Goal: Task Accomplishment & Management: Use online tool/utility

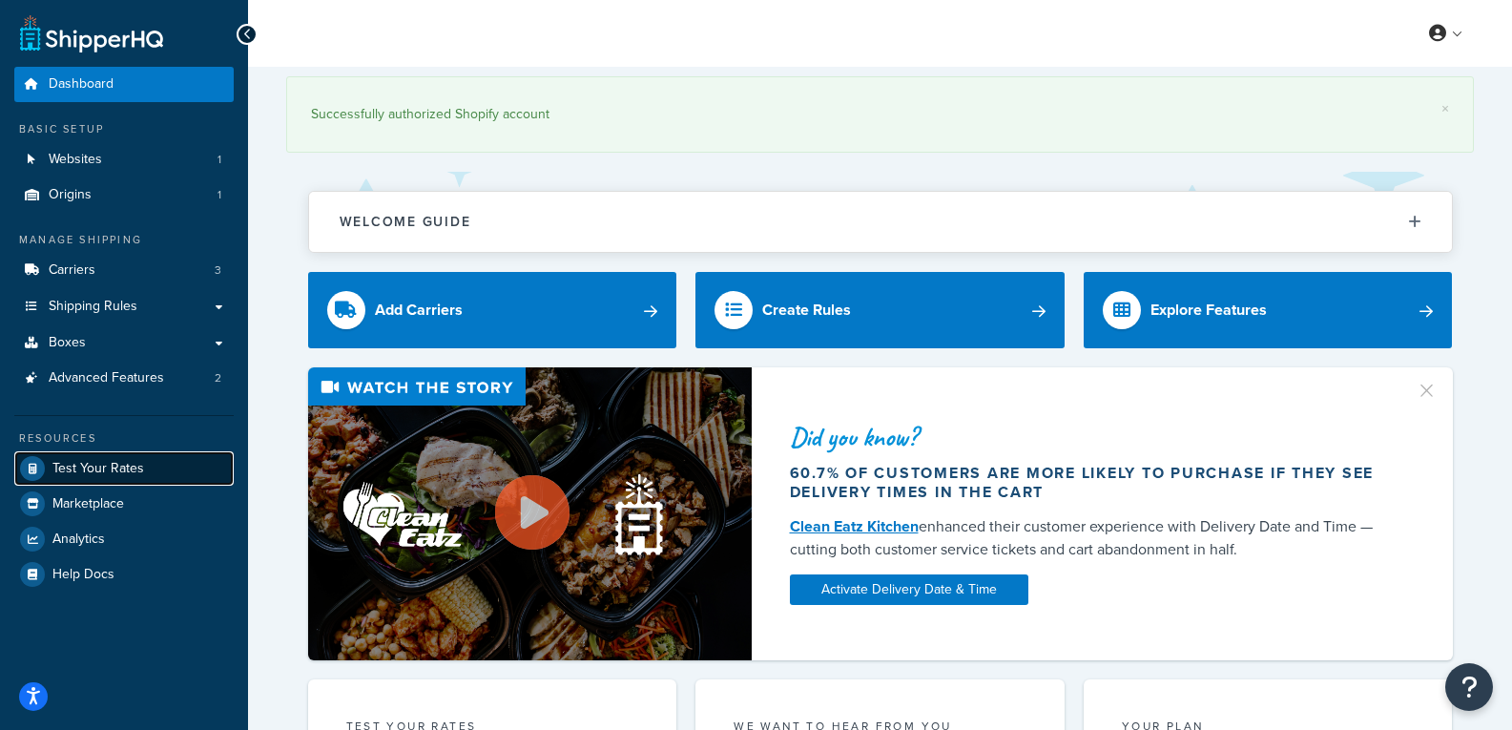
click at [124, 472] on span "Test Your Rates" at bounding box center [98, 469] width 92 height 16
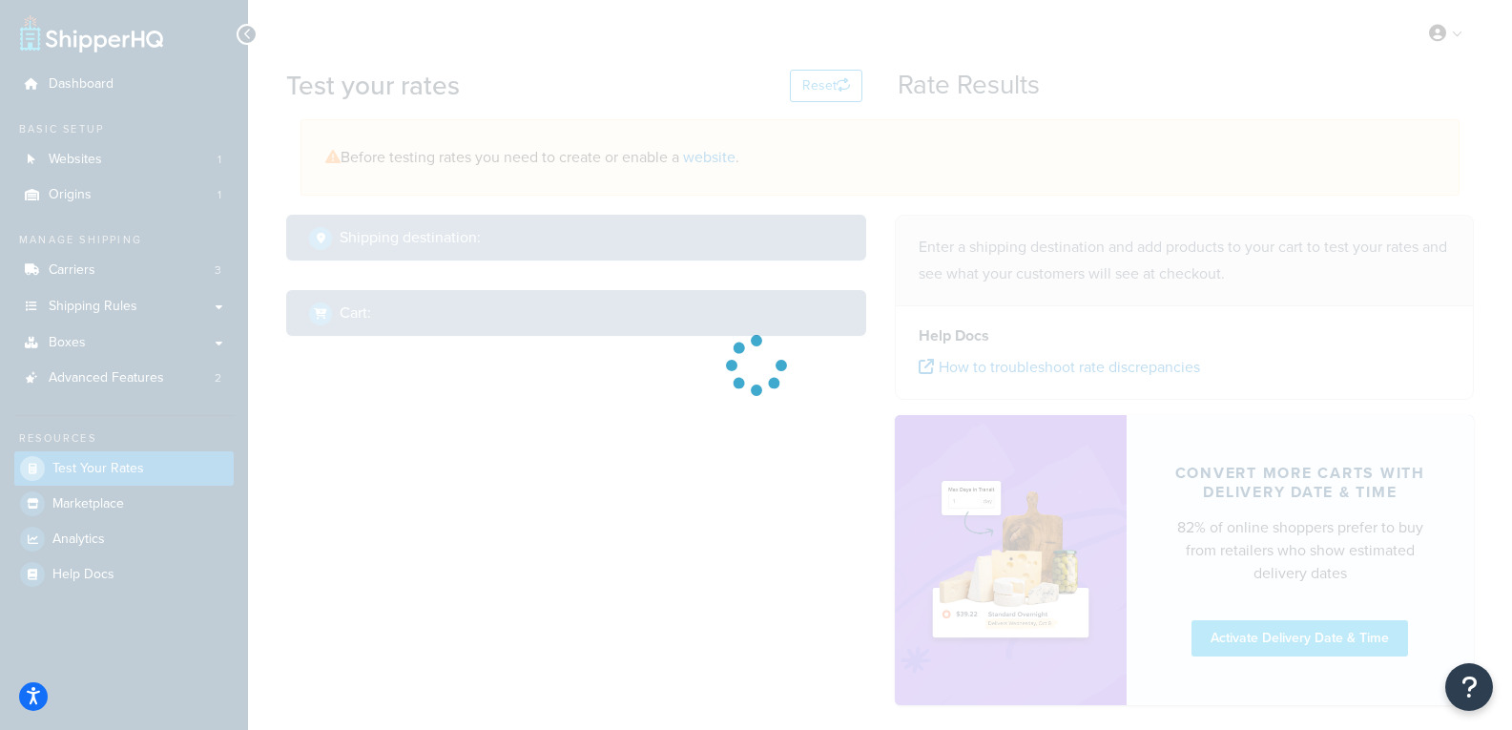
select select "TX"
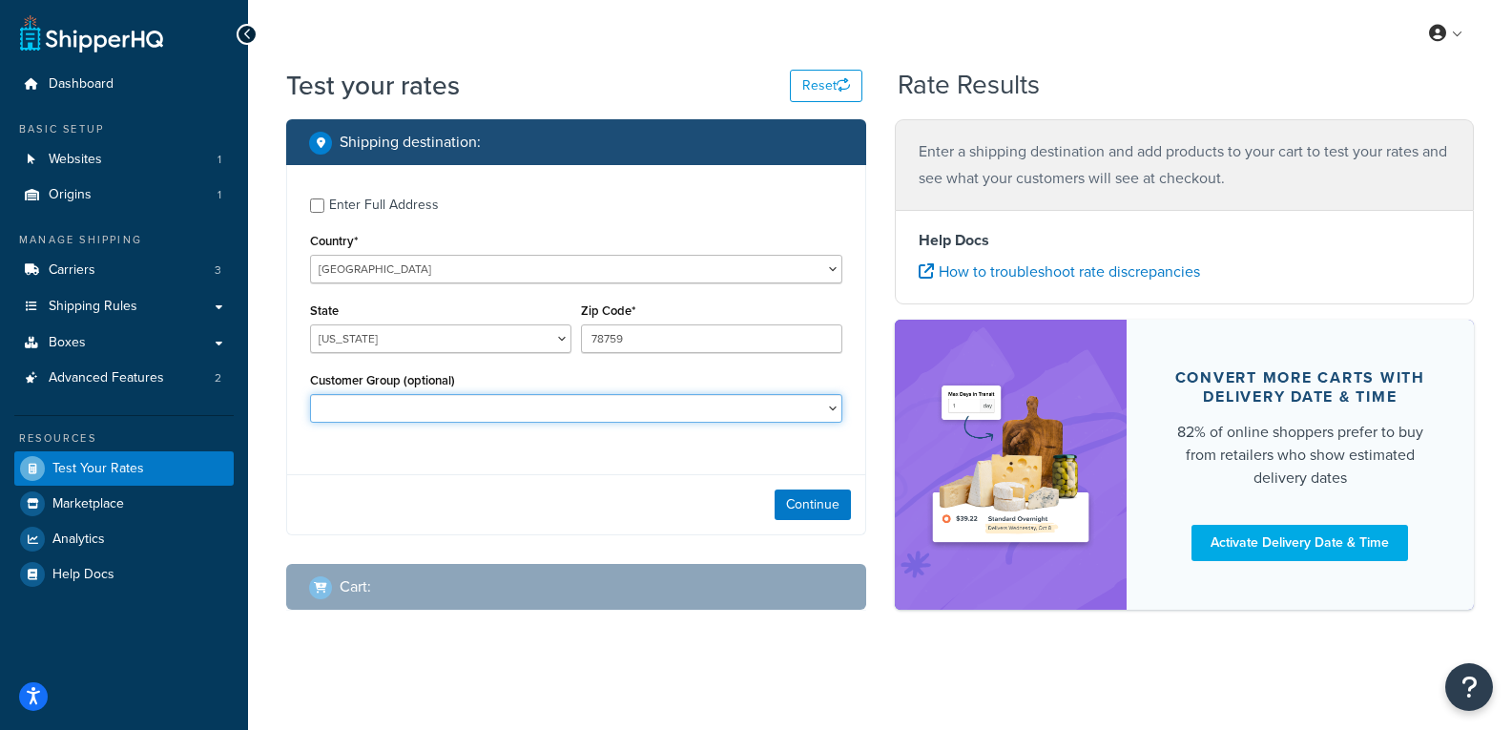
click at [468, 405] on select "B2B Customer Test" at bounding box center [576, 408] width 532 height 29
select select "B2B"
click at [310, 394] on select "B2B Customer Test" at bounding box center [576, 408] width 532 height 29
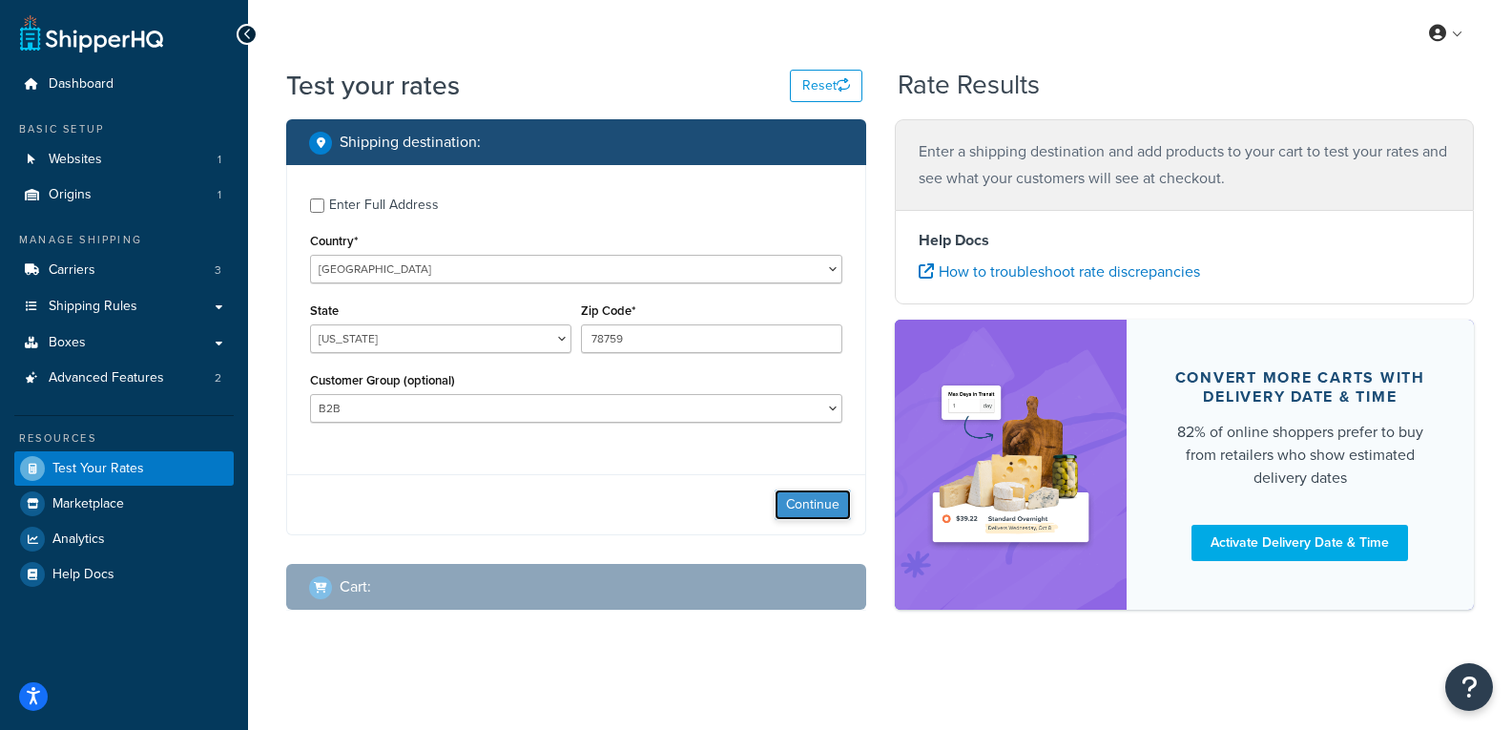
click at [815, 507] on button "Continue" at bounding box center [813, 504] width 76 height 31
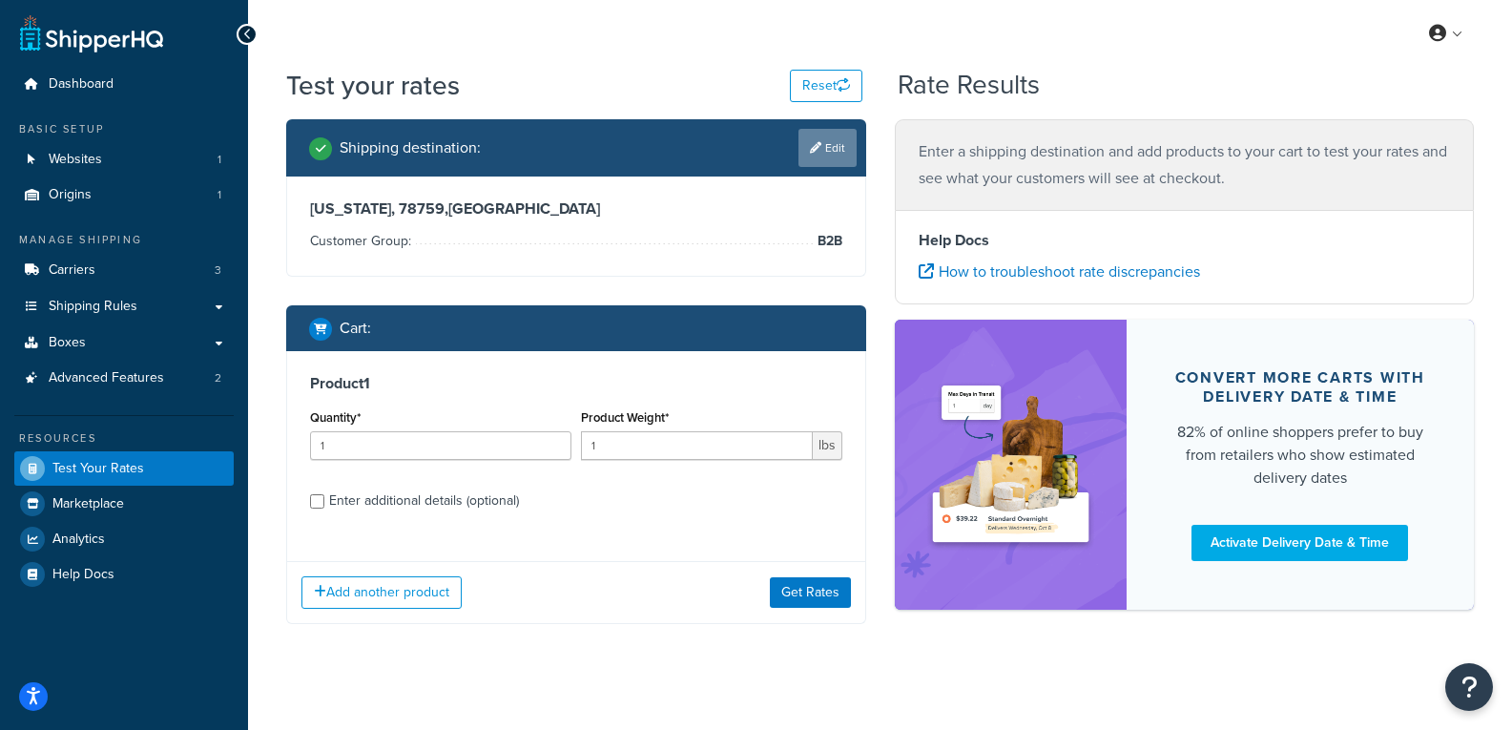
click at [826, 154] on link "Edit" at bounding box center [828, 148] width 58 height 38
select select "TX"
select select "B2B"
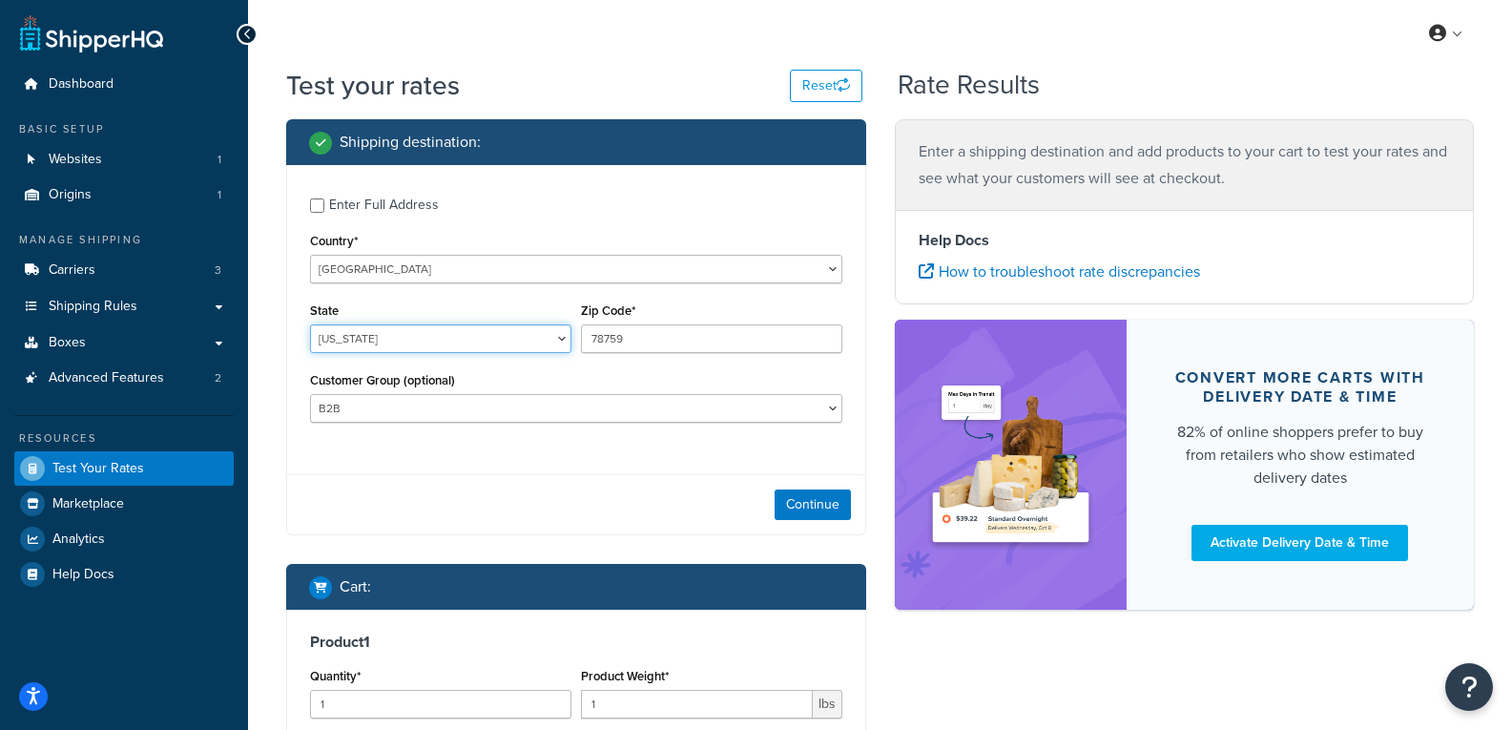
click at [492, 342] on select "Alabama Alaska American Samoa Arizona Arkansas Armed Forces Americas Armed Forc…" at bounding box center [440, 338] width 261 height 29
select select "PA"
click at [310, 324] on select "Alabama Alaska American Samoa Arizona Arkansas Armed Forces Americas Armed Forc…" at bounding box center [440, 338] width 261 height 29
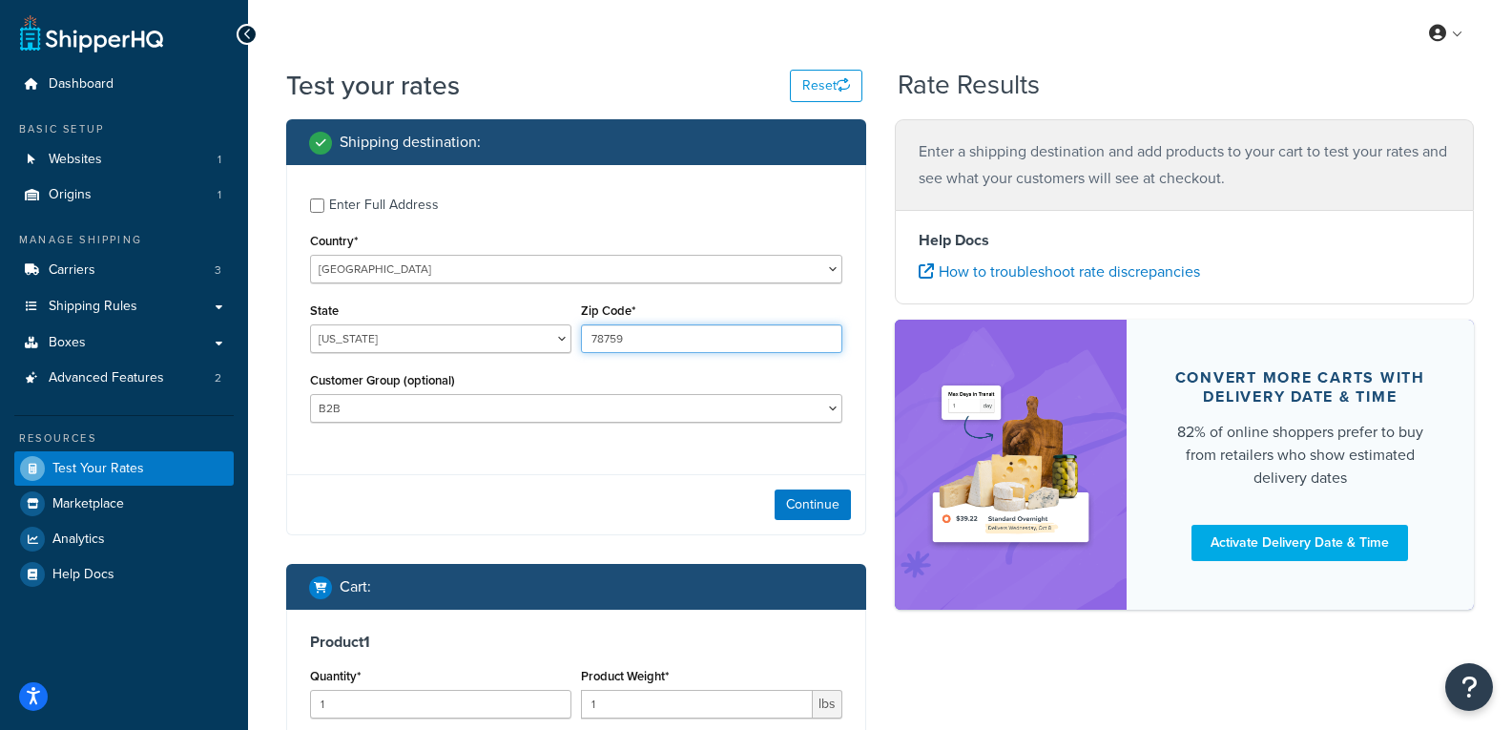
drag, startPoint x: 721, startPoint y: 337, endPoint x: 577, endPoint y: 346, distance: 144.4
click at [577, 346] on div "Zip Code* 78759" at bounding box center [711, 333] width 271 height 70
type input "19446"
click at [804, 502] on button "Continue" at bounding box center [813, 504] width 76 height 31
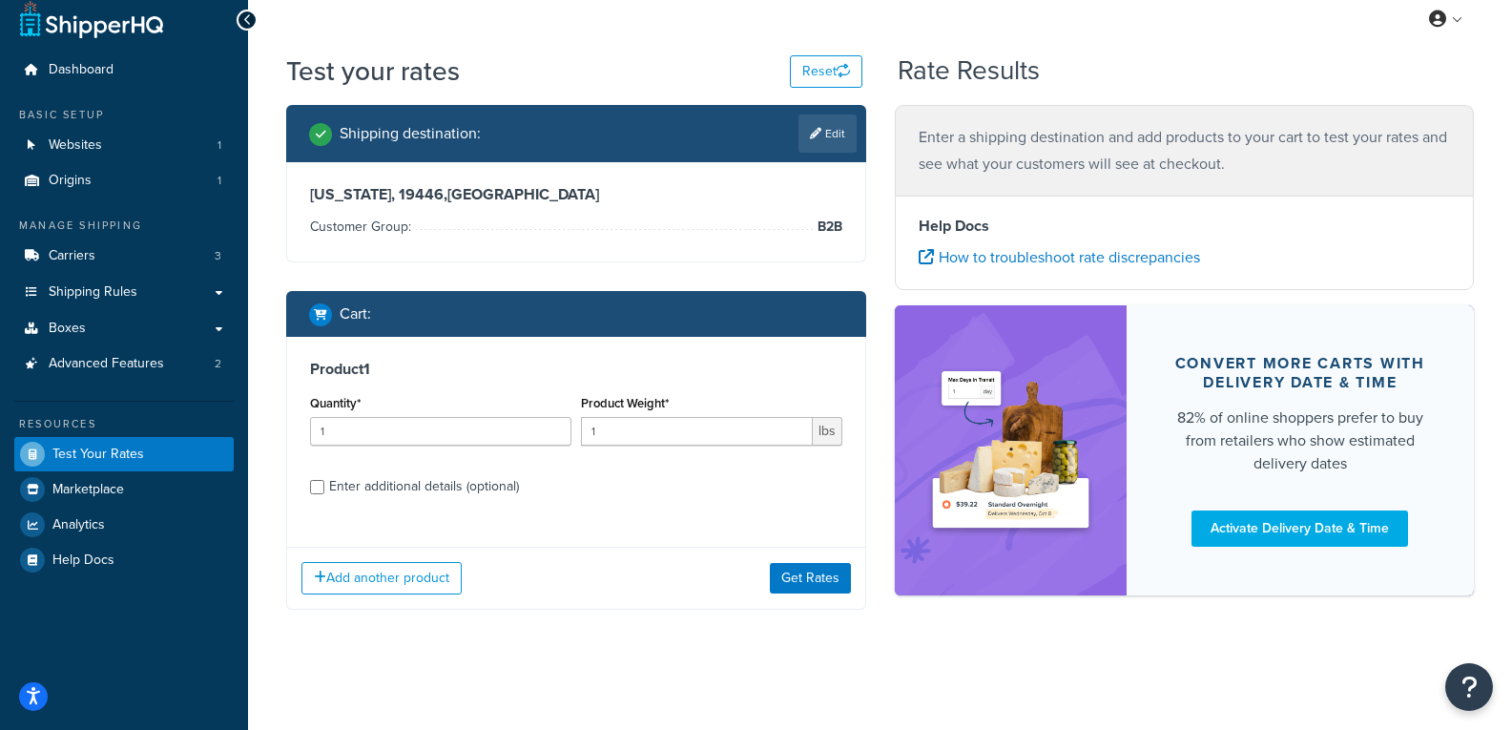
scroll to position [18, 0]
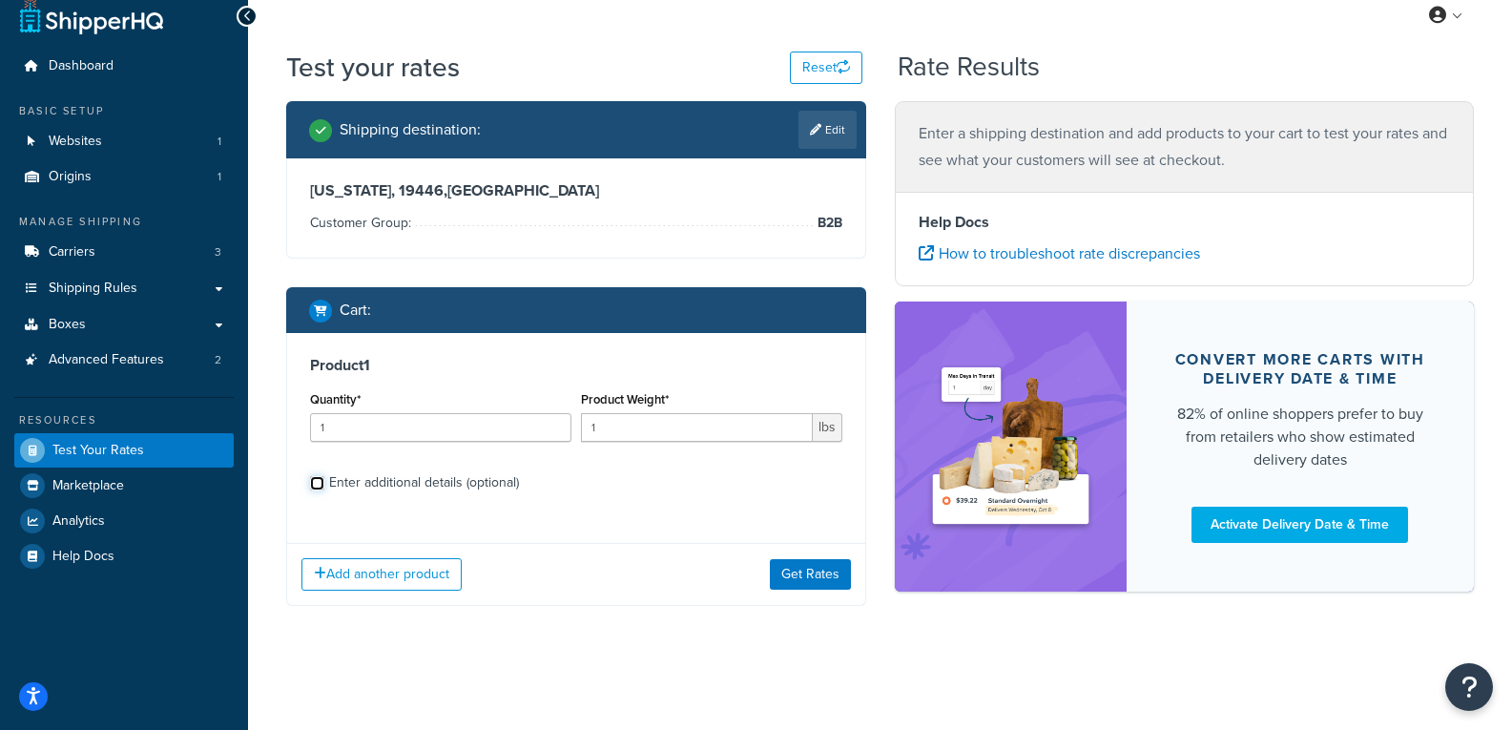
click at [313, 485] on input "Enter additional details (optional)" at bounding box center [317, 483] width 14 height 14
checkbox input "true"
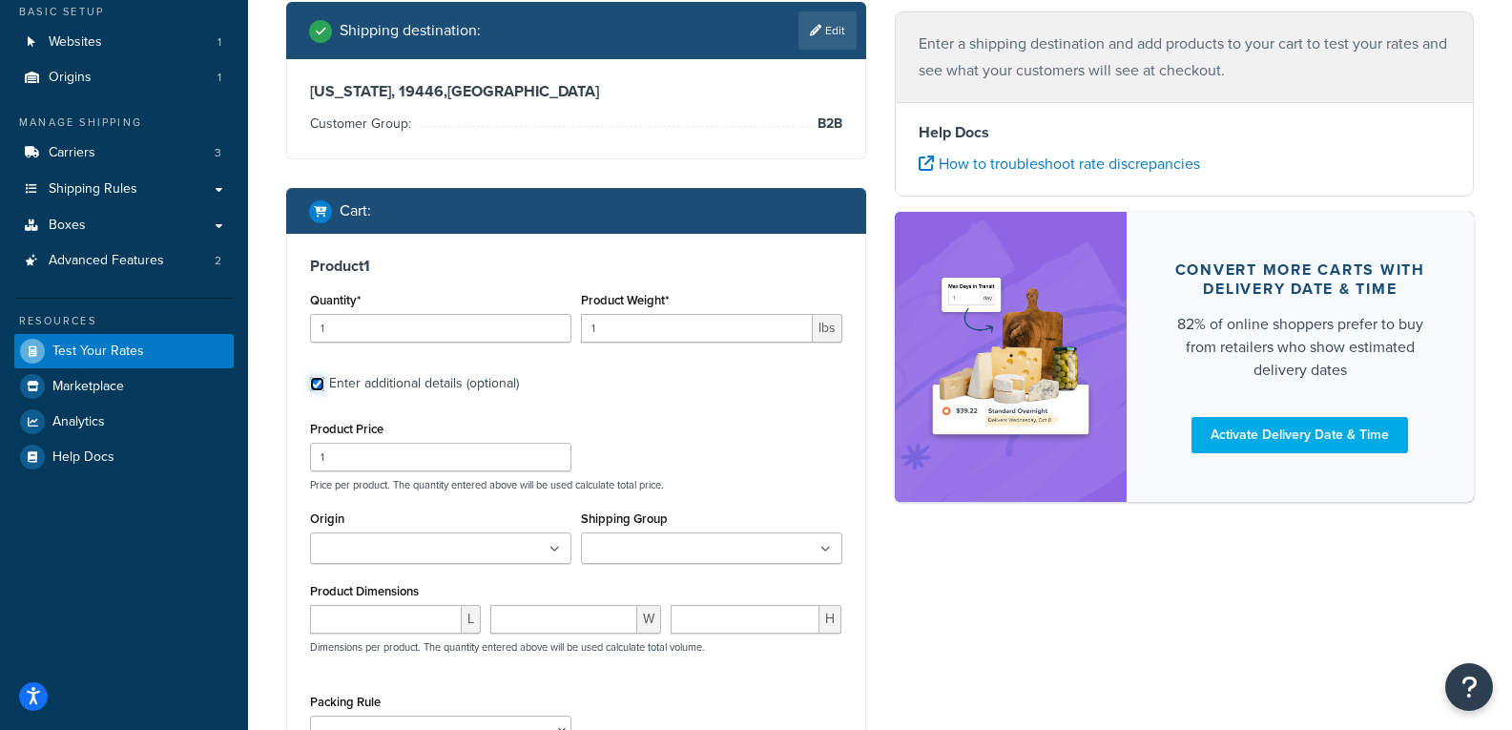
scroll to position [299, 0]
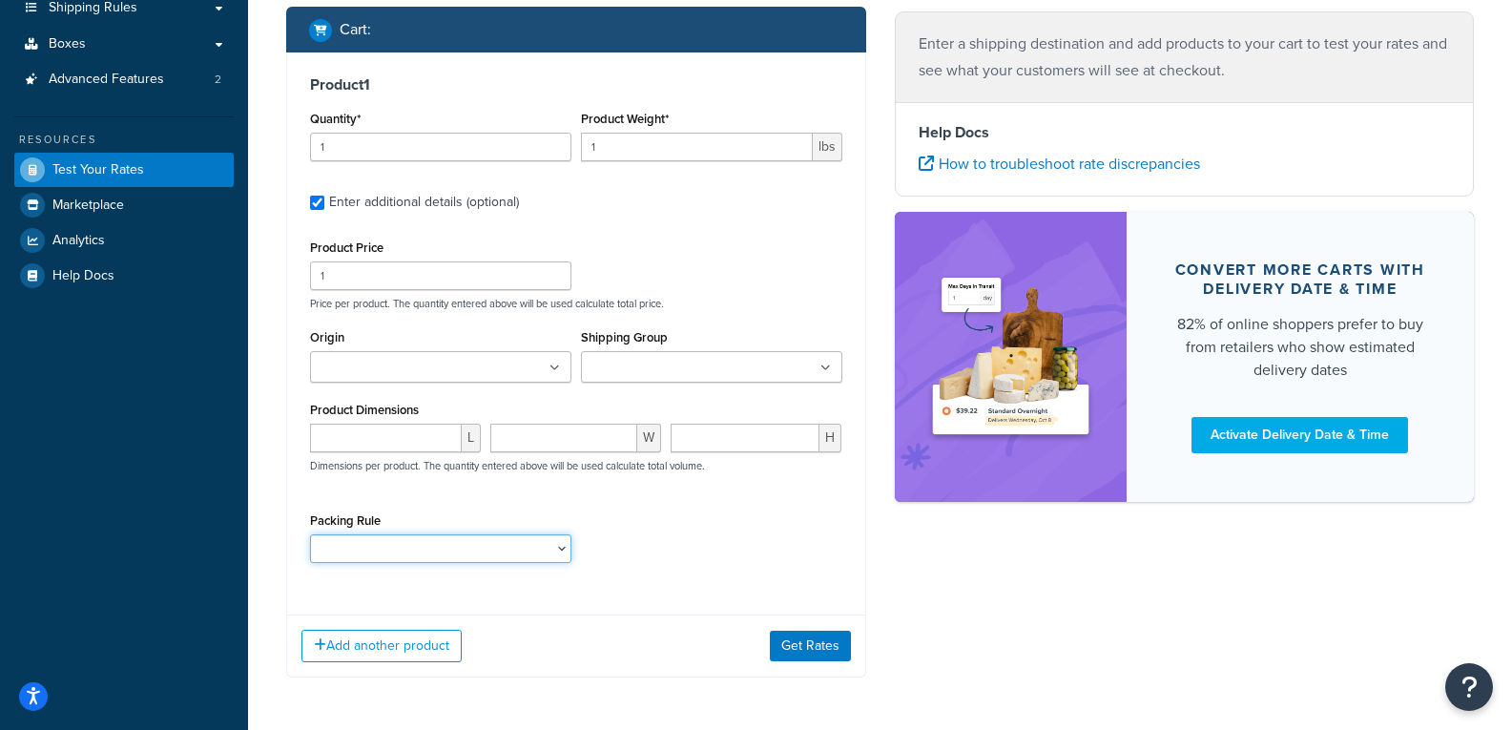
click at [556, 553] on select "10112400 10152400 1121H020 1121H021 1121H030 1121H031 1121H220 1121H230 1122H02…" at bounding box center [440, 548] width 261 height 29
click at [688, 538] on div "Packing Rule 10112400 10152400 1121H020 1121H021 1121H030 1121H031 1121H220 112…" at bounding box center [576, 543] width 542 height 70
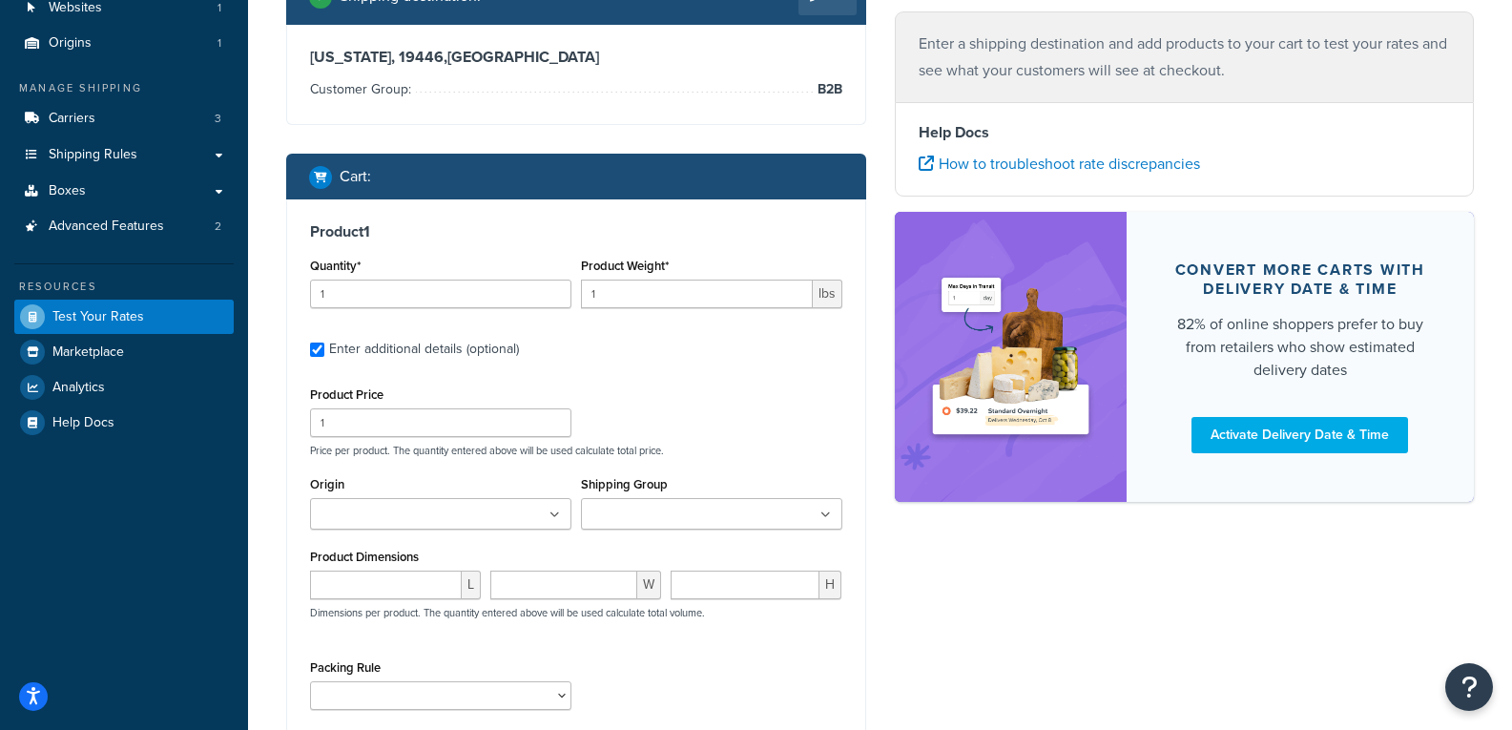
scroll to position [0, 0]
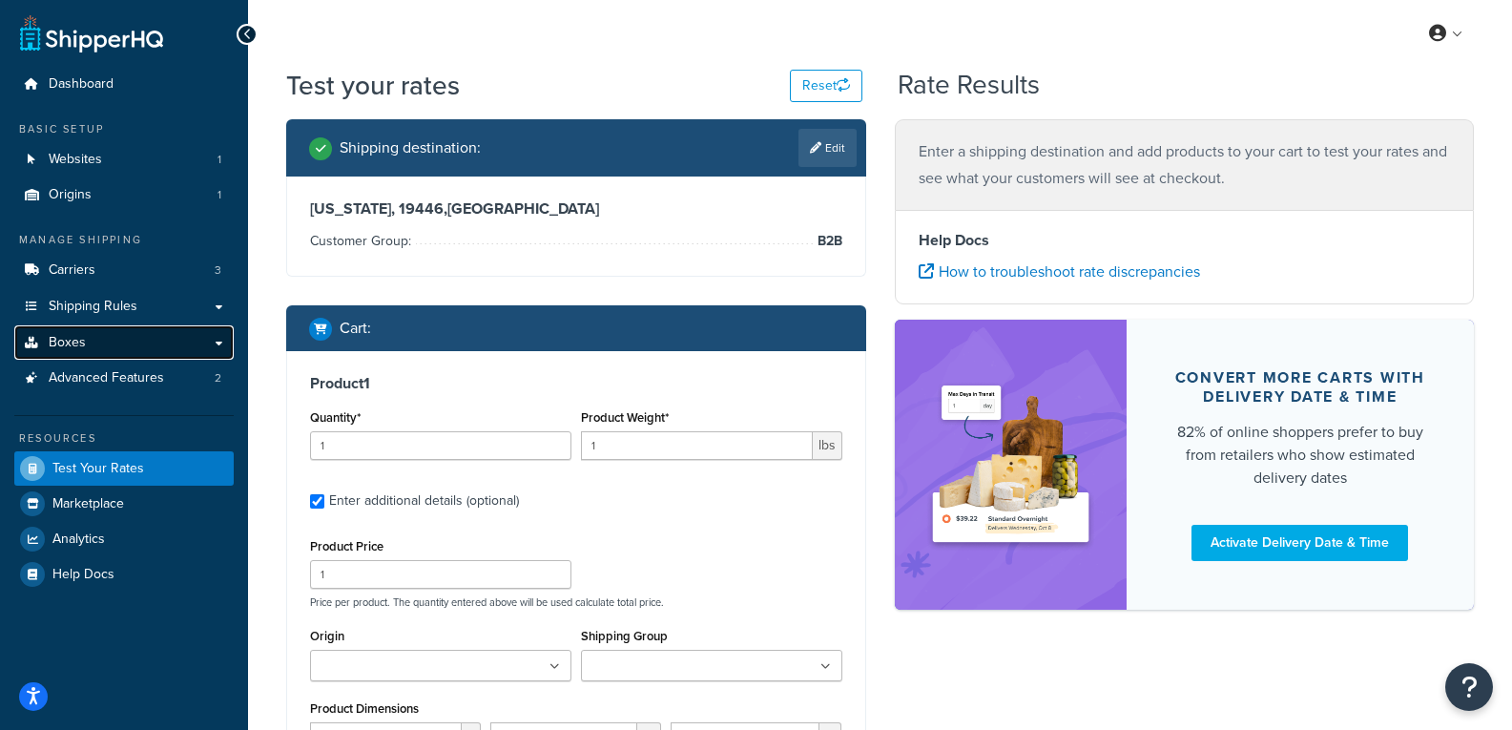
click at [222, 343] on link "Boxes" at bounding box center [123, 342] width 219 height 35
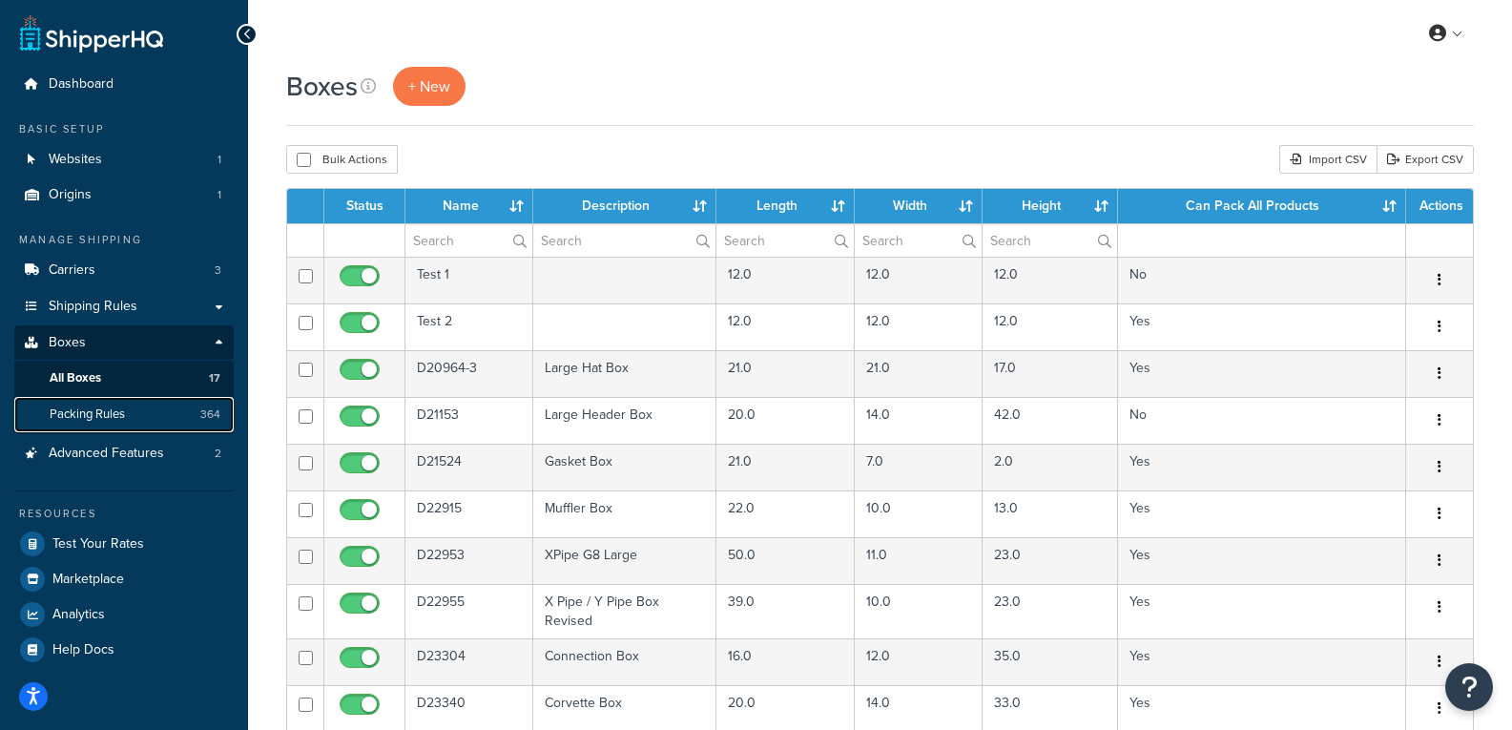
click at [180, 408] on link "Packing Rules 364" at bounding box center [123, 414] width 219 height 35
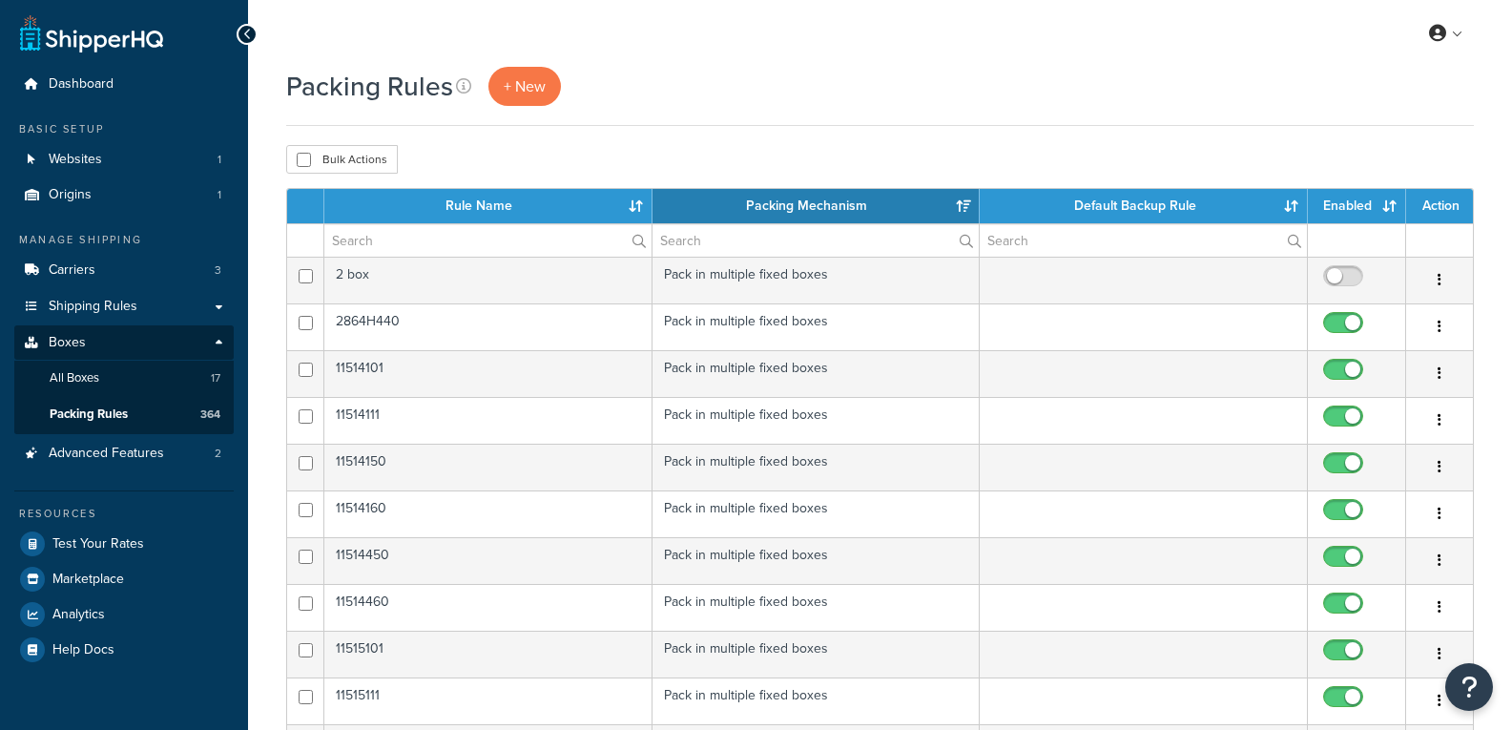
select select "15"
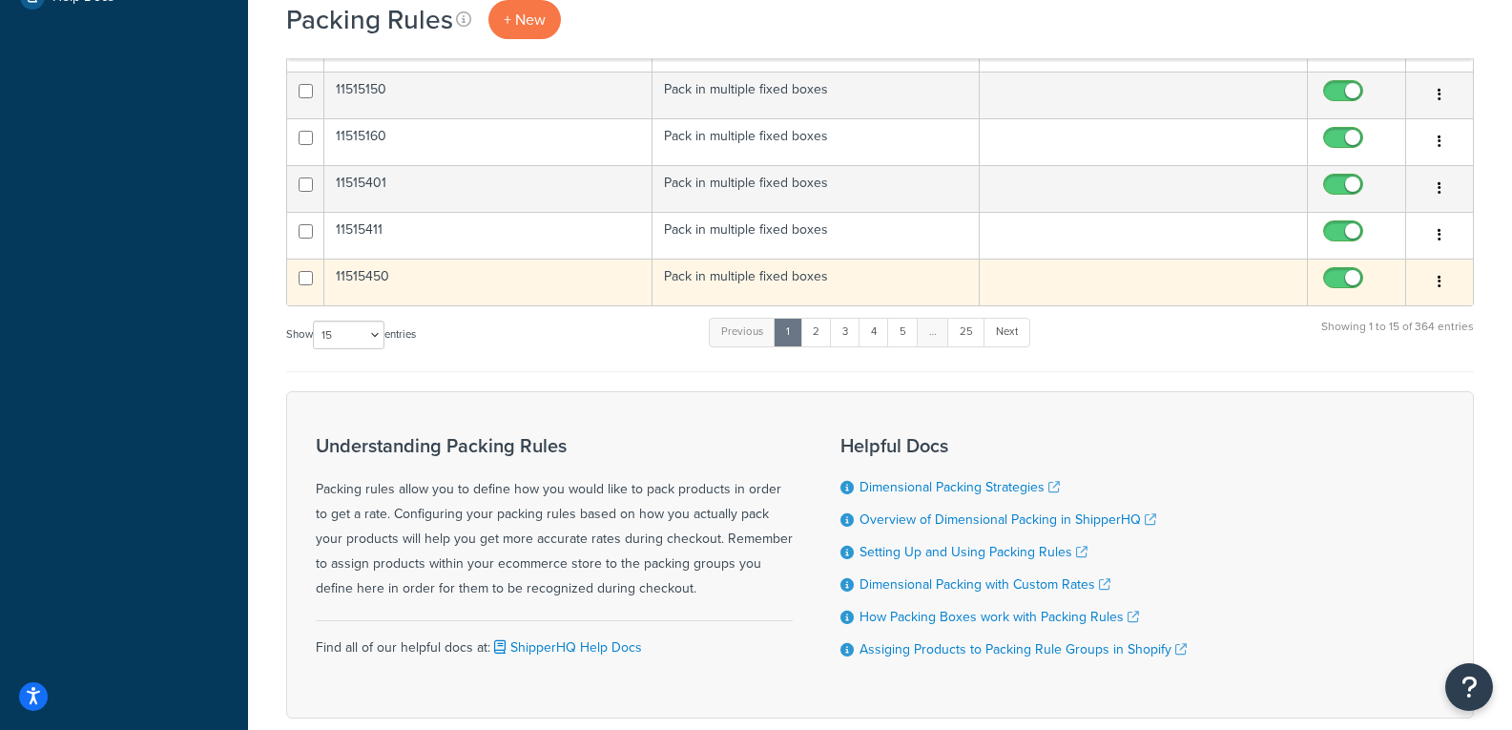
scroll to position [565, 0]
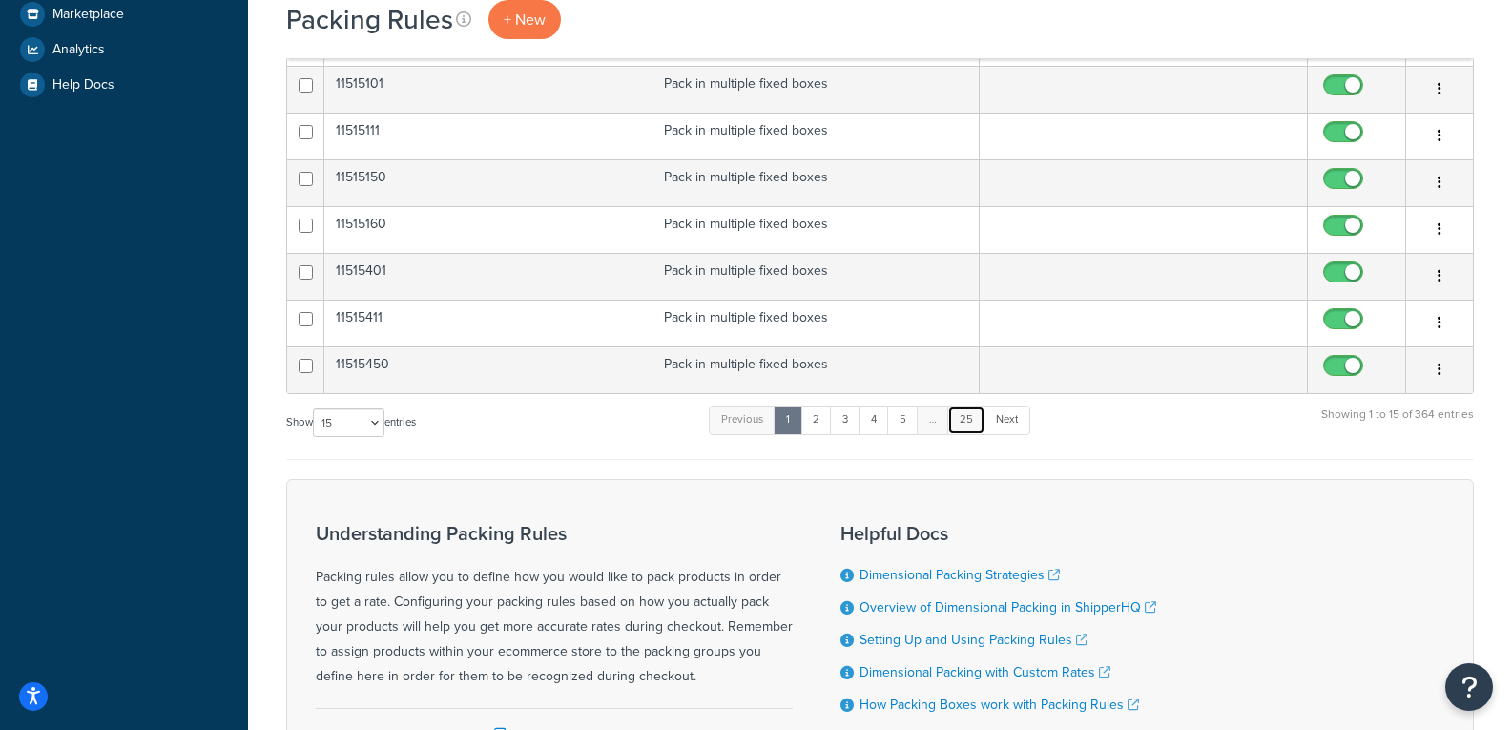
click at [967, 419] on link "25" at bounding box center [966, 420] width 38 height 29
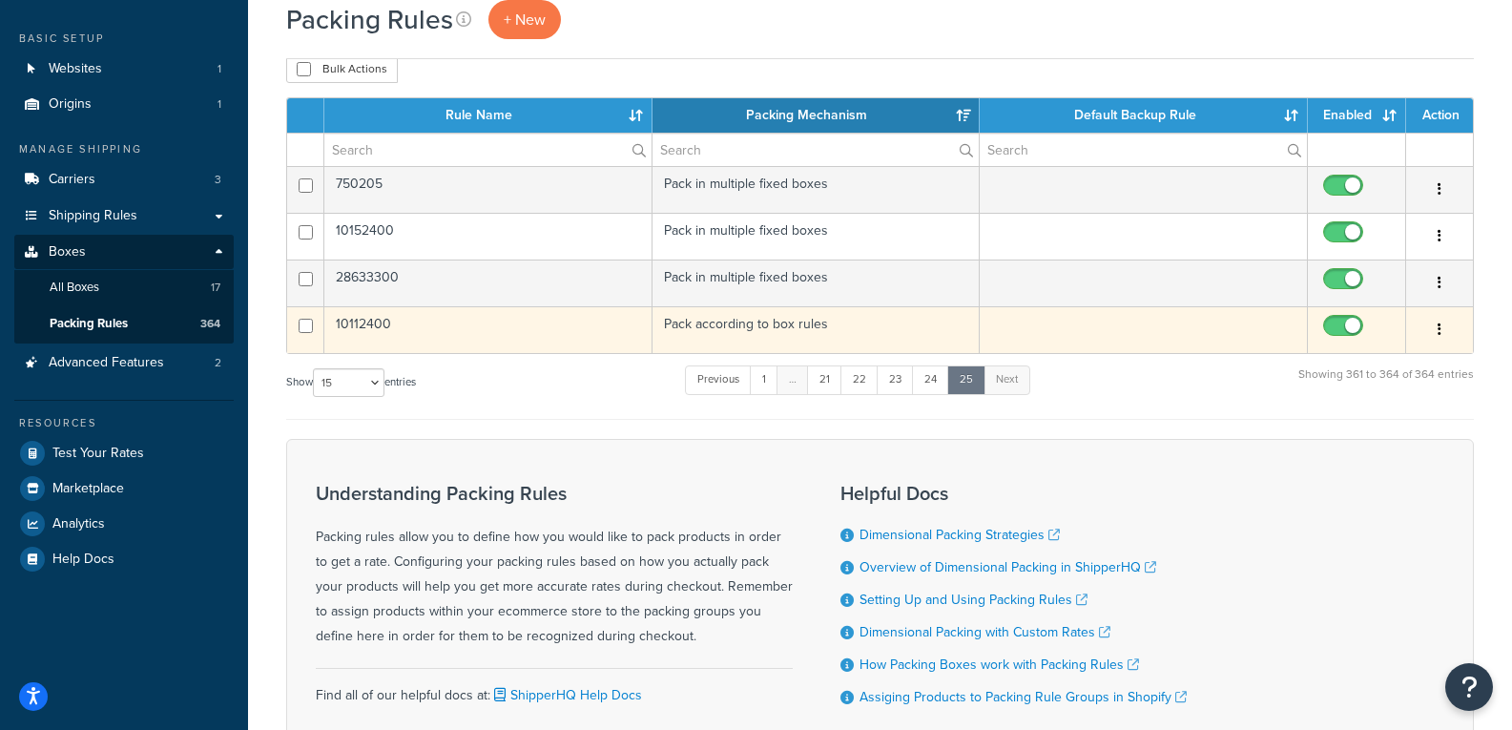
scroll to position [0, 0]
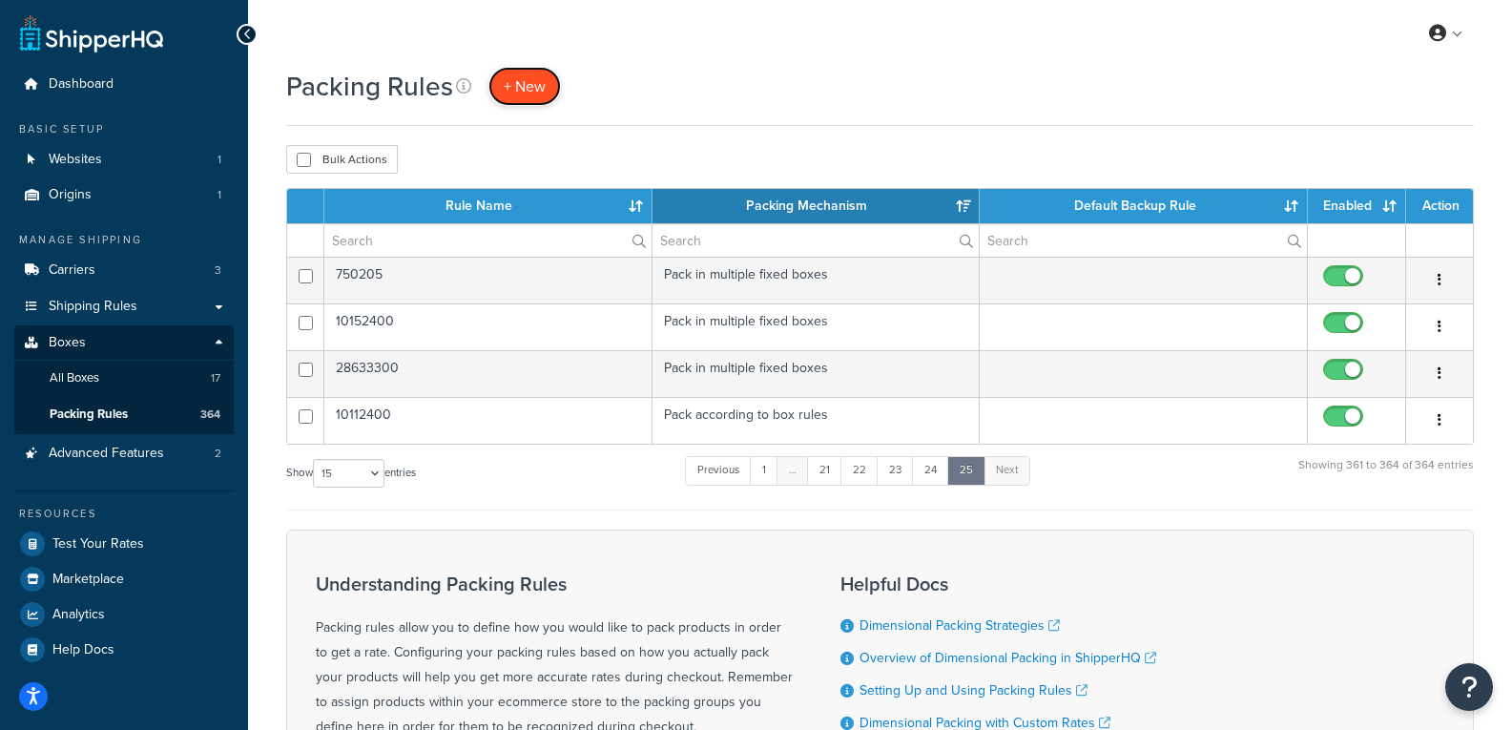
click at [530, 87] on span "+ New" at bounding box center [525, 86] width 42 height 22
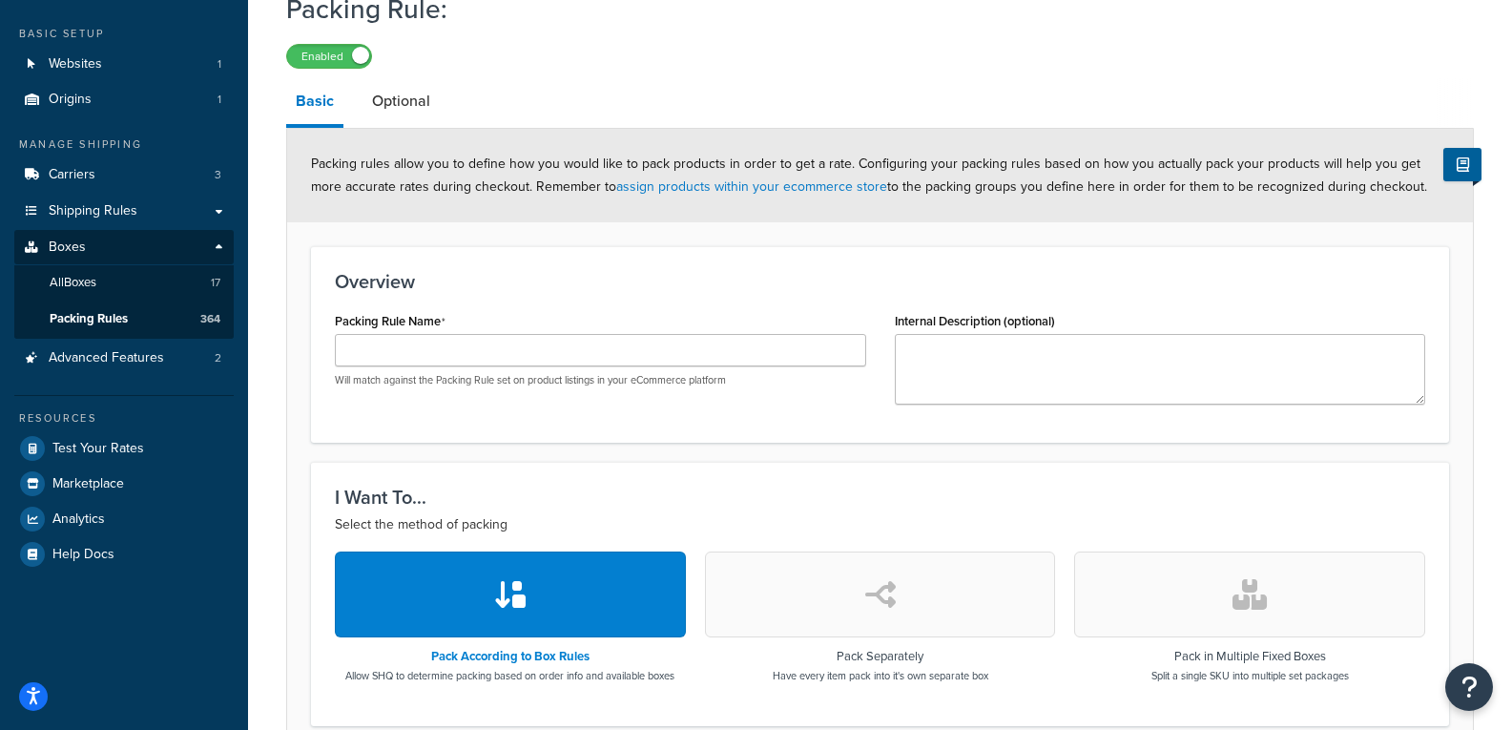
scroll to position [191, 0]
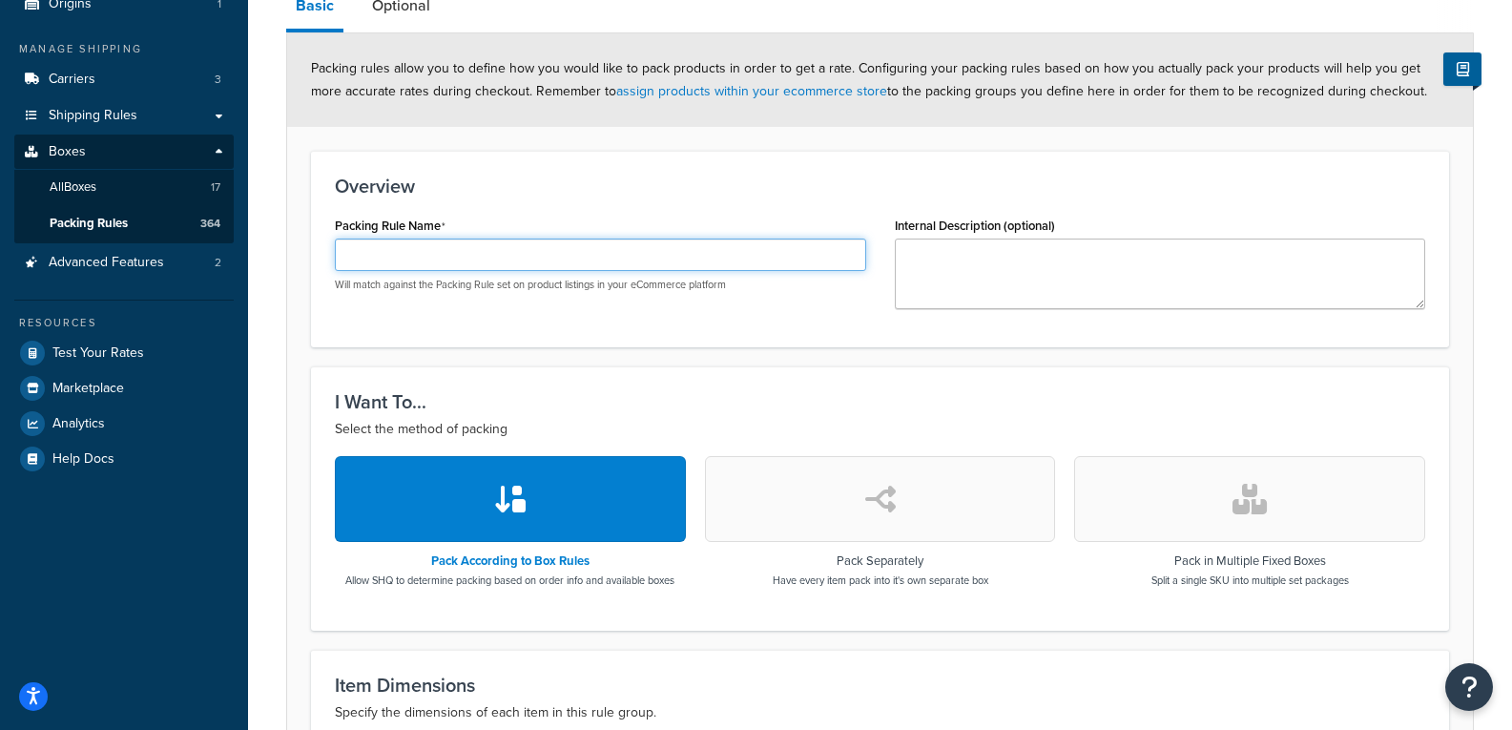
click at [549, 255] on input "Packing Rule Name" at bounding box center [600, 255] width 531 height 32
click at [685, 326] on div "Overview Packing Rule Name Will match against the Packing Rule set on product l…" at bounding box center [880, 249] width 1138 height 197
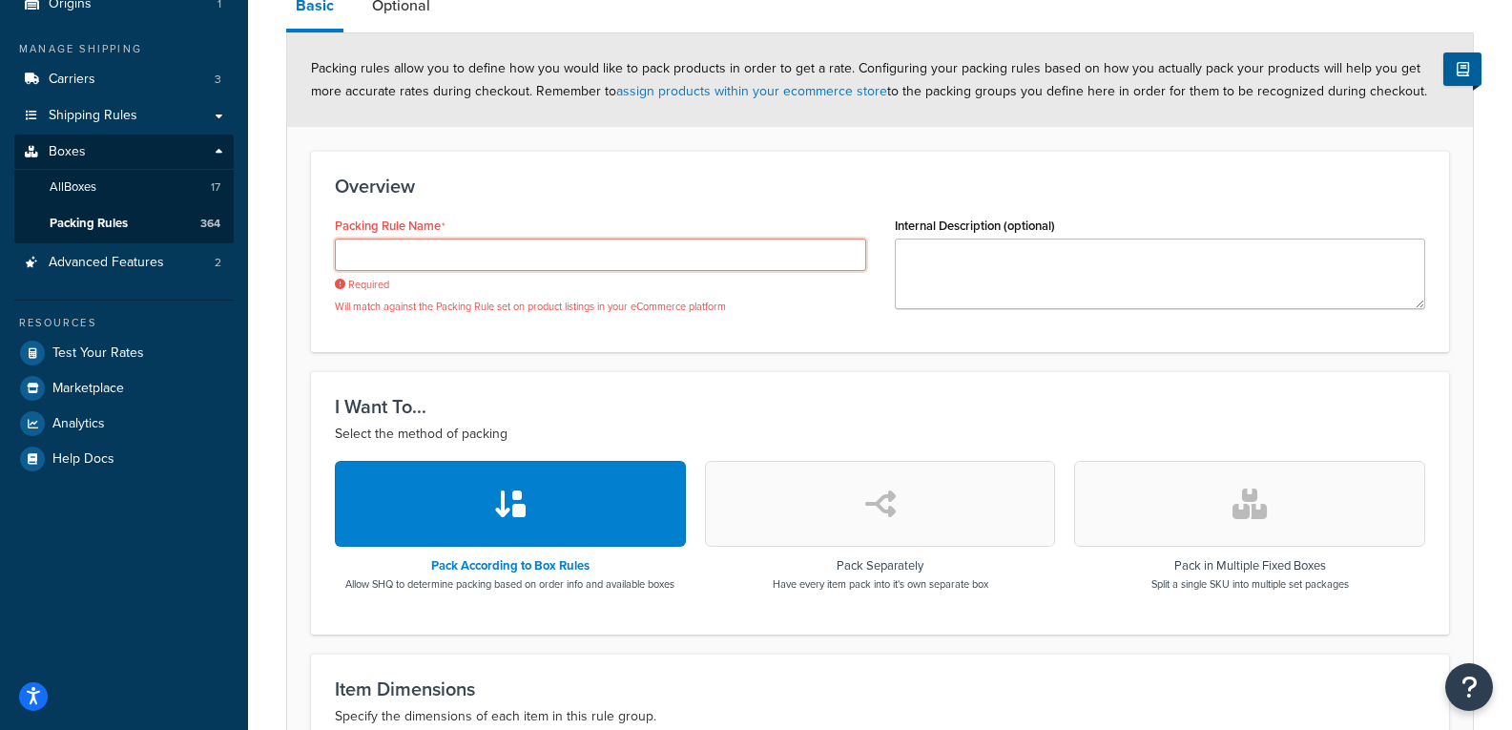
click at [457, 251] on input "Packing Rule Name" at bounding box center [600, 255] width 531 height 32
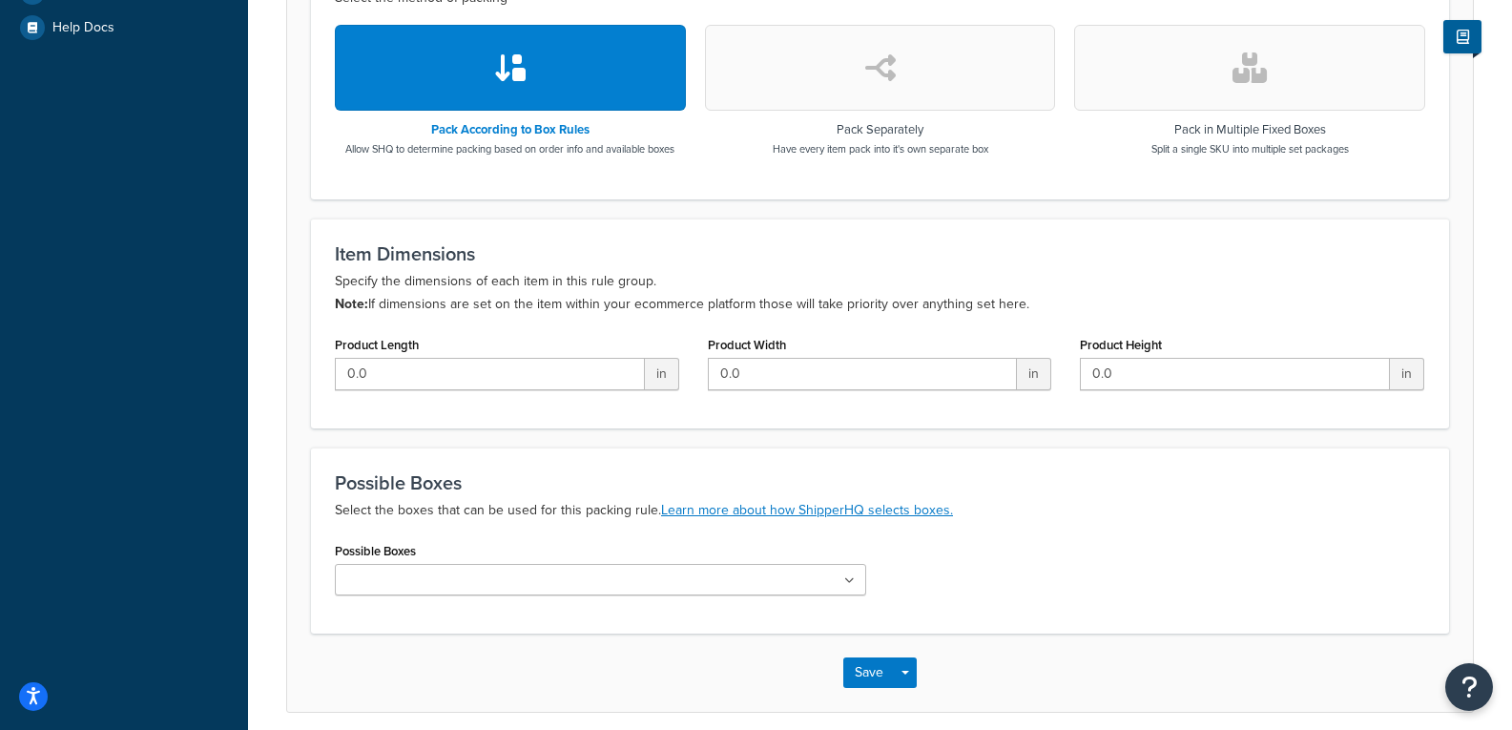
scroll to position [668, 0]
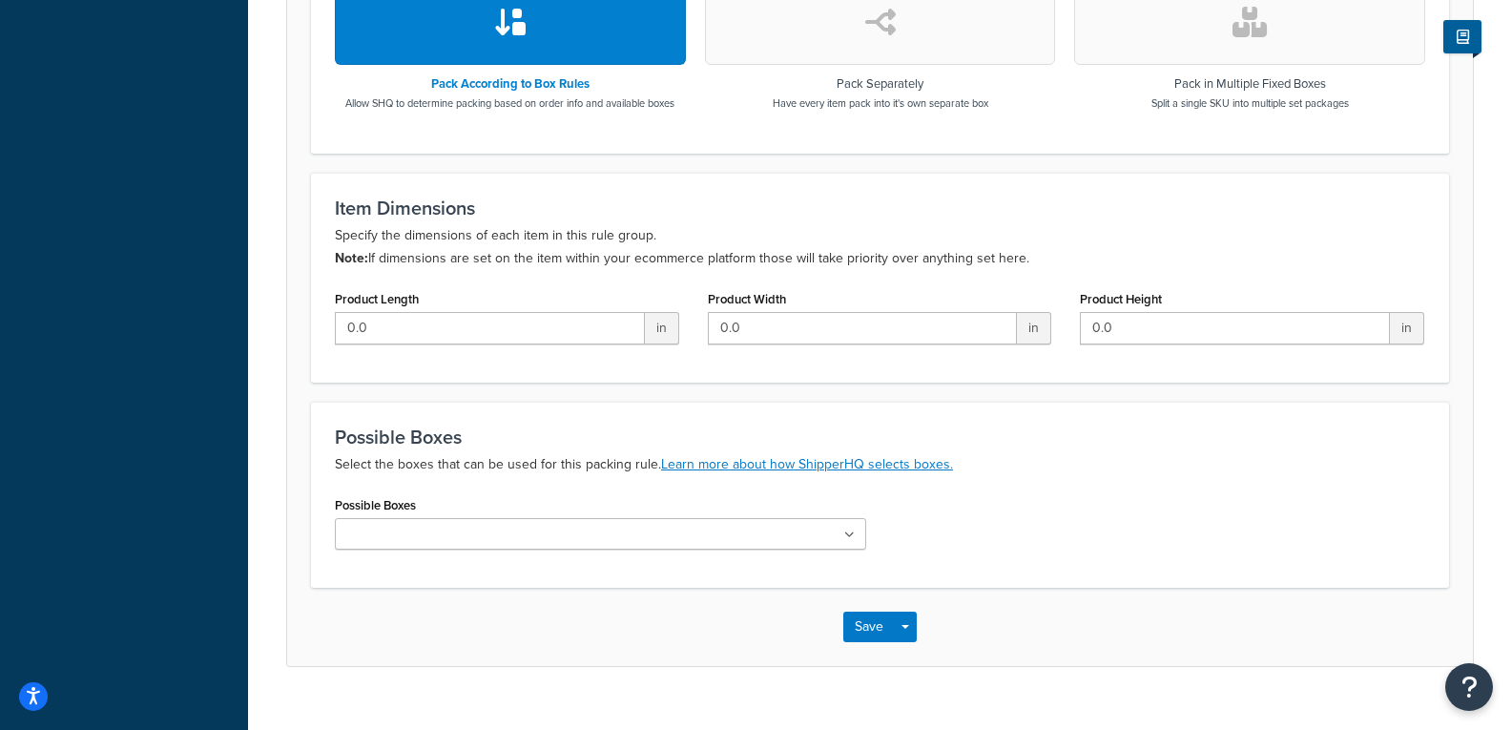
type input "WK2400"
click at [534, 328] on input "0.0" at bounding box center [490, 328] width 310 height 32
drag, startPoint x: 352, startPoint y: 328, endPoint x: 329, endPoint y: 328, distance: 22.9
click at [328, 328] on div "Product Length 0.0 in" at bounding box center [507, 321] width 373 height 73
drag, startPoint x: 390, startPoint y: 326, endPoint x: 86, endPoint y: 339, distance: 304.6
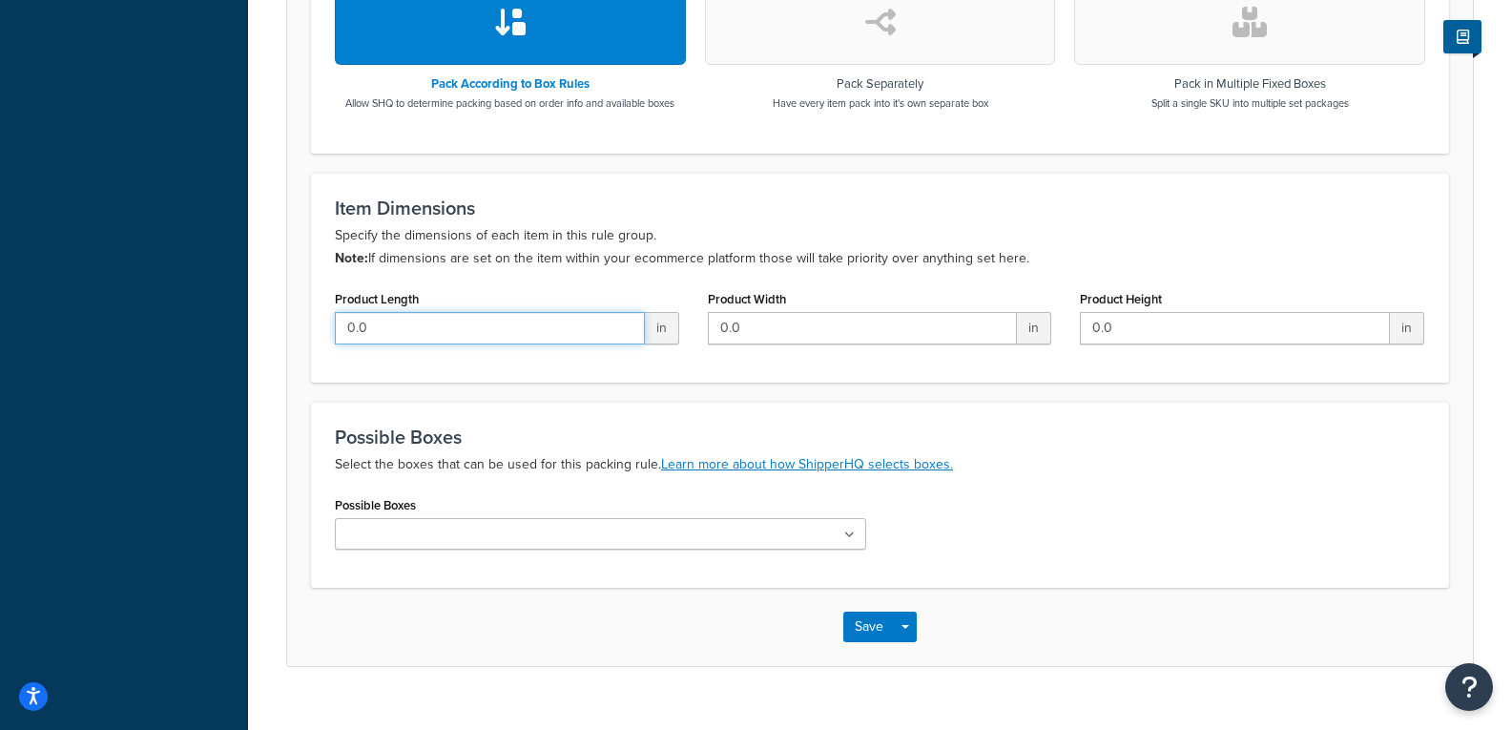
click at [86, 339] on div "Dashboard Basic Setup Websites 1 Origins 1 Manage Shipping Carriers 3 Shipping …" at bounding box center [756, 47] width 1512 height 1430
type input "32"
type input "21"
type input "14"
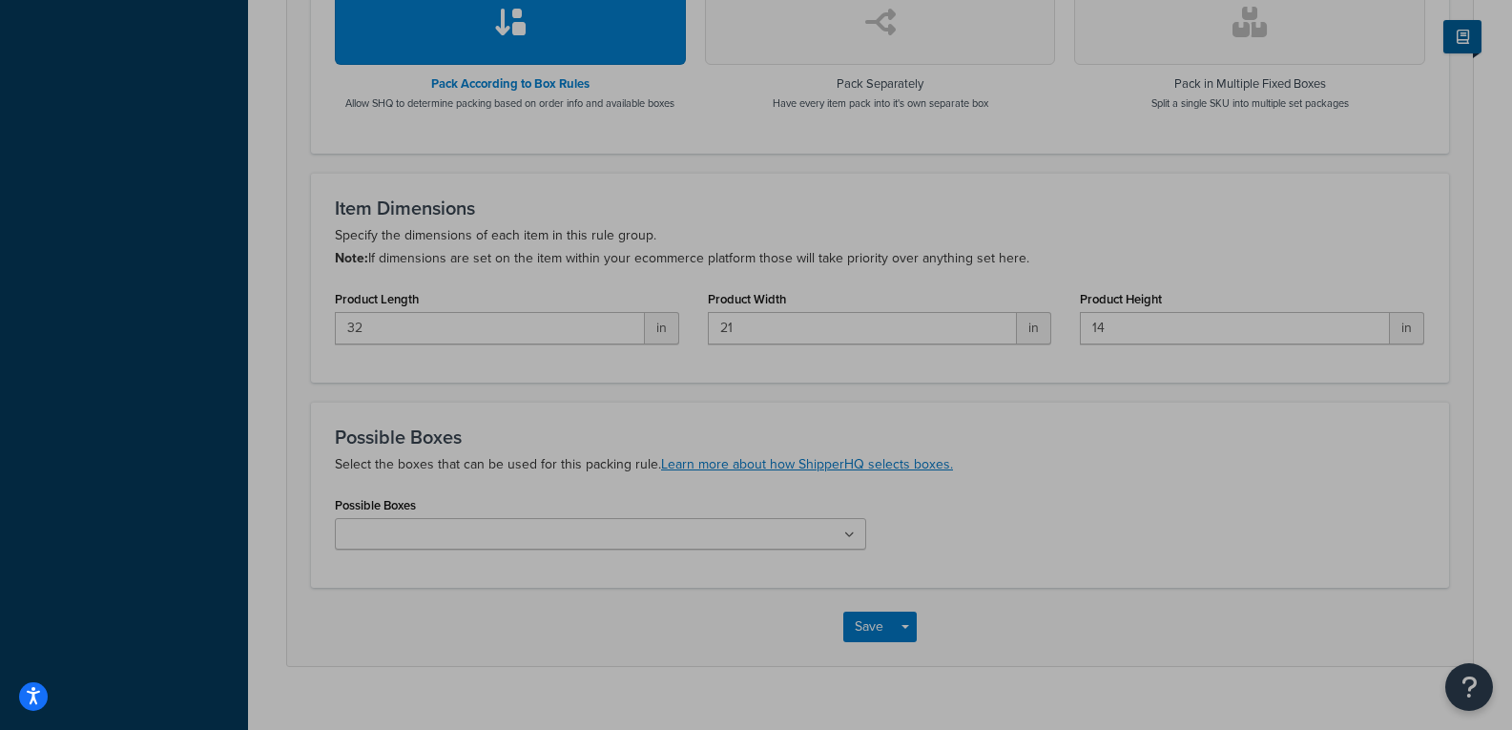
click at [897, 526] on div "Possible Boxes Test 1 D21153" at bounding box center [880, 527] width 1119 height 73
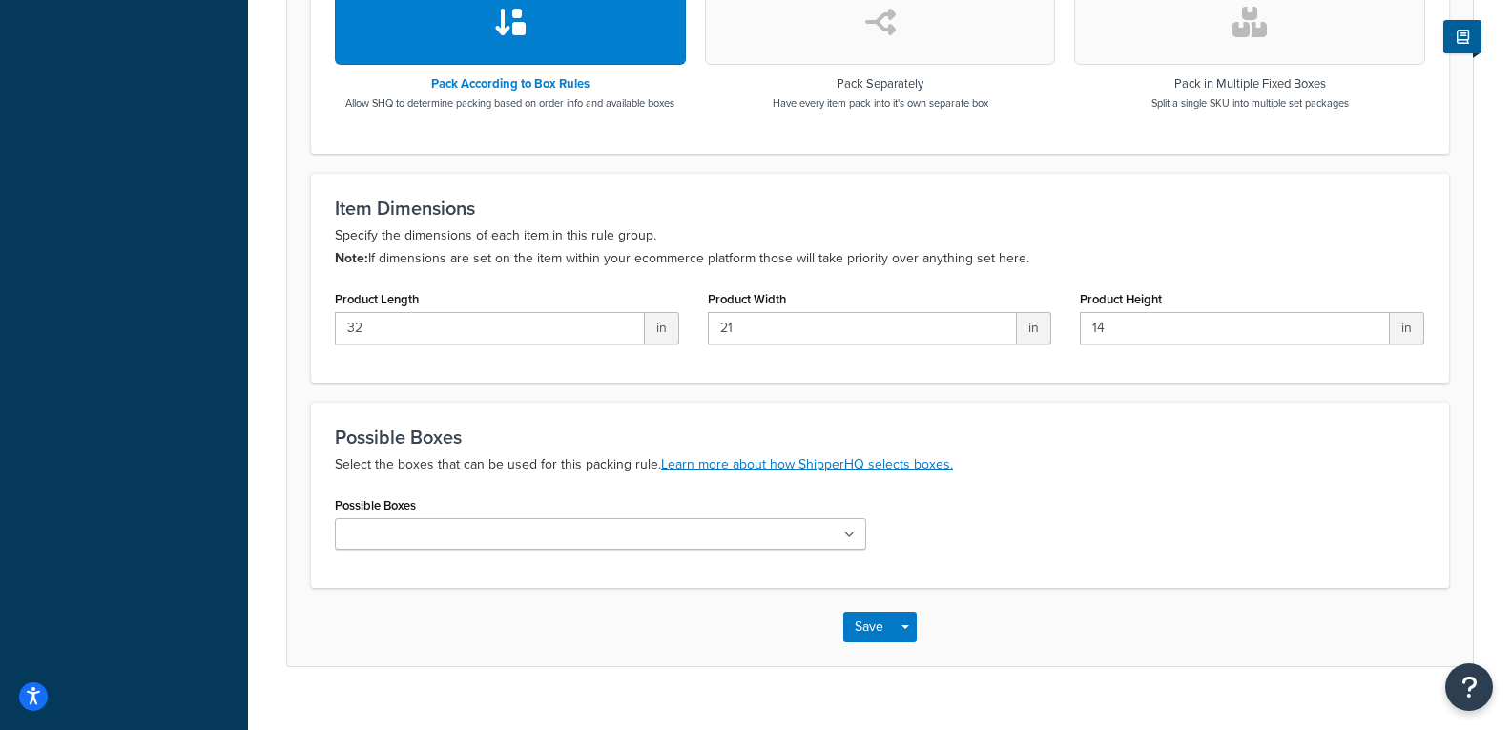
click at [860, 542] on ul at bounding box center [600, 533] width 531 height 31
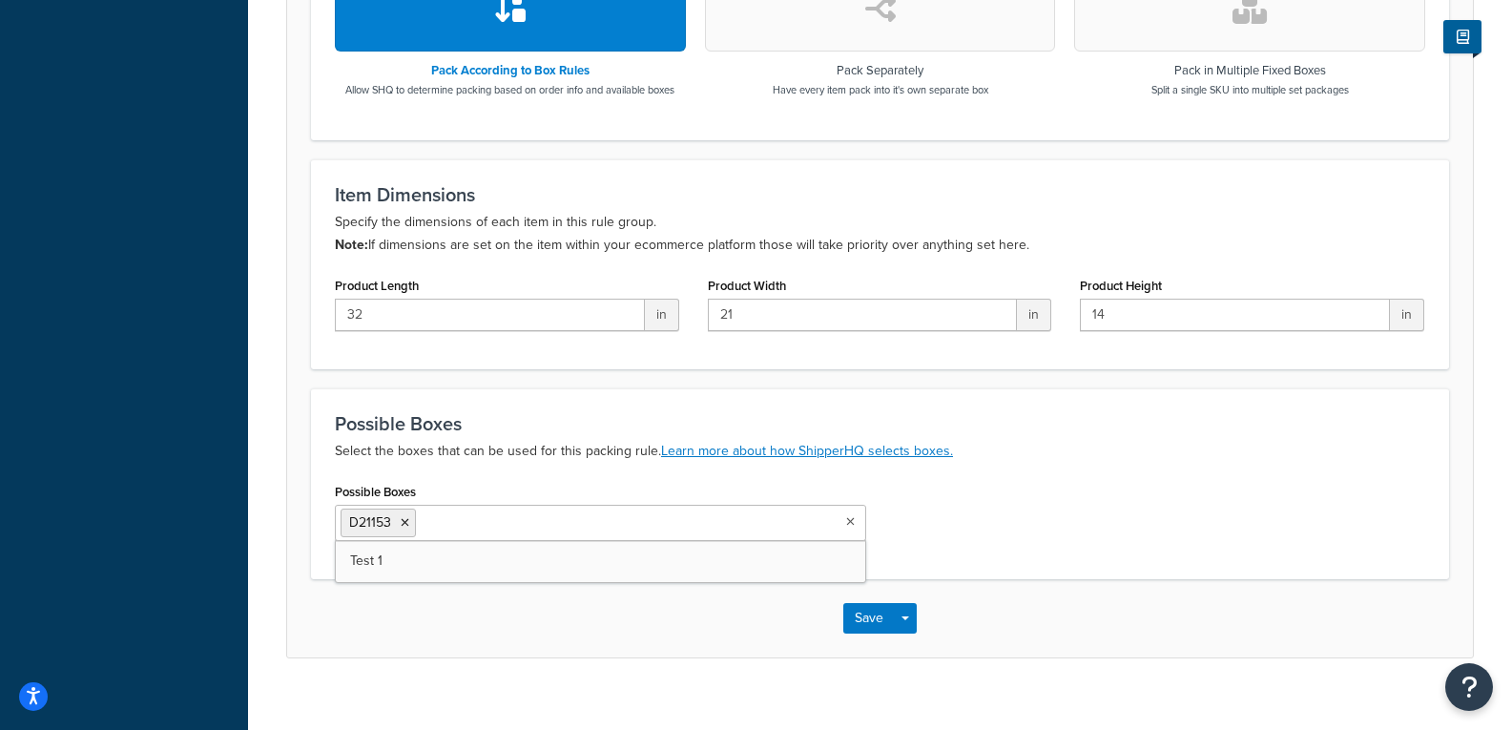
scroll to position [707, 0]
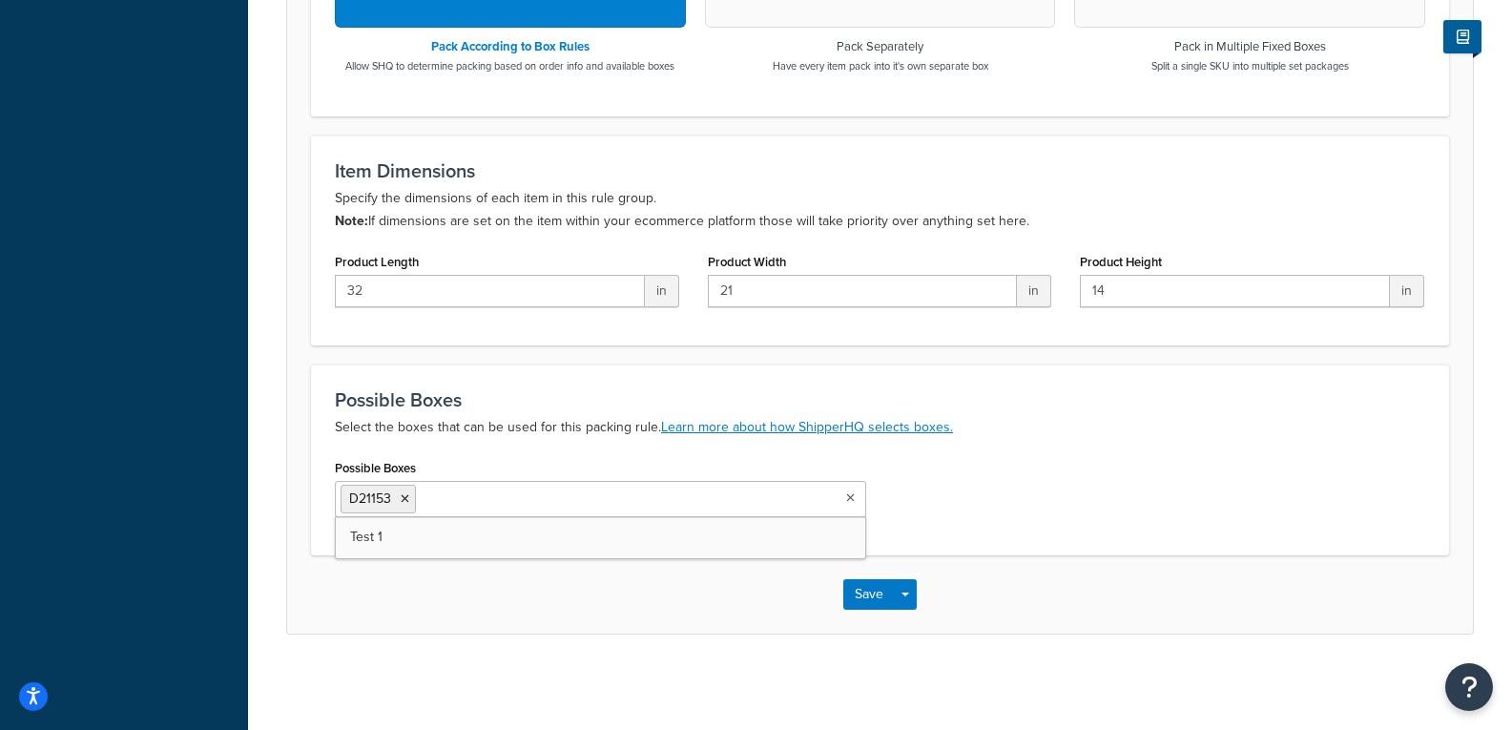
click at [1053, 460] on div "Possible Boxes D21153 Test 1" at bounding box center [880, 492] width 1119 height 77
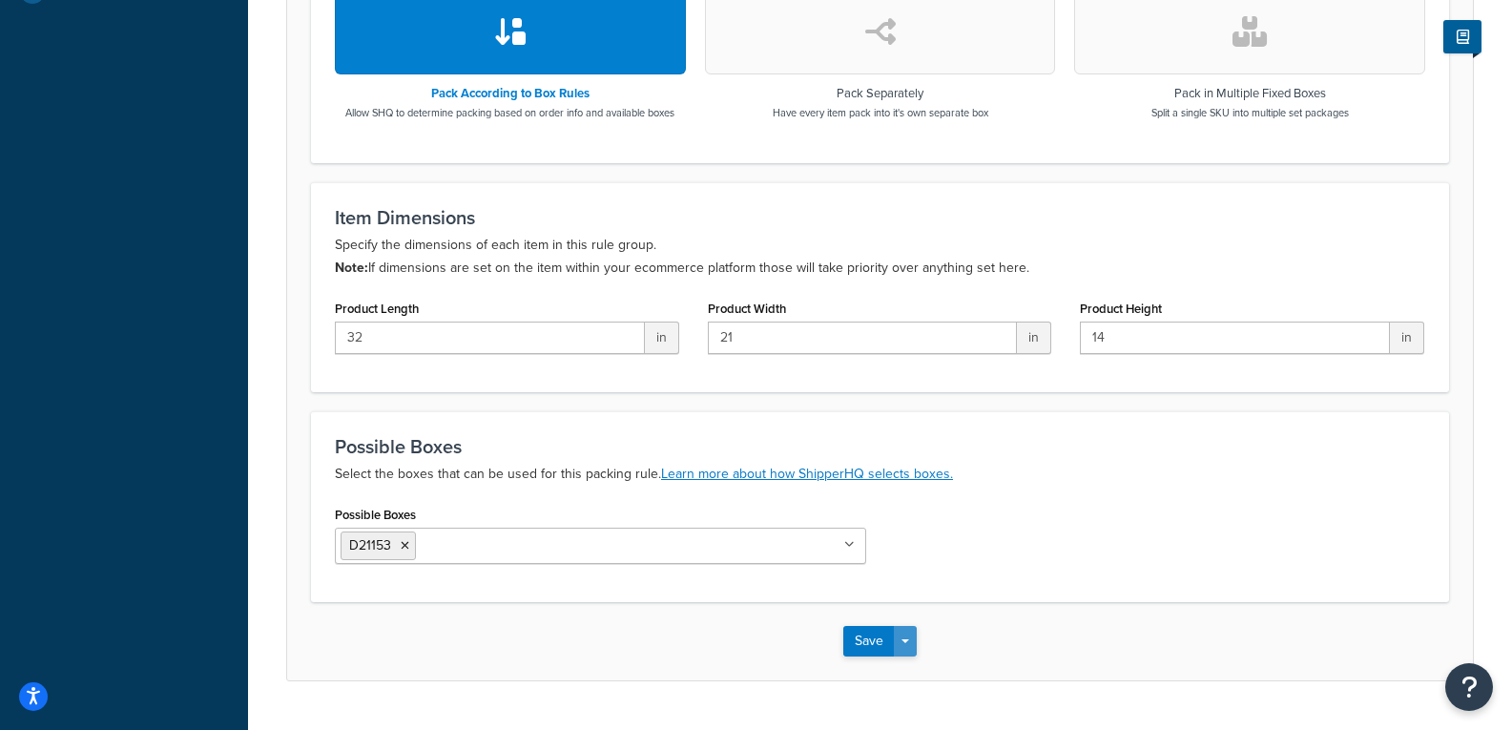
scroll to position [612, 0]
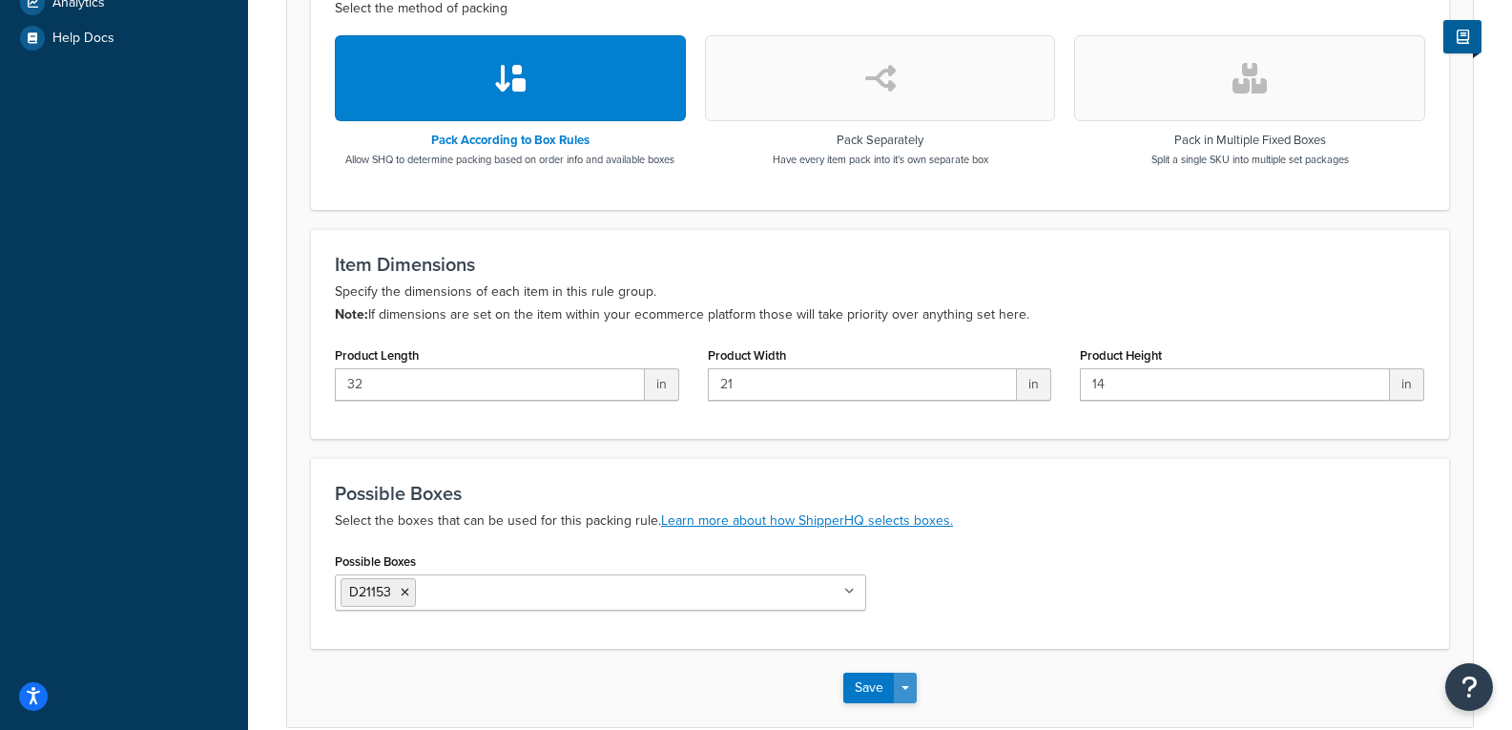
click at [903, 694] on button "Save Dropdown" at bounding box center [905, 688] width 23 height 31
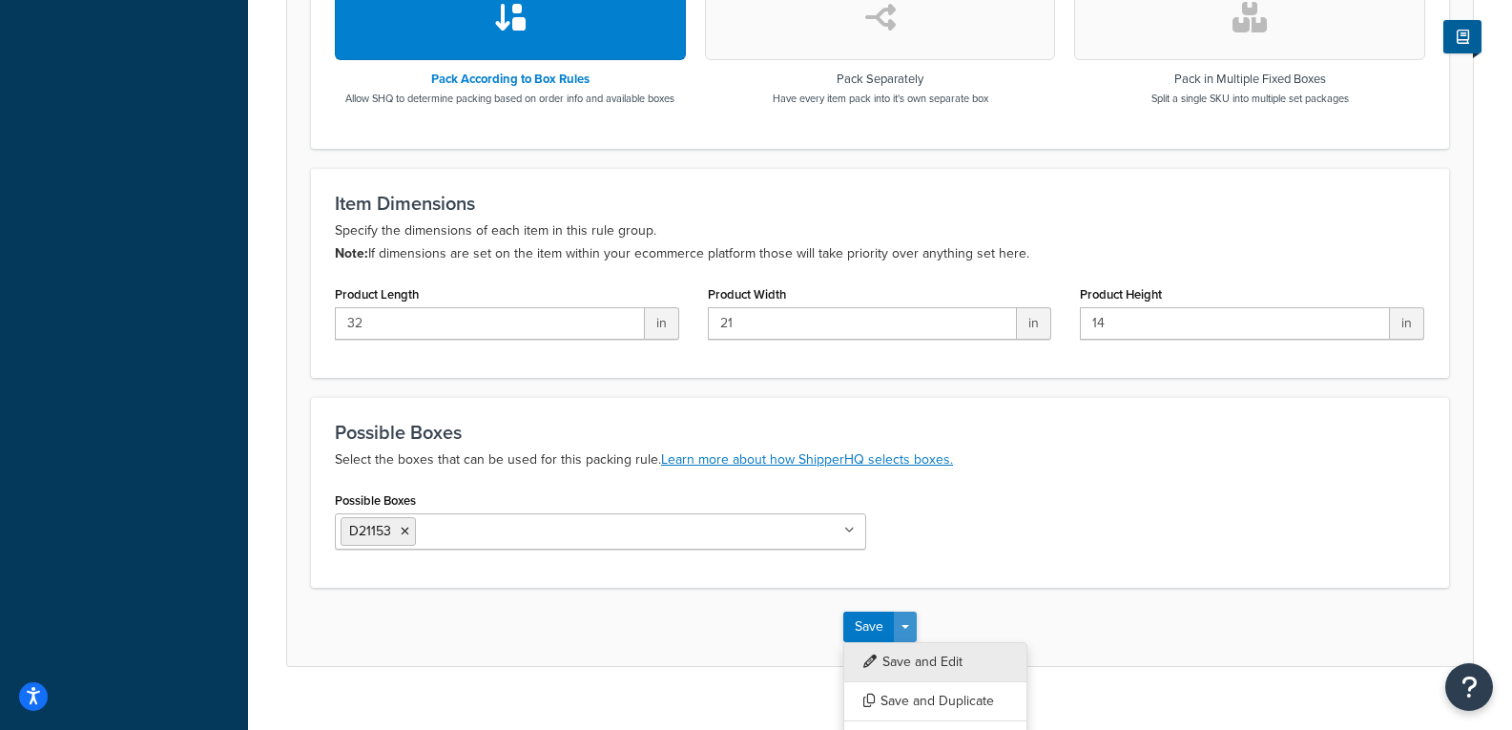
scroll to position [707, 0]
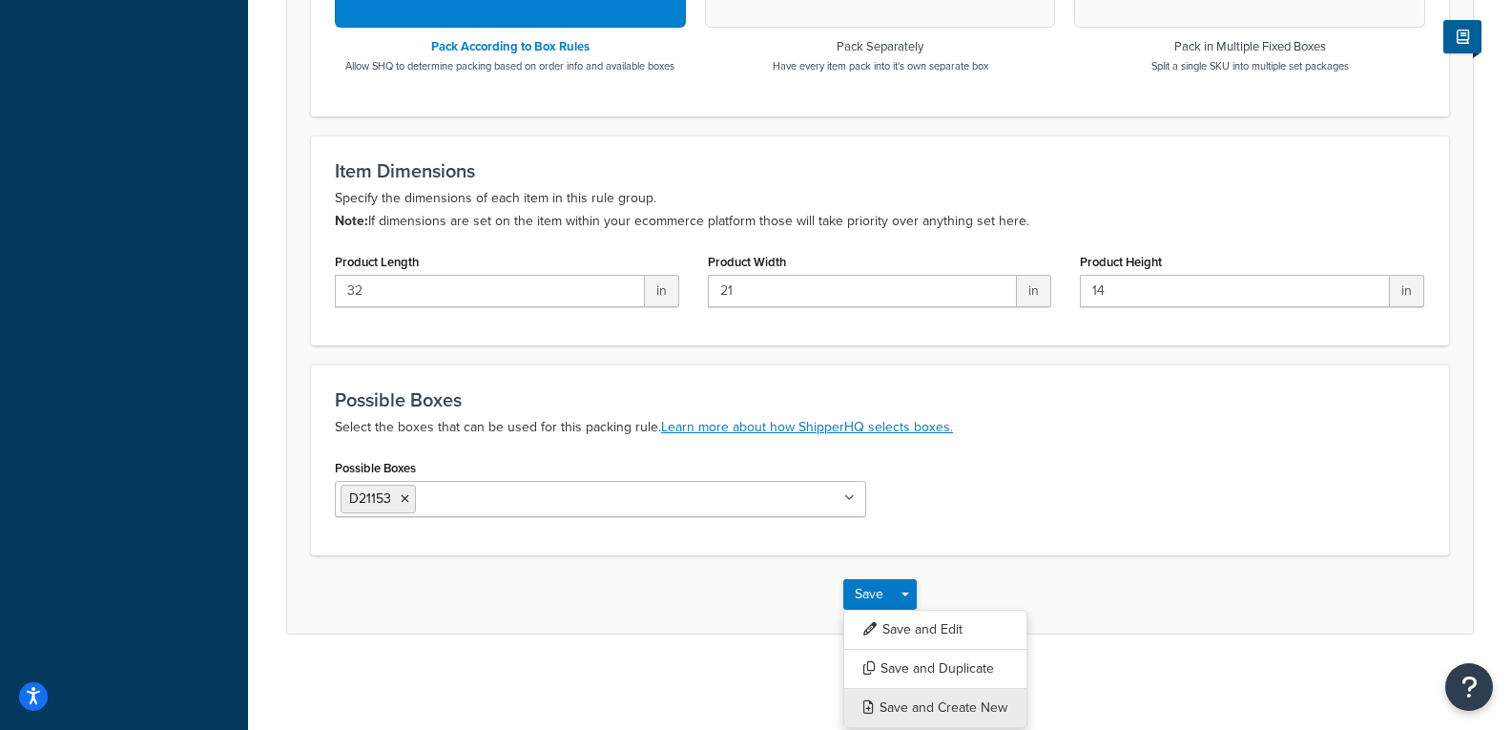
click at [927, 705] on button "Save and Create New" at bounding box center [935, 708] width 184 height 40
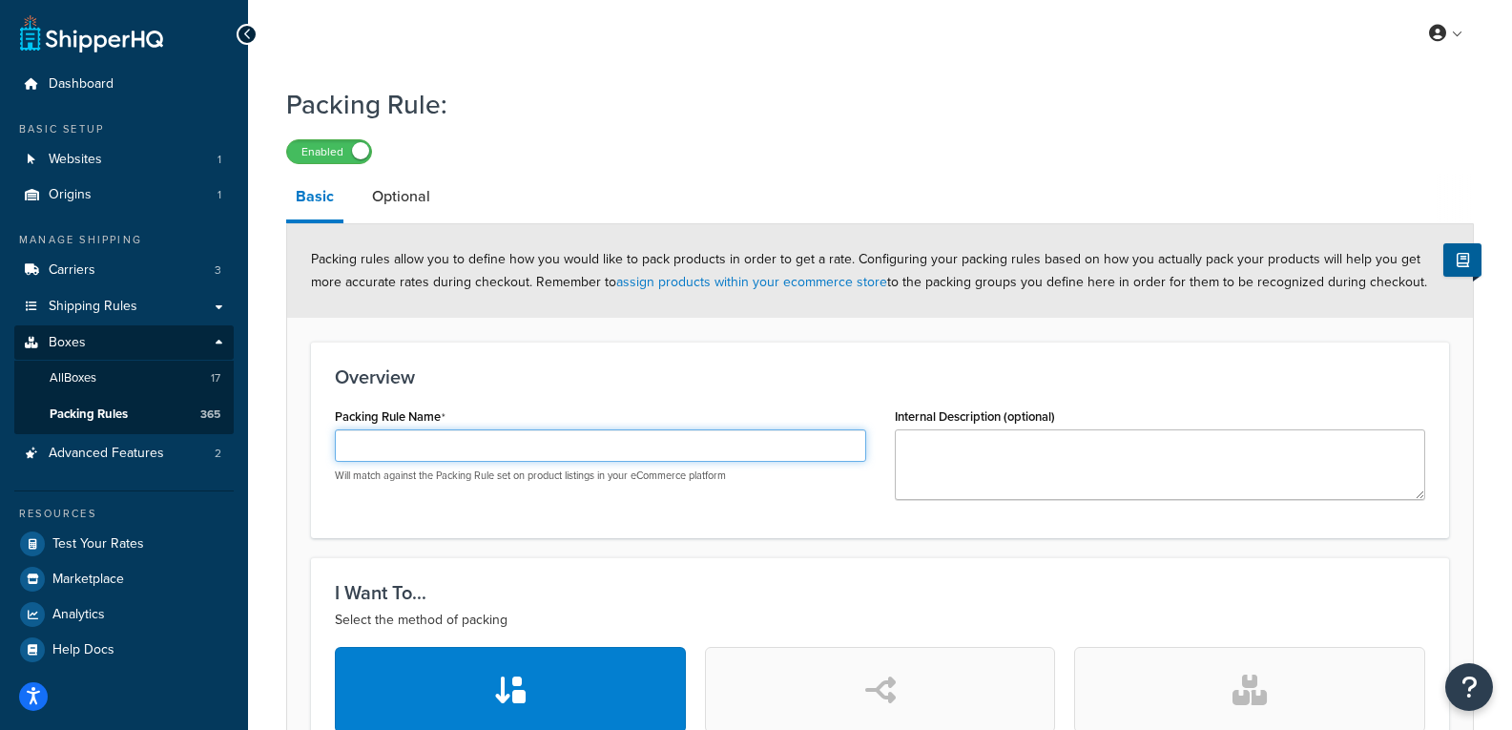
click at [431, 446] on input "Packing Rule Name" at bounding box center [600, 445] width 531 height 32
type input "70-71-RAPTOR6.2"
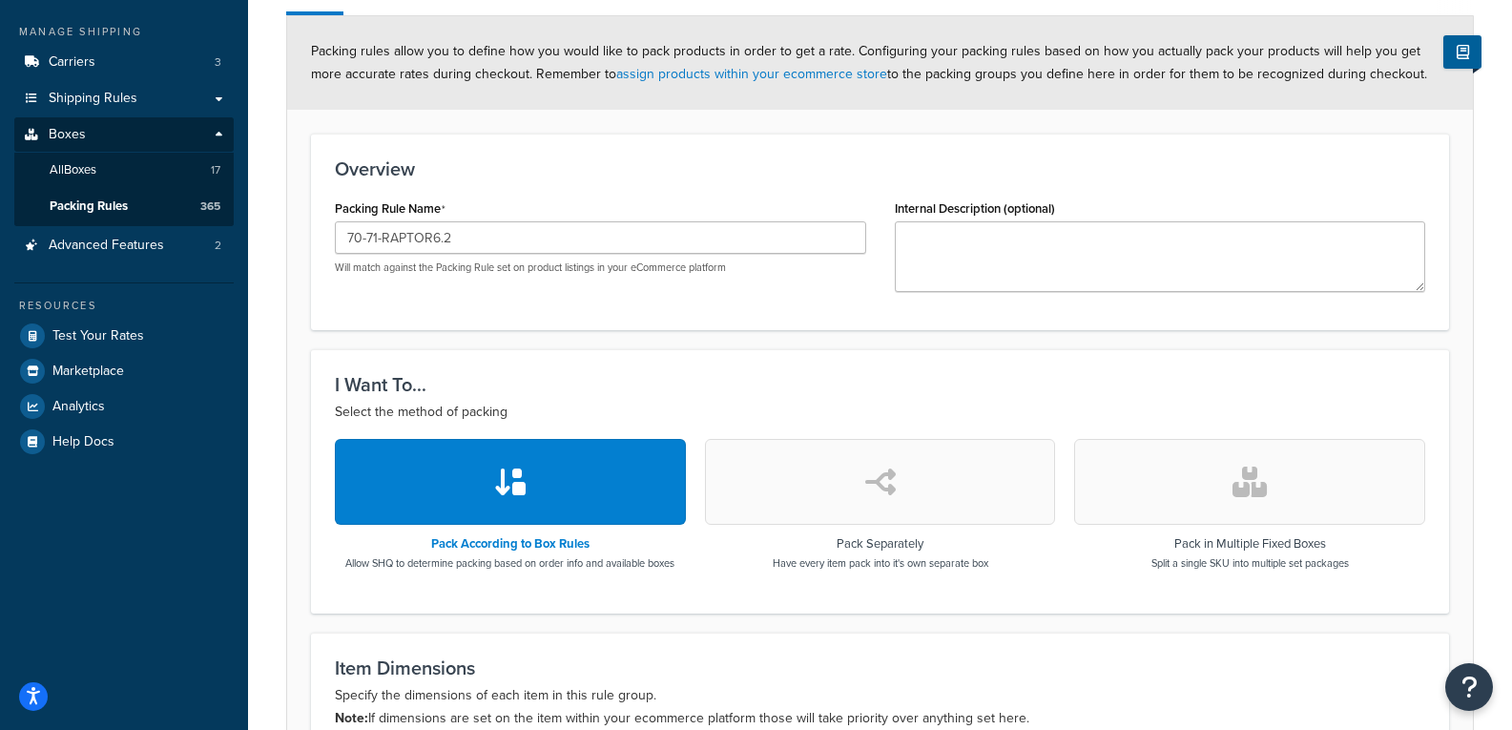
scroll to position [477, 0]
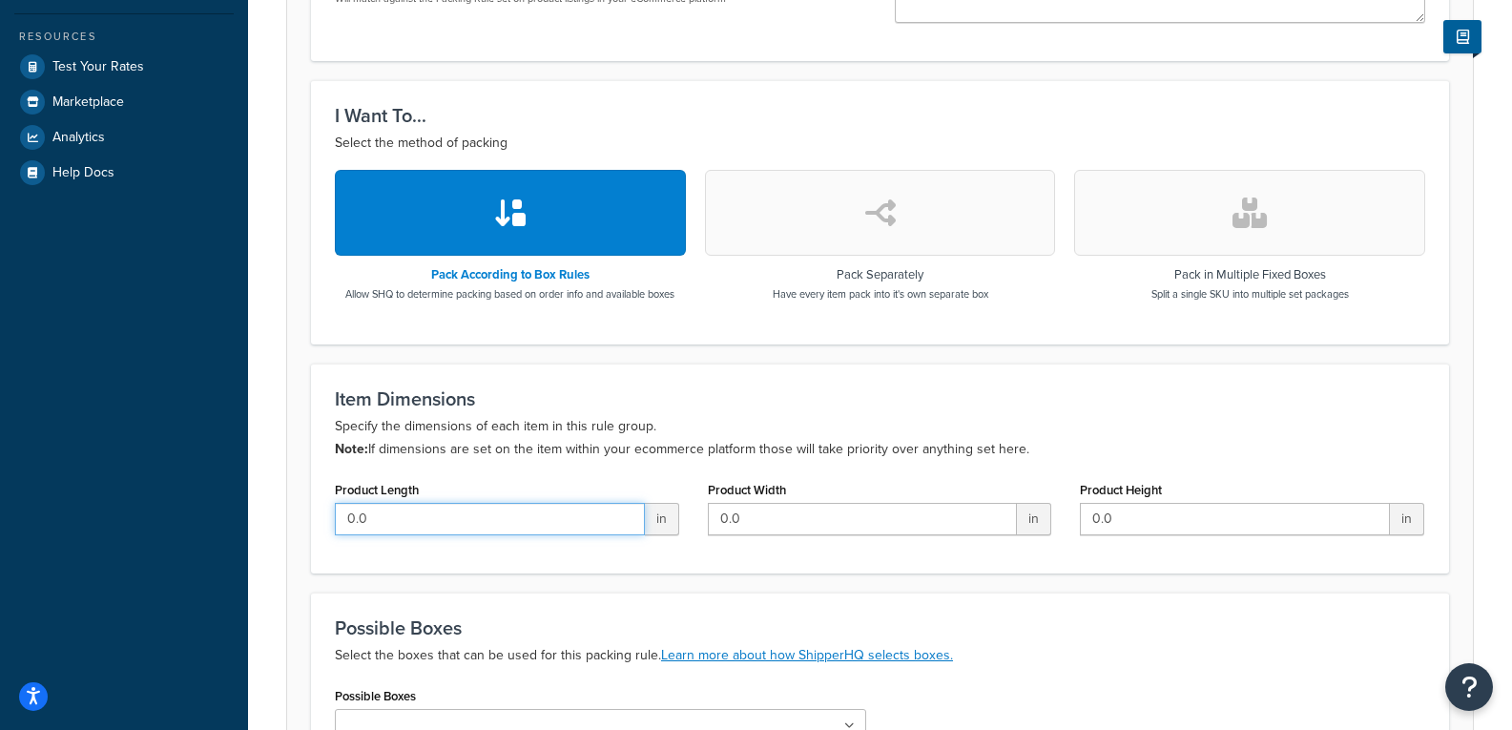
click at [570, 528] on input "0.0" at bounding box center [490, 519] width 310 height 32
type input "0"
type input "21"
type input "7"
type input "2"
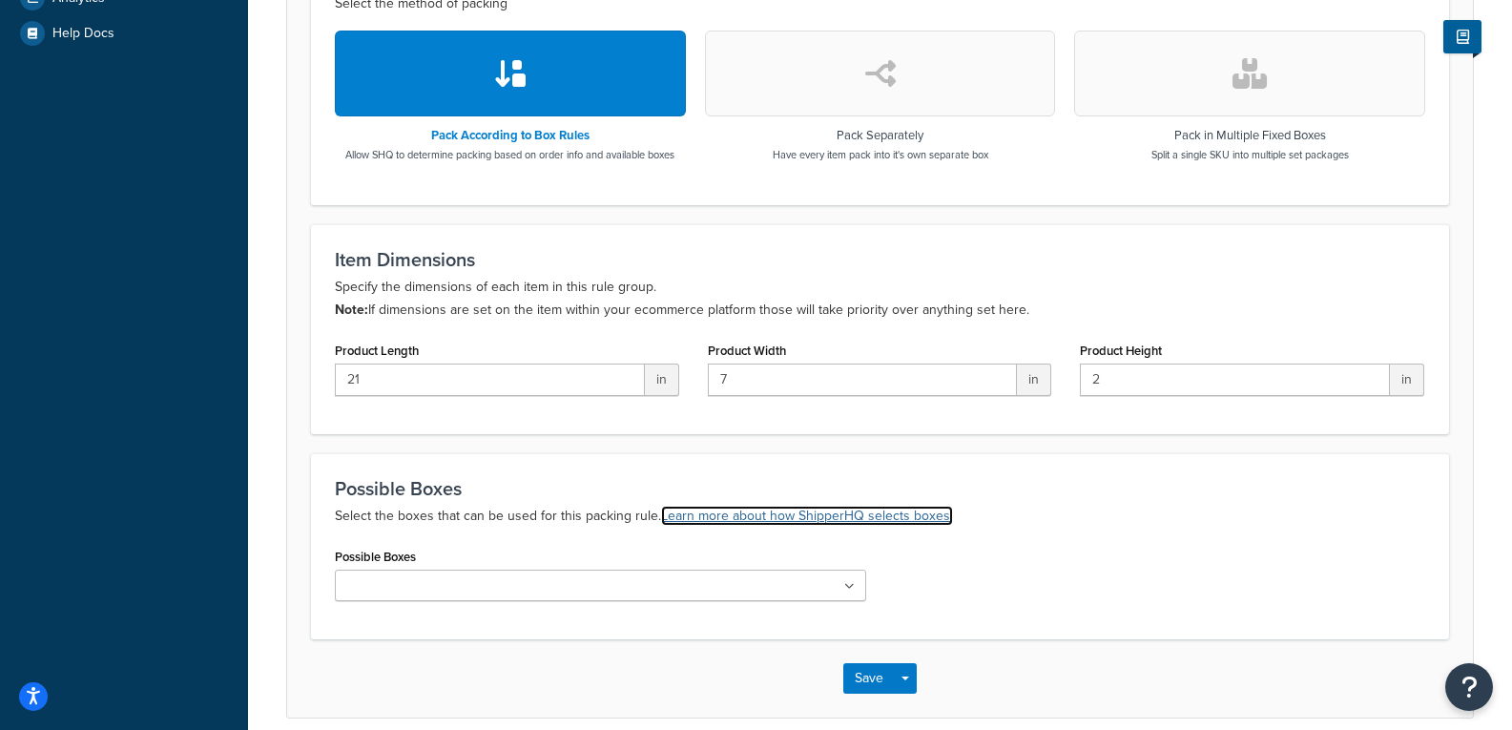
scroll to position [702, 0]
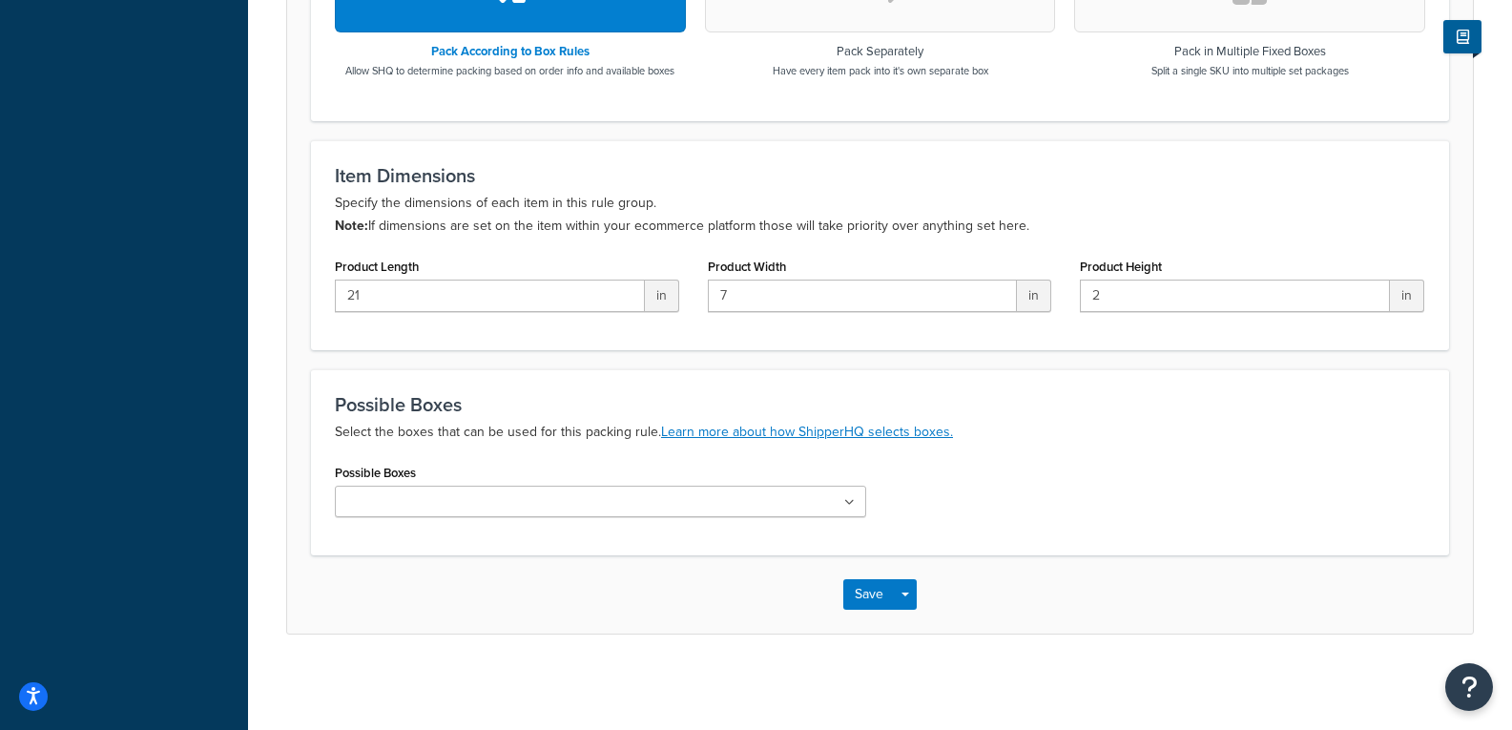
click at [493, 505] on ul at bounding box center [600, 501] width 531 height 31
click at [1247, 523] on div "Possible Boxes Test 1 D21153" at bounding box center [880, 495] width 1119 height 73
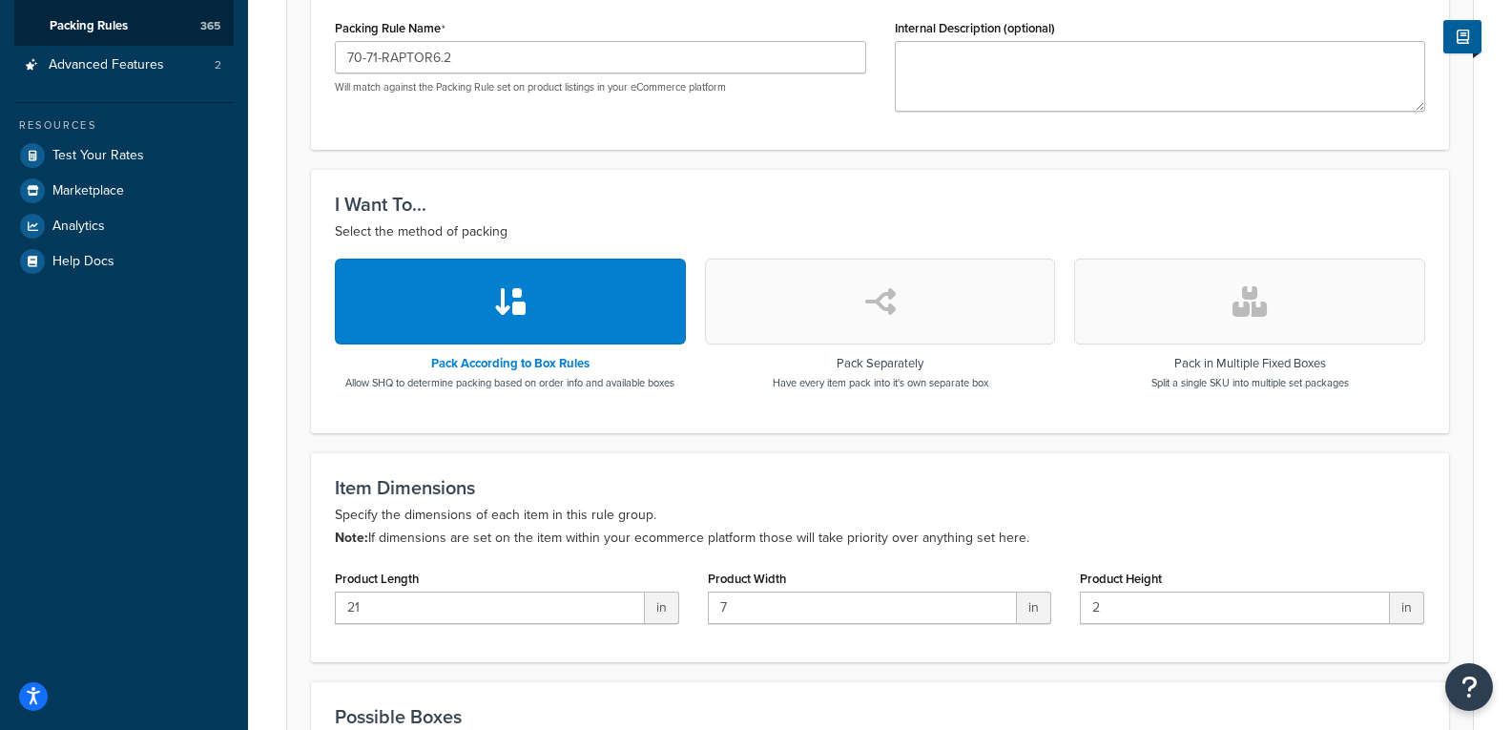
scroll to position [382, 0]
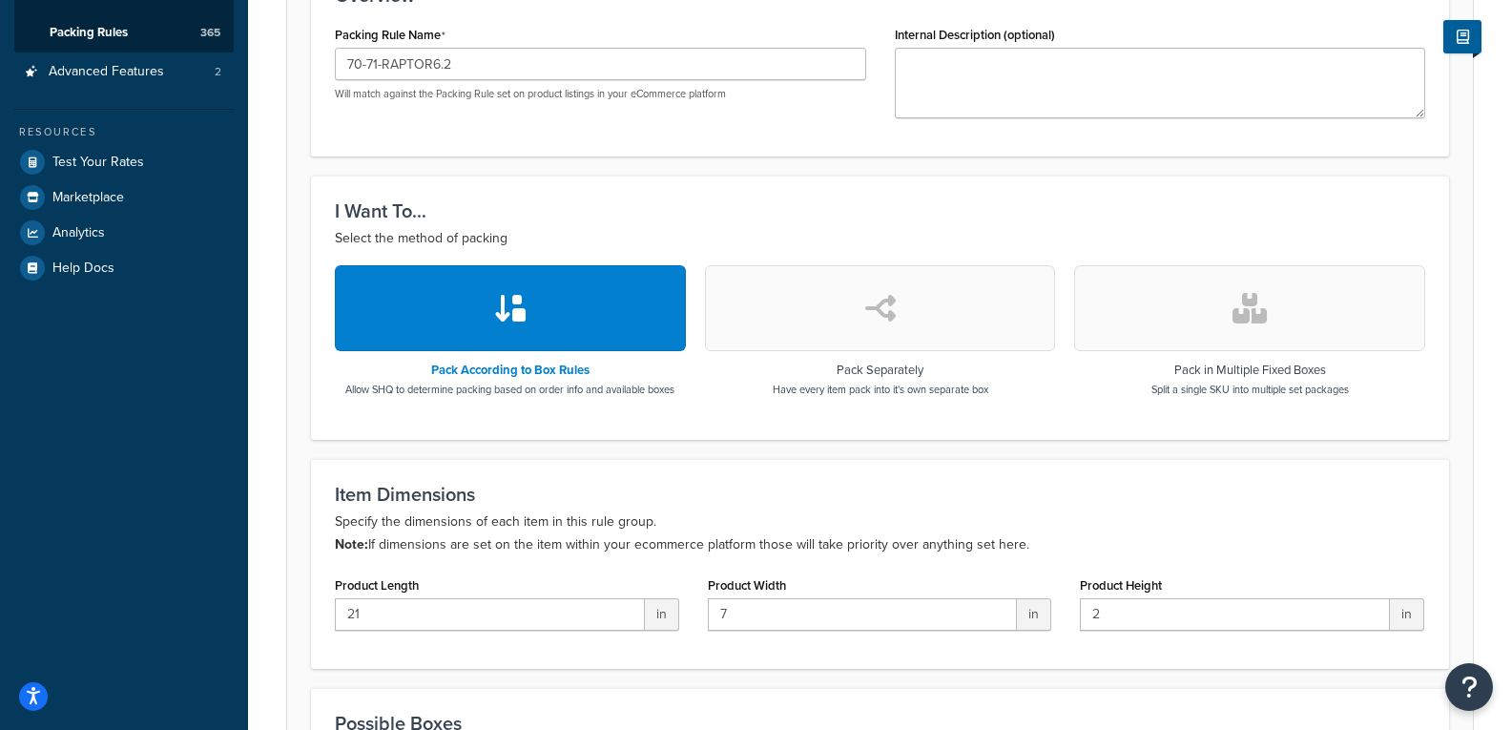
click at [1287, 329] on button "button" at bounding box center [1249, 308] width 351 height 86
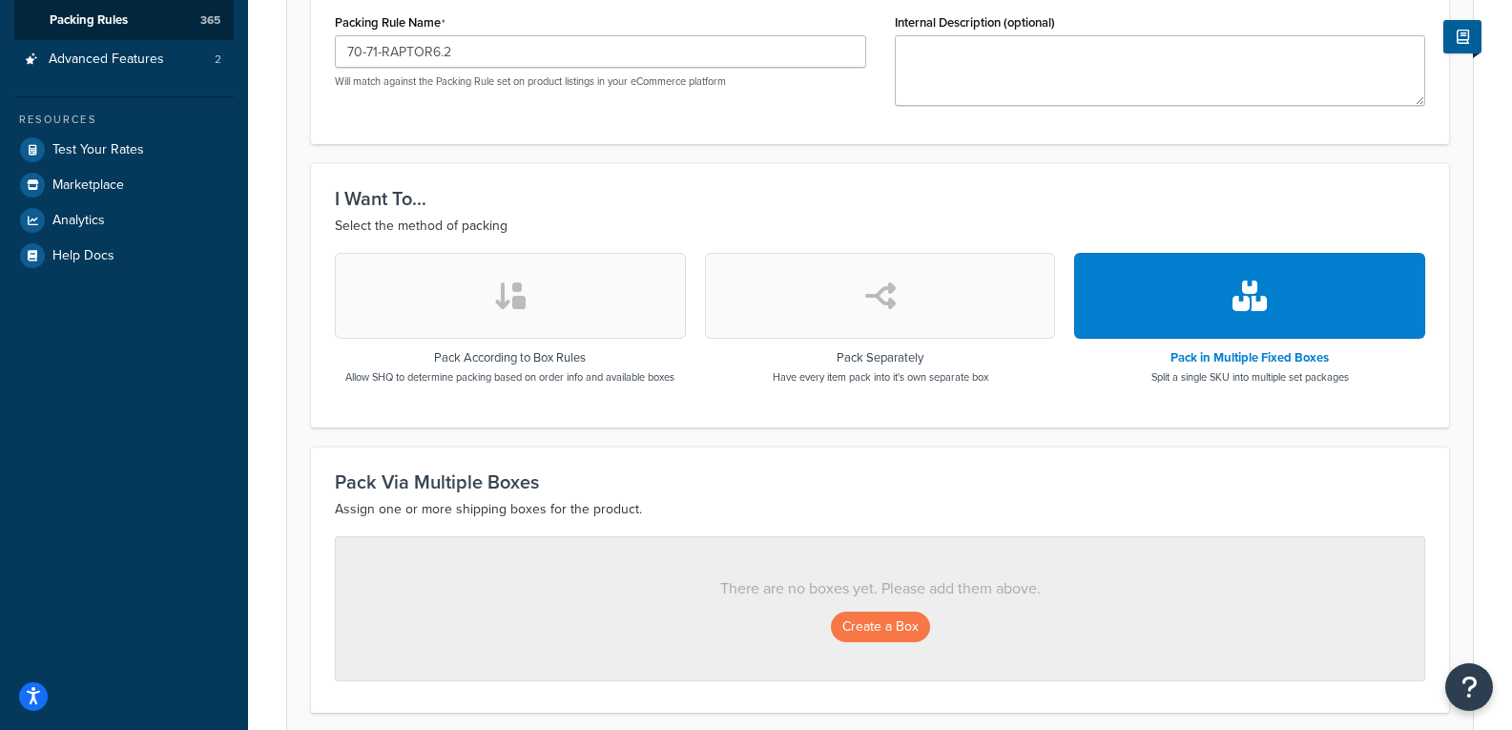
scroll to position [552, 0]
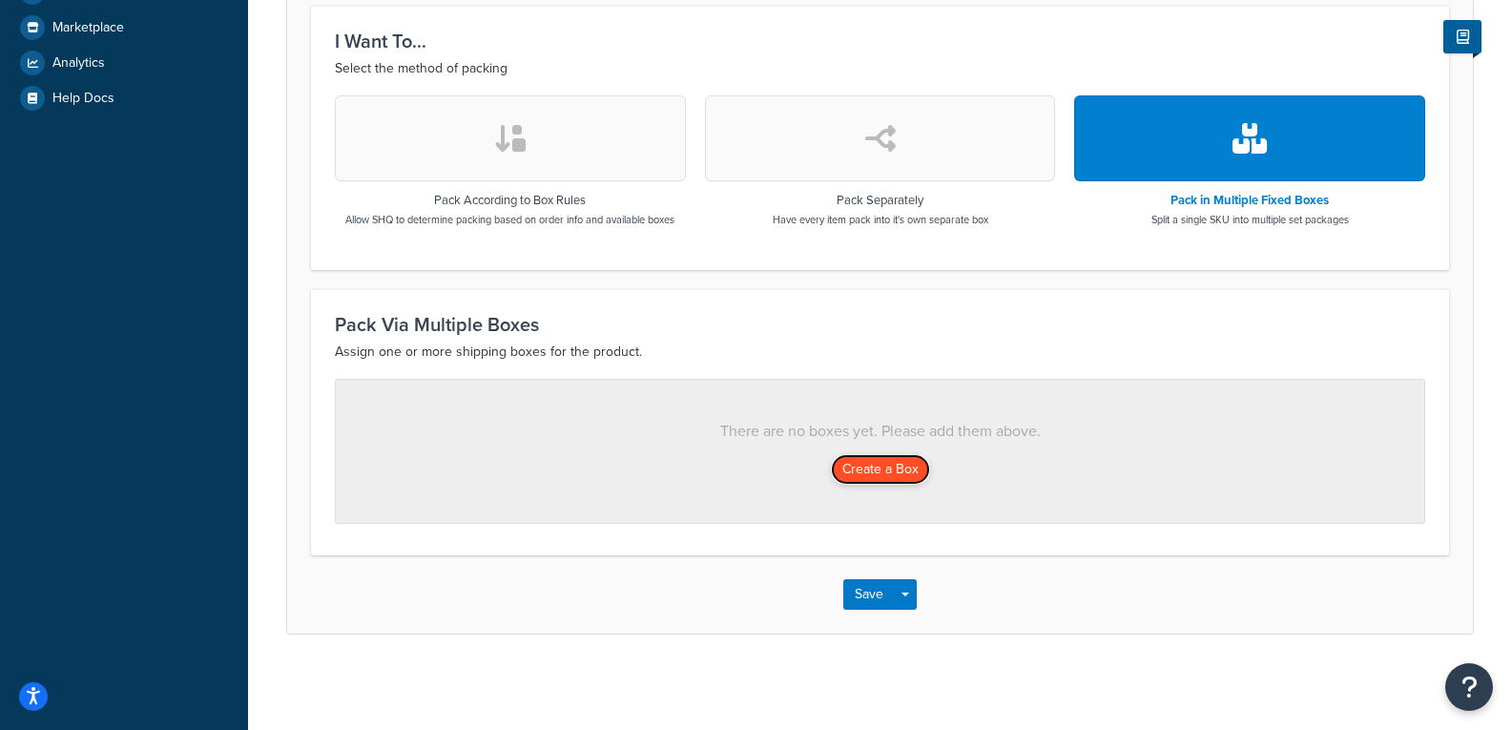
click at [884, 465] on button "Create a Box" at bounding box center [880, 469] width 99 height 31
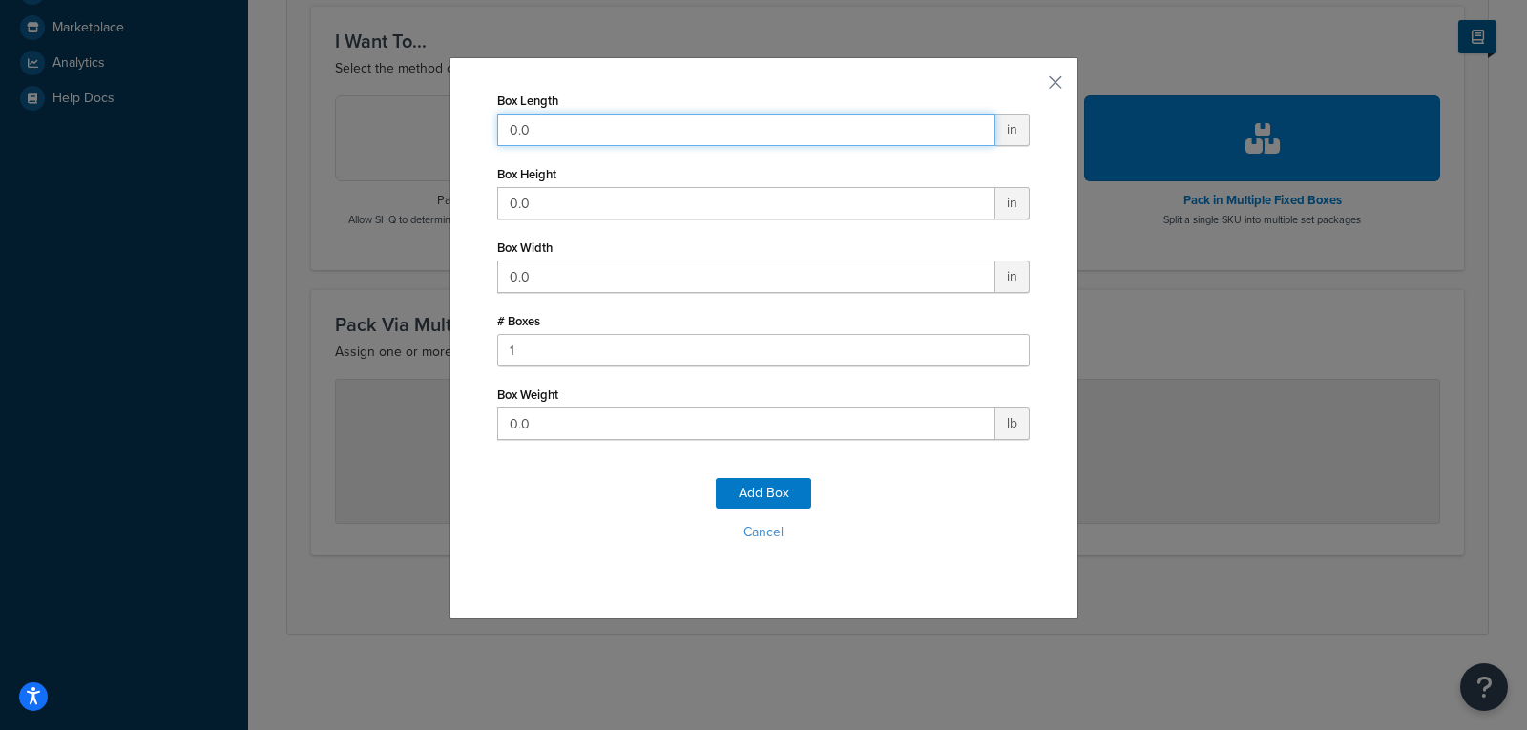
drag, startPoint x: 616, startPoint y: 121, endPoint x: 290, endPoint y: 137, distance: 326.7
click at [290, 137] on div "Box Length 0.0 in Box Height 0.0 in Box Width 0.0 in # Boxes 1 Box Weight 0.0 l…" at bounding box center [763, 365] width 1527 height 730
type input "21"
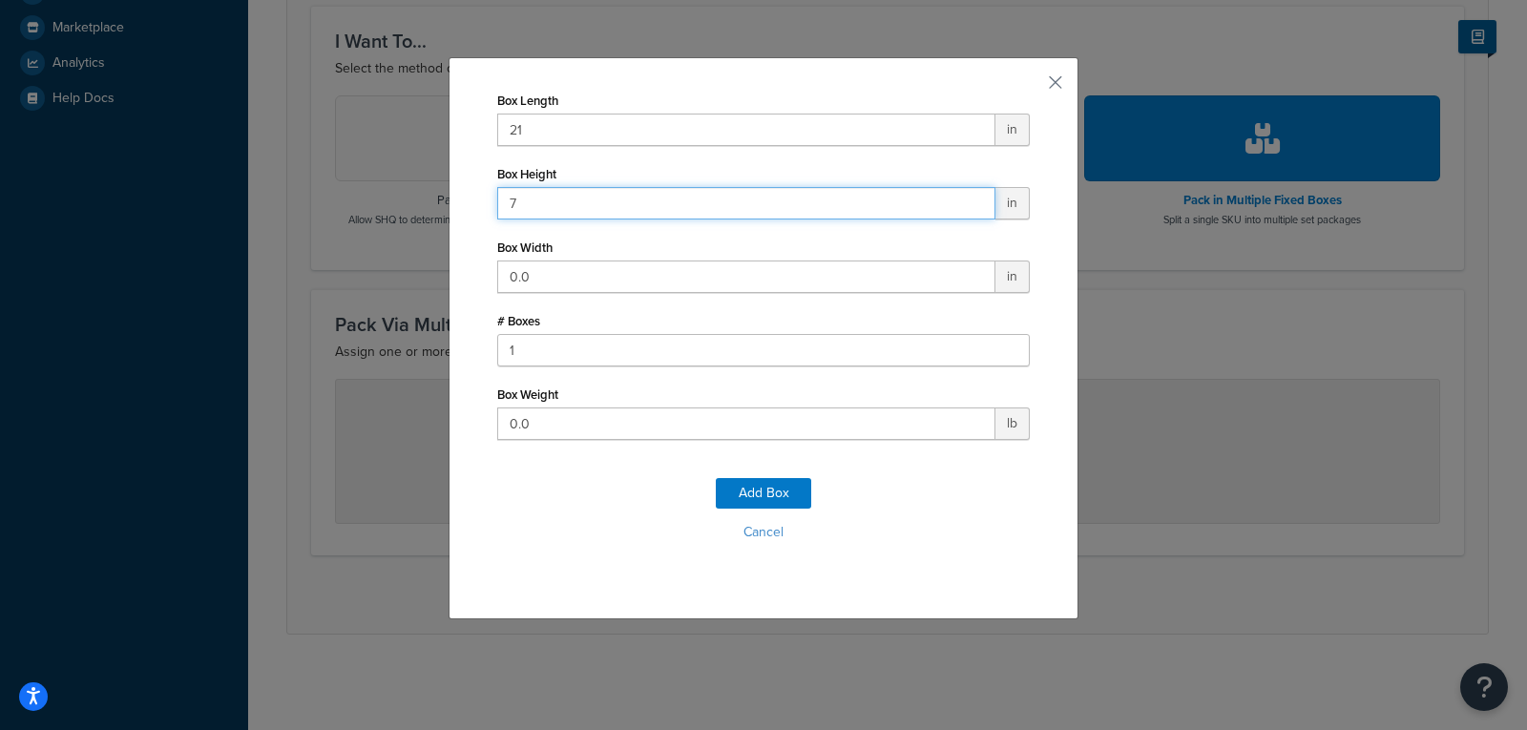
type input "7"
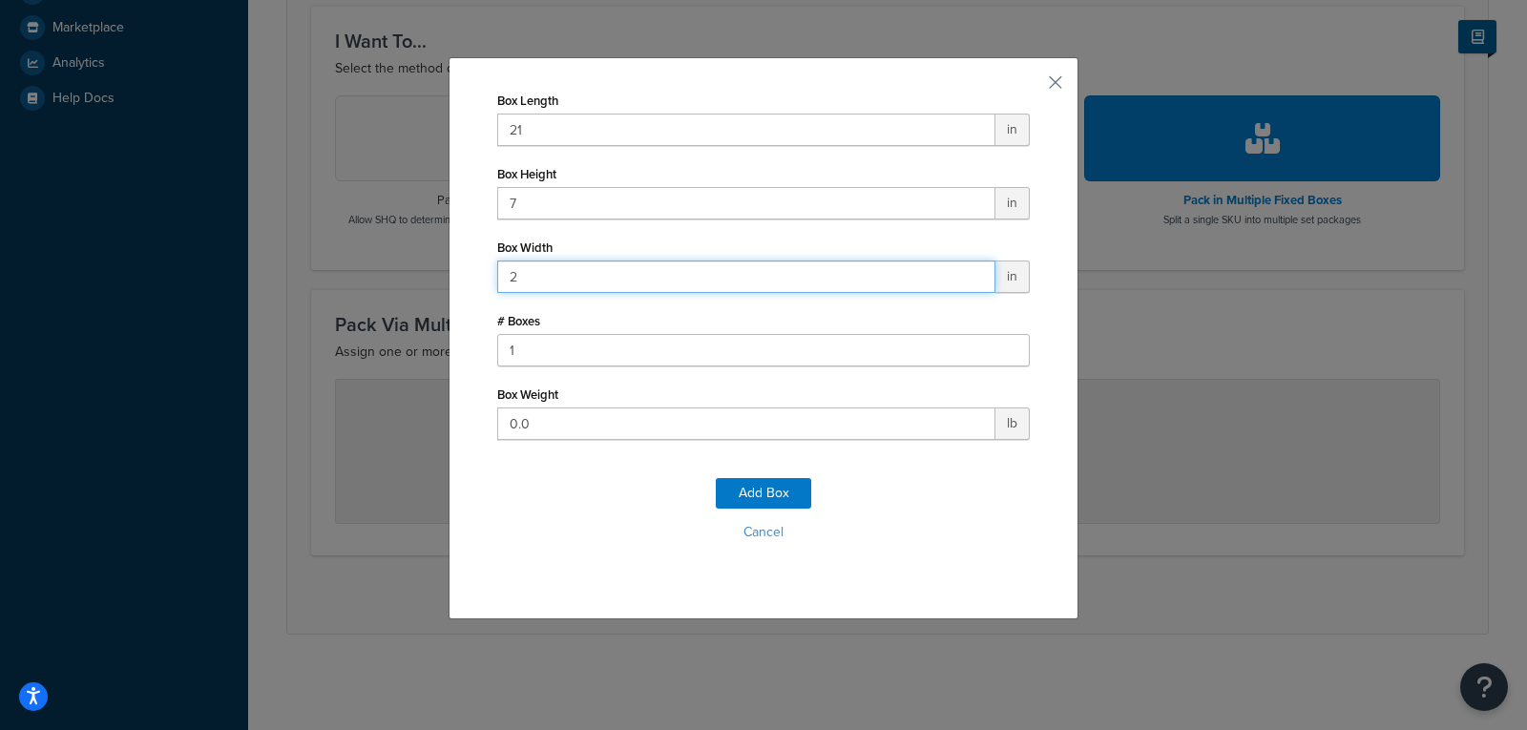
type input "2"
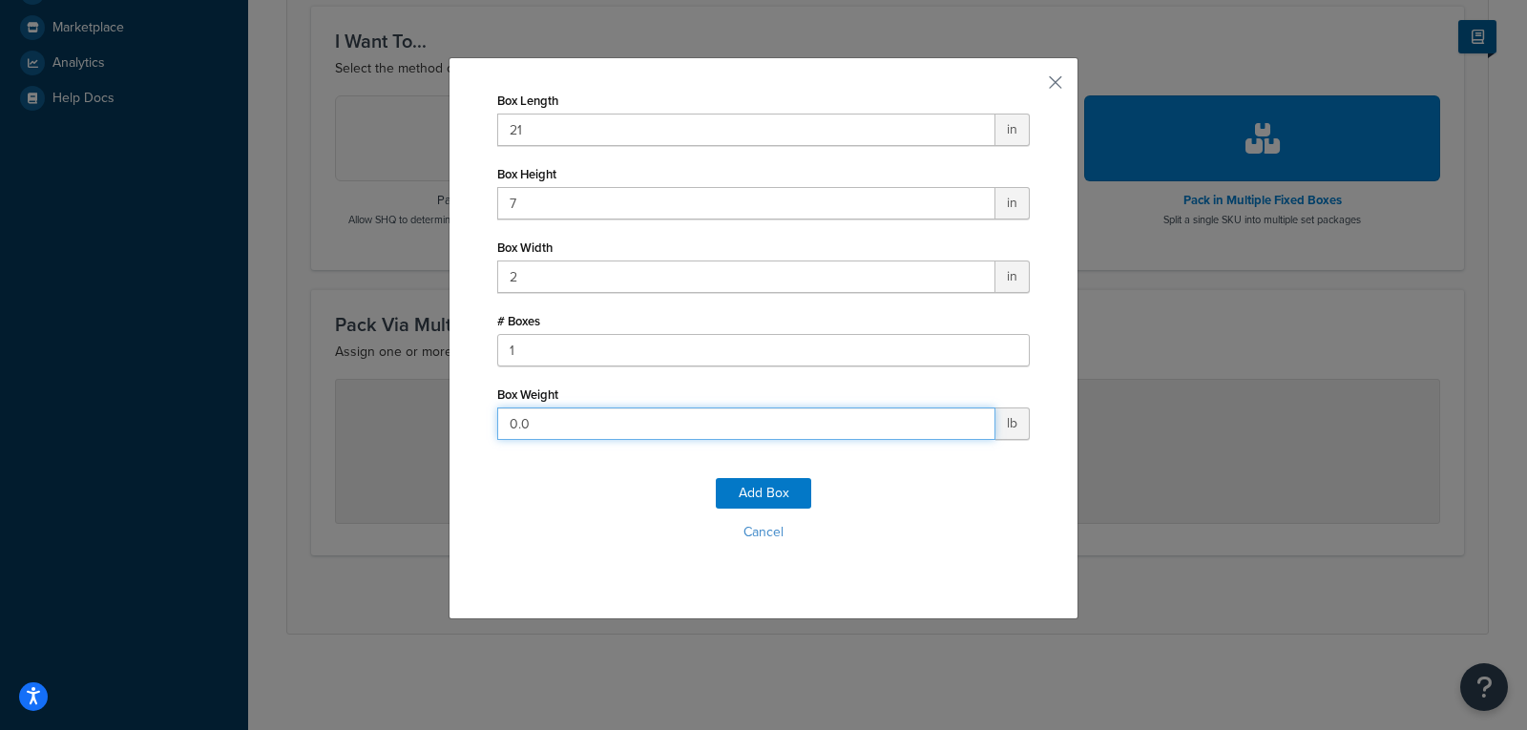
type input "4"
click button "Add Box" at bounding box center [763, 493] width 95 height 31
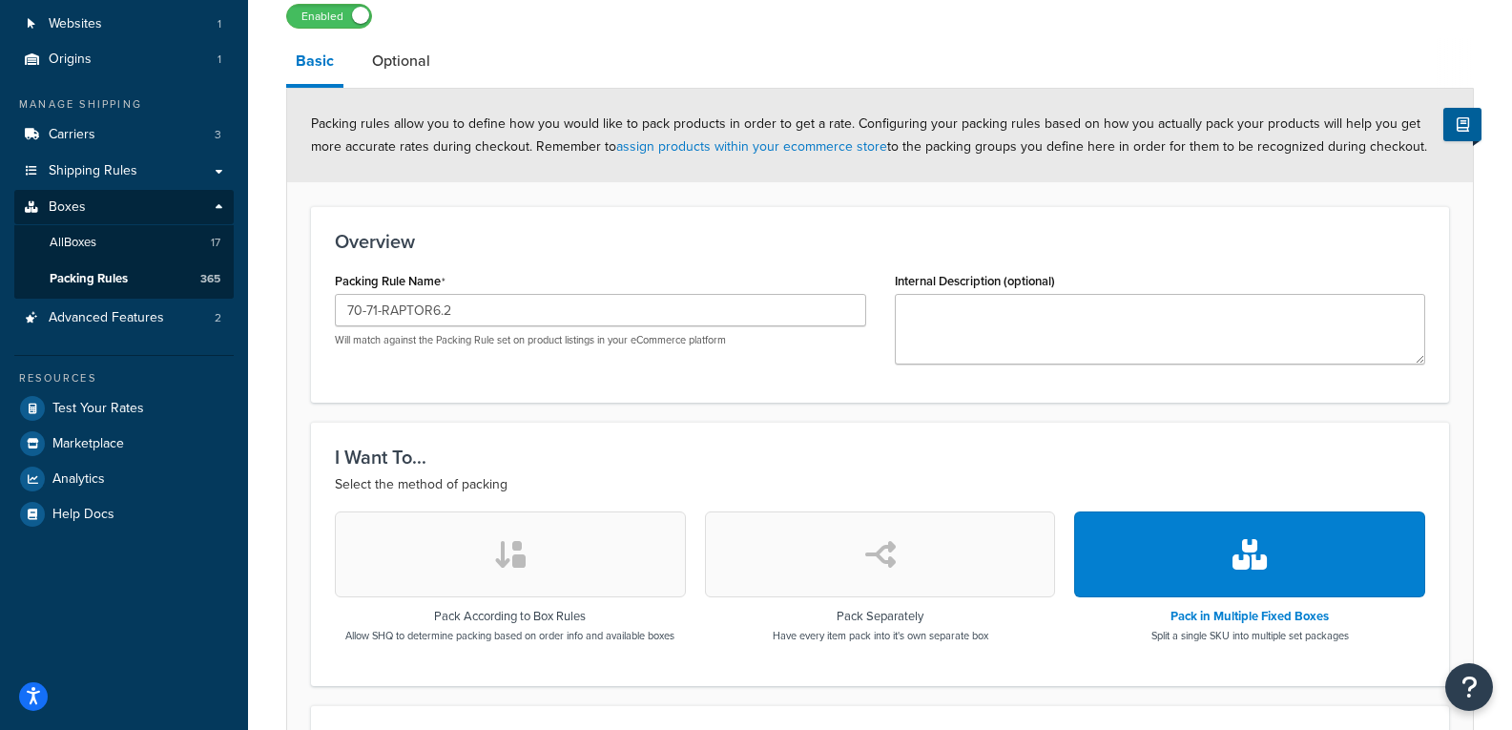
scroll to position [573, 0]
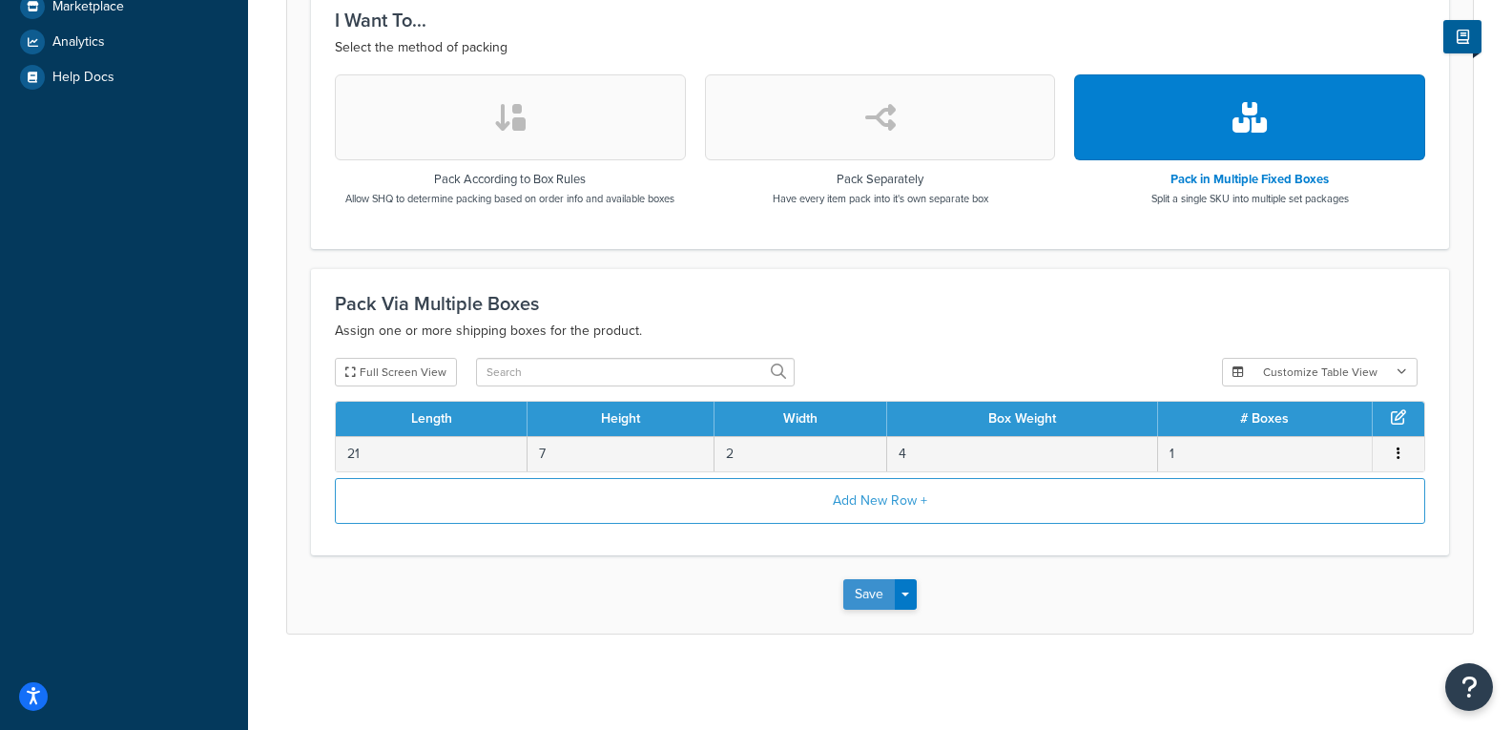
click at [884, 596] on button "Save" at bounding box center [869, 594] width 52 height 31
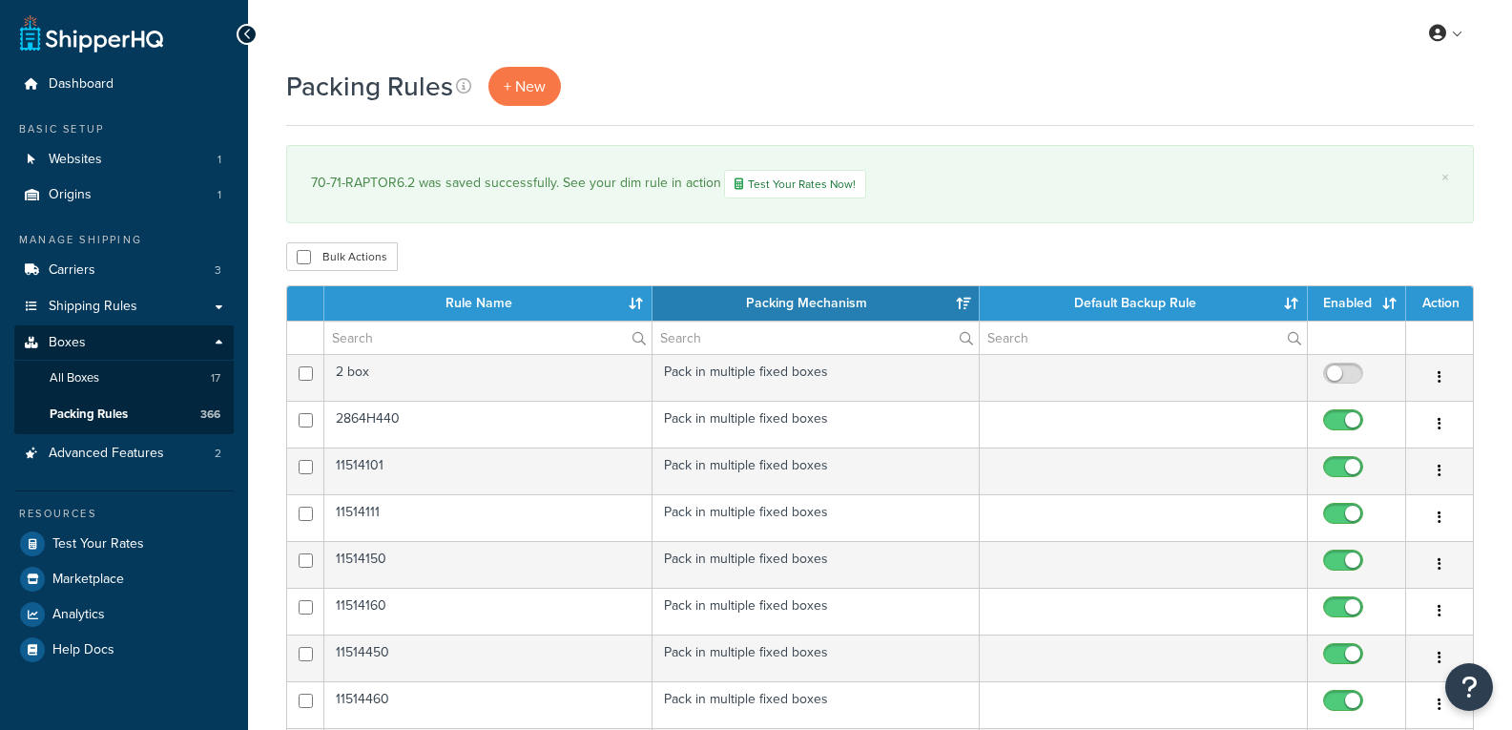
select select "15"
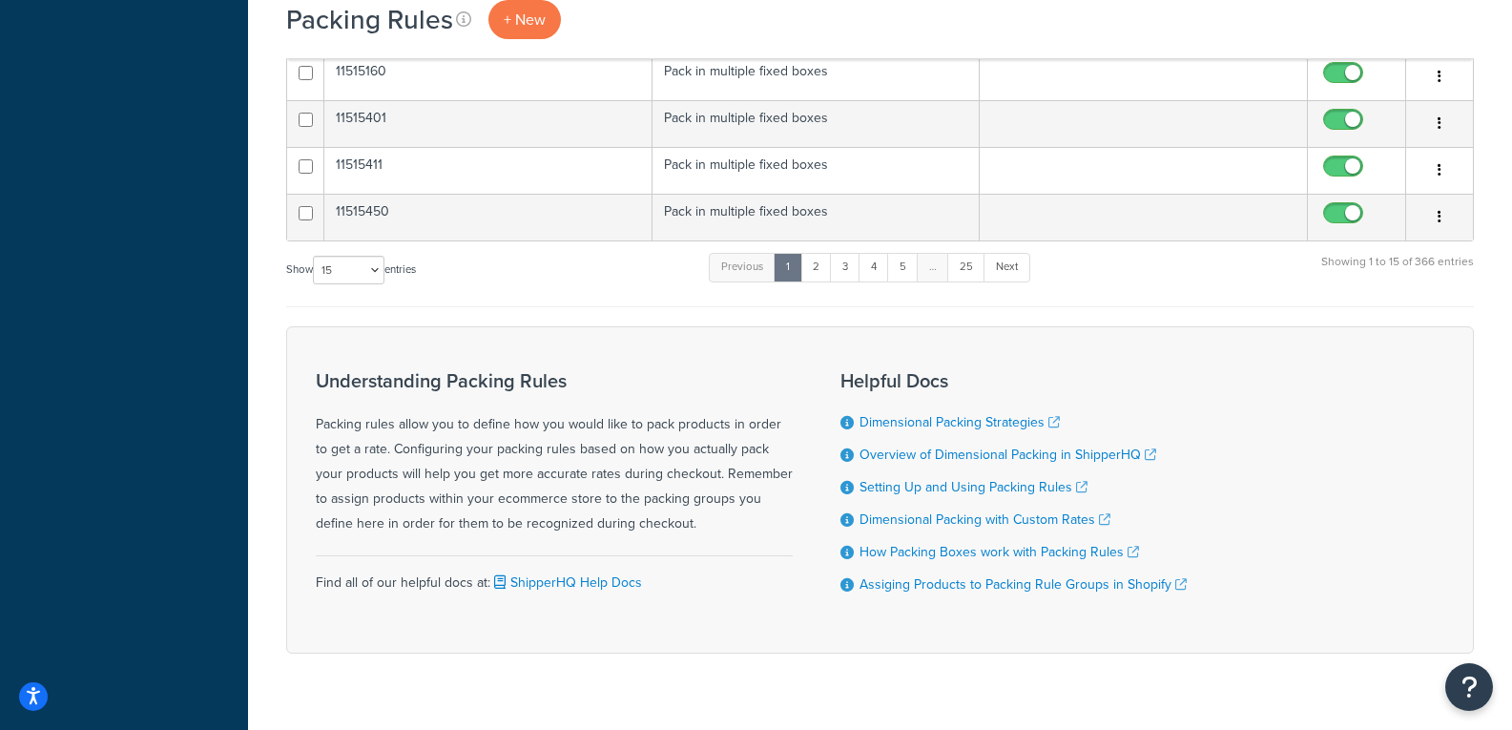
scroll to position [853, 0]
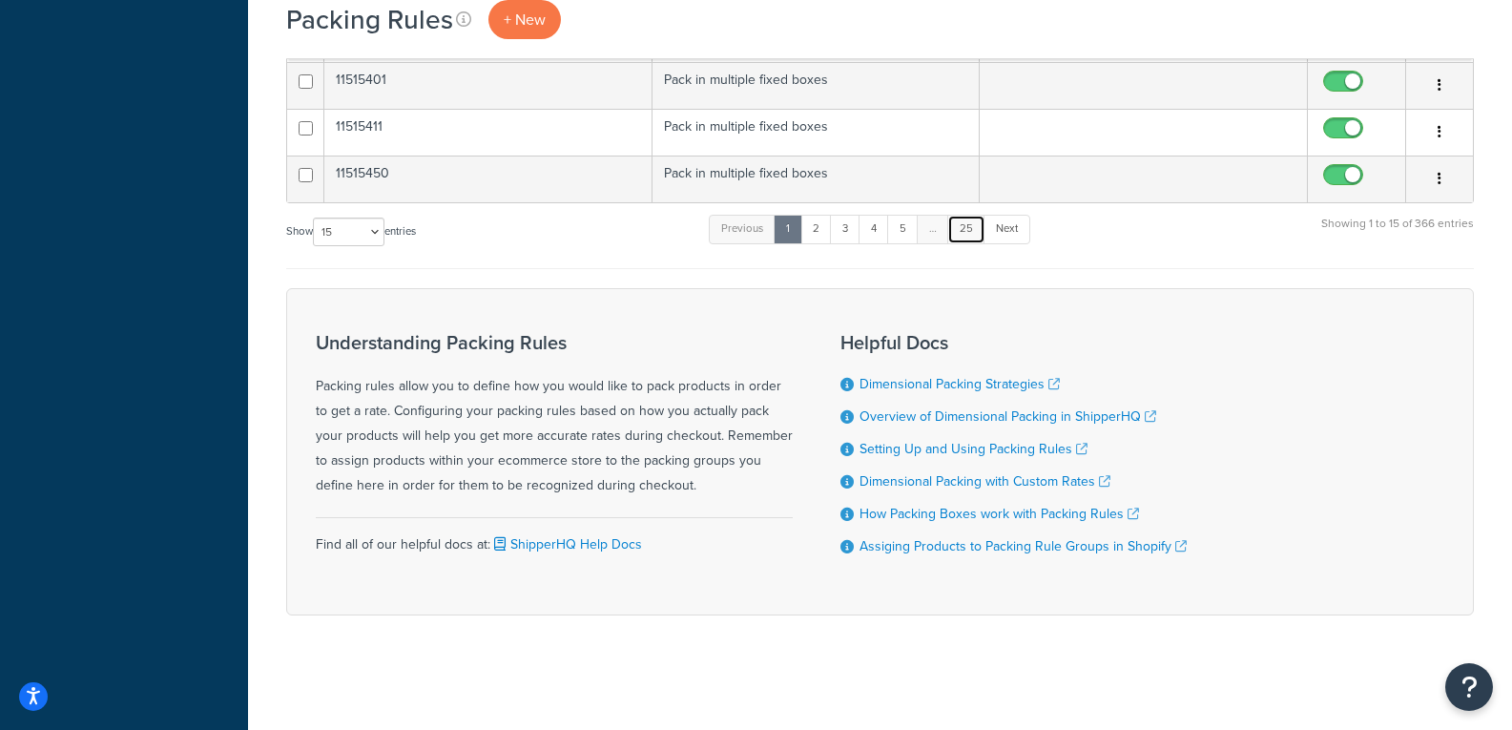
click at [975, 221] on link "25" at bounding box center [966, 229] width 38 height 29
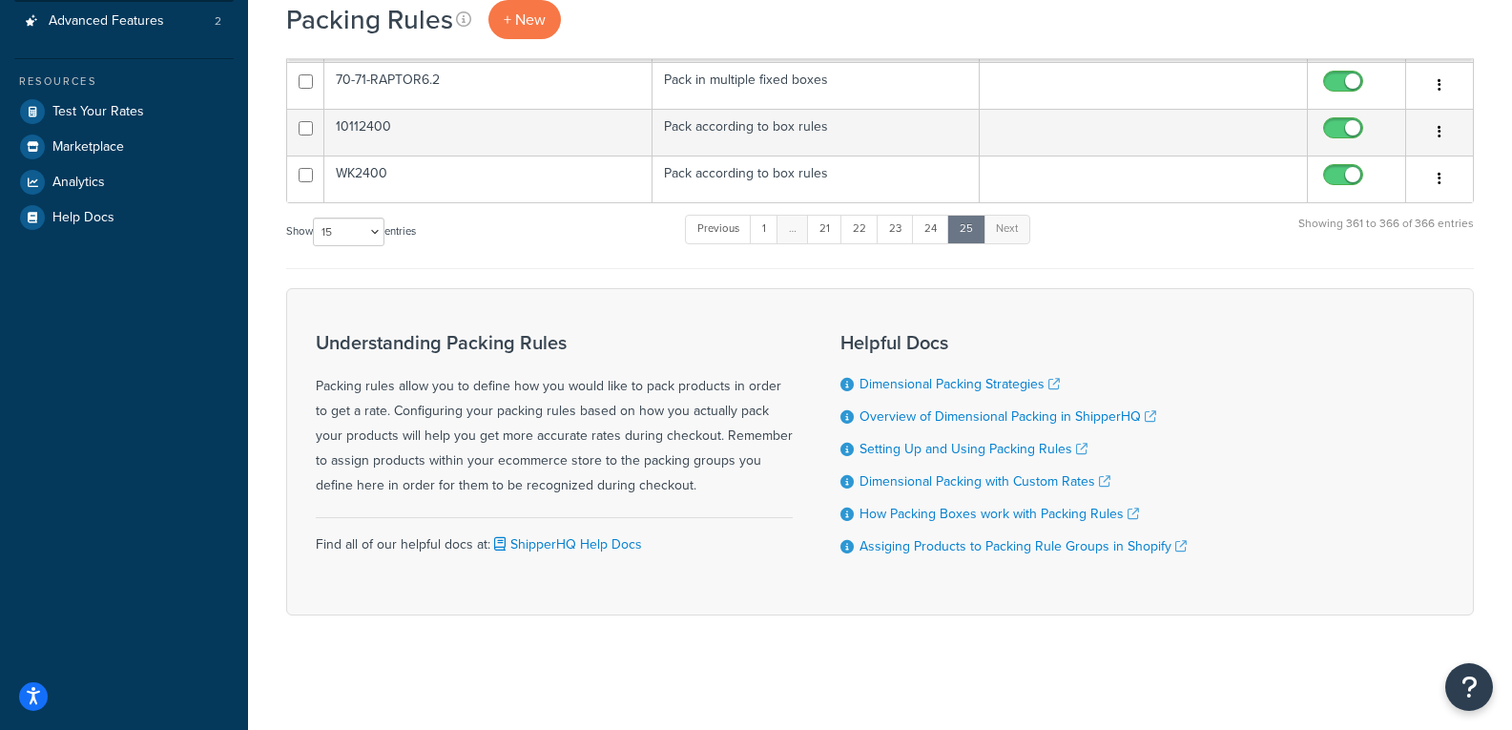
scroll to position [432, 0]
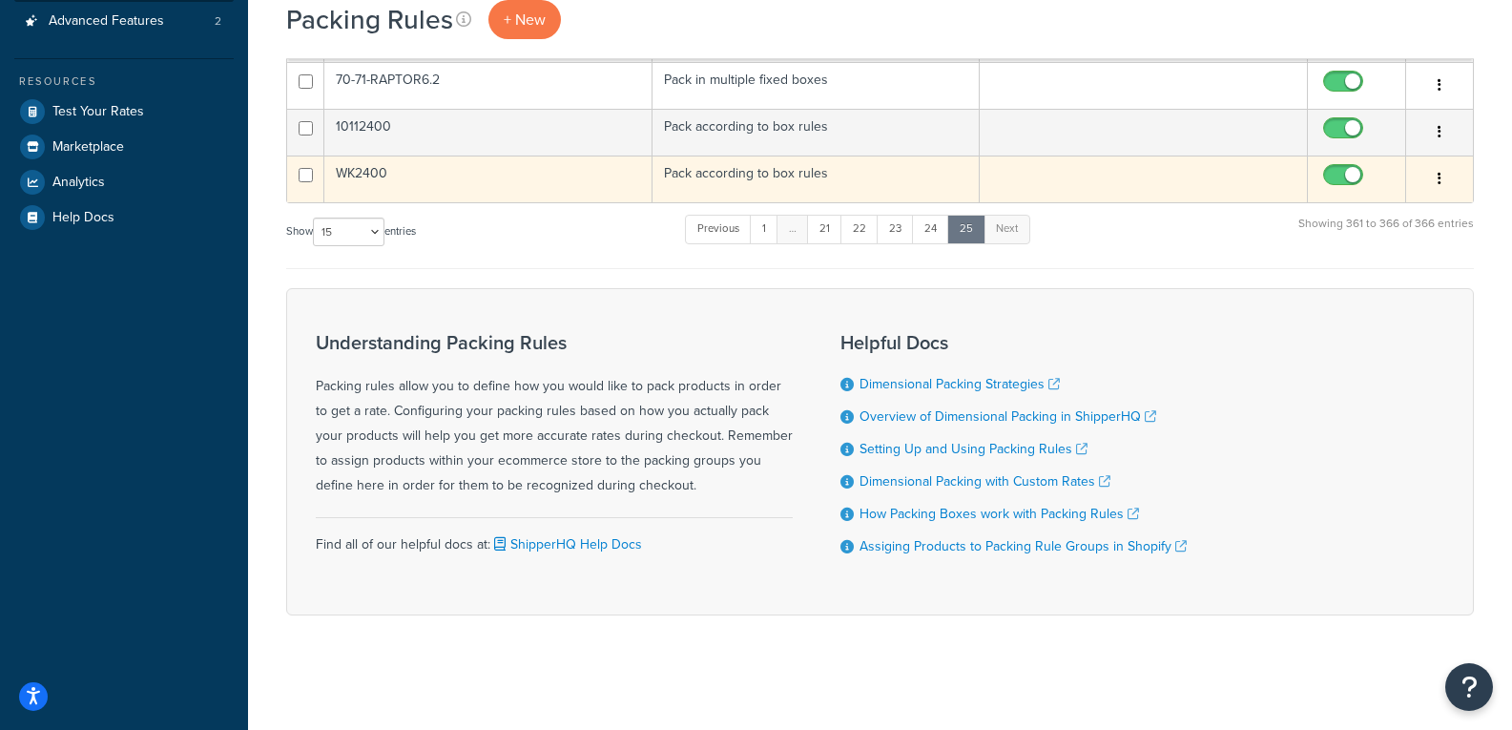
click at [370, 183] on td "WK2400" at bounding box center [488, 179] width 328 height 47
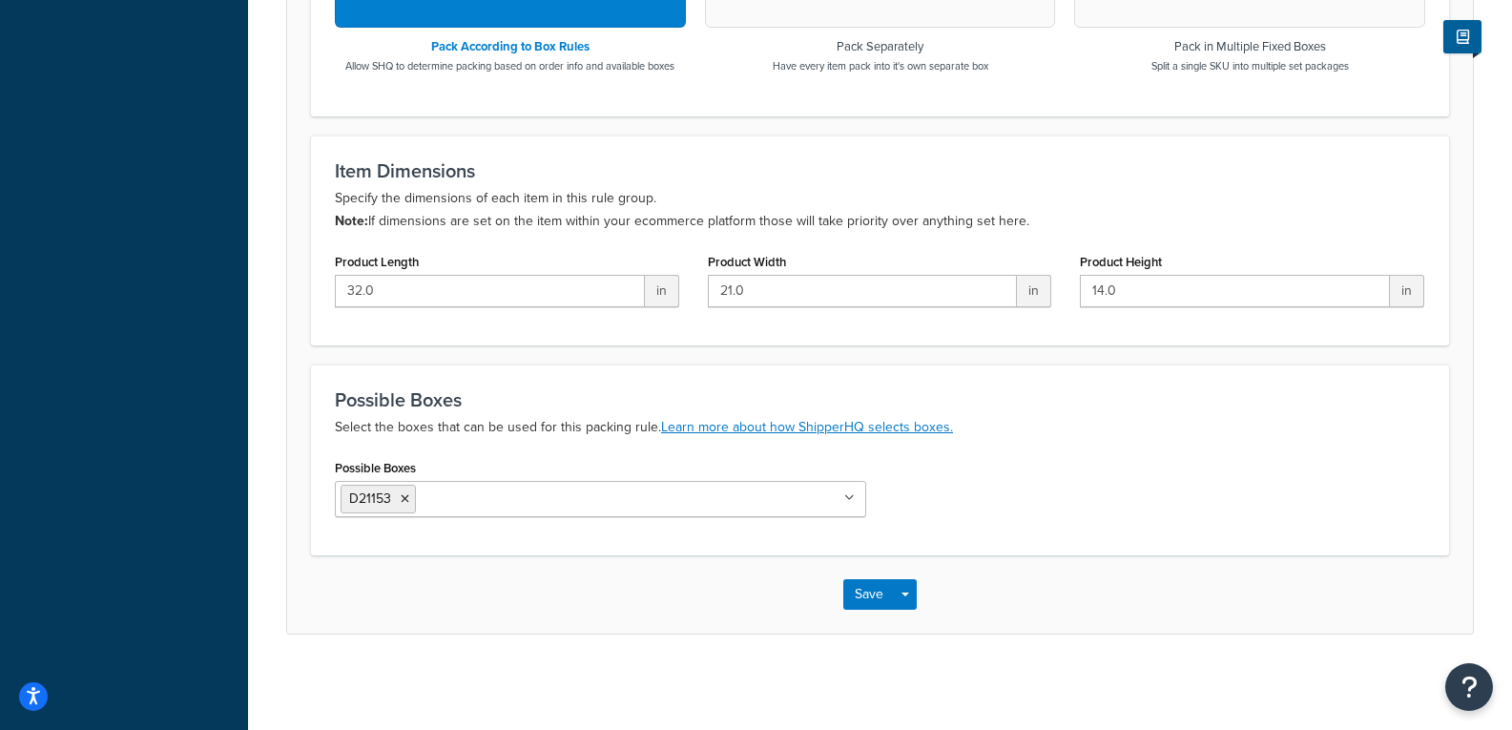
scroll to position [516, 0]
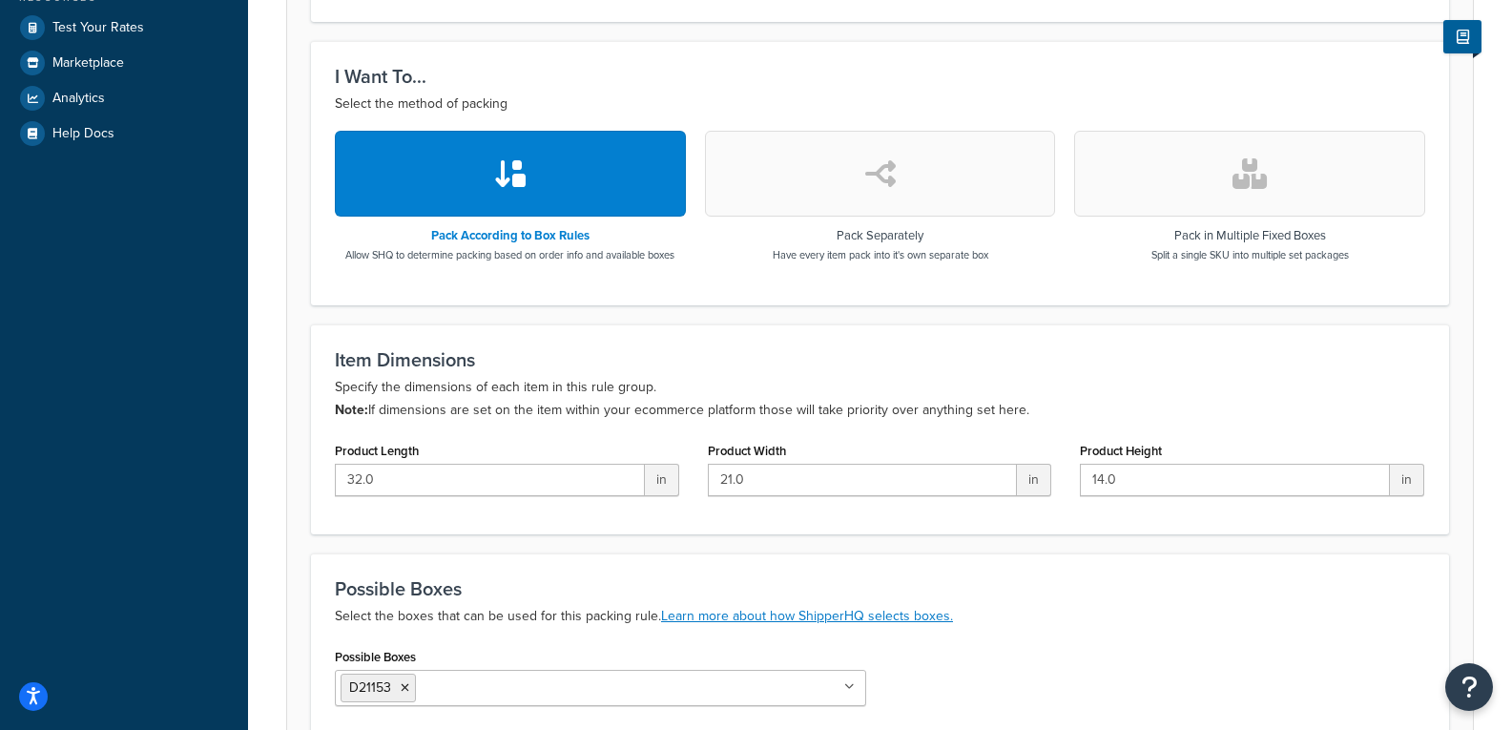
click at [1253, 187] on icon "button" at bounding box center [1250, 173] width 34 height 31
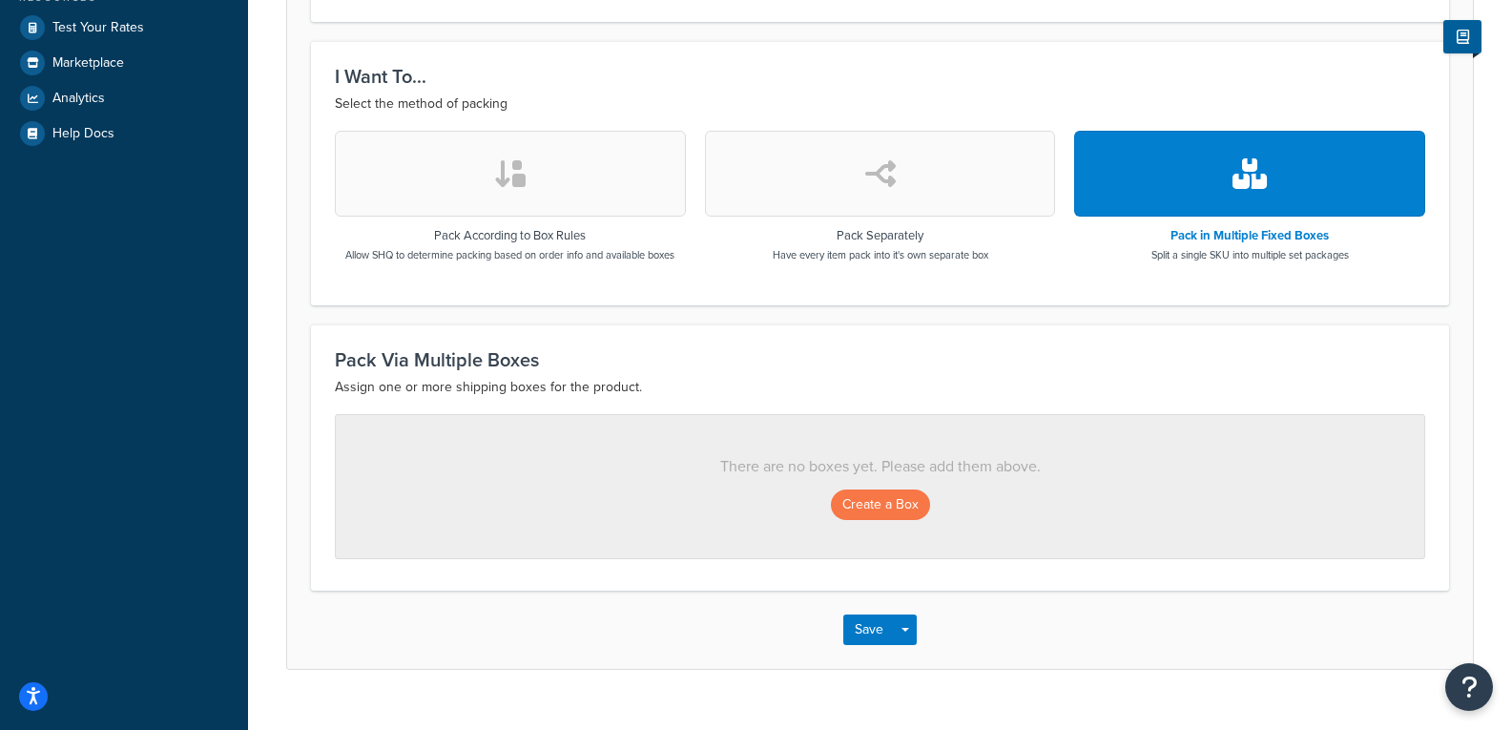
click at [491, 160] on button "button" at bounding box center [510, 174] width 351 height 86
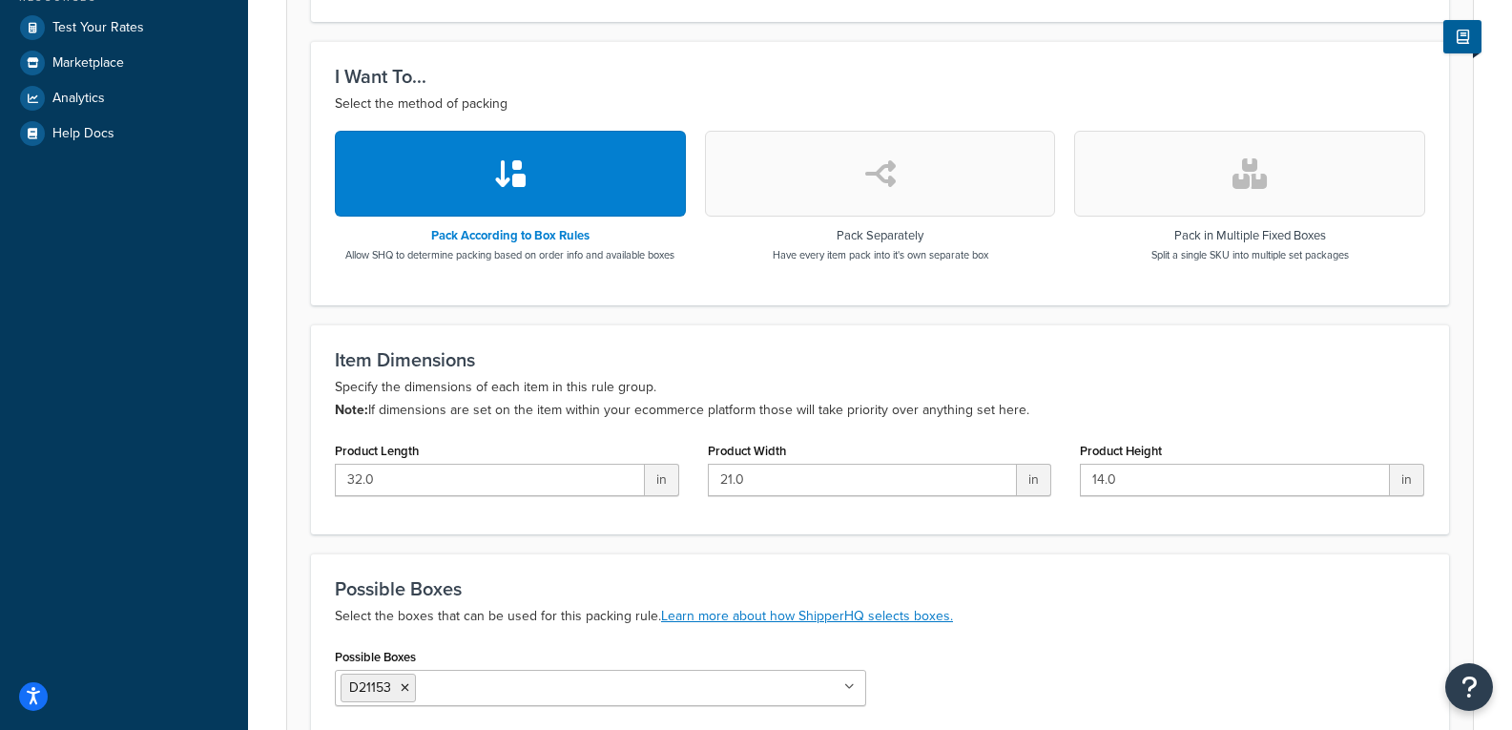
click at [1269, 179] on button "button" at bounding box center [1249, 174] width 351 height 86
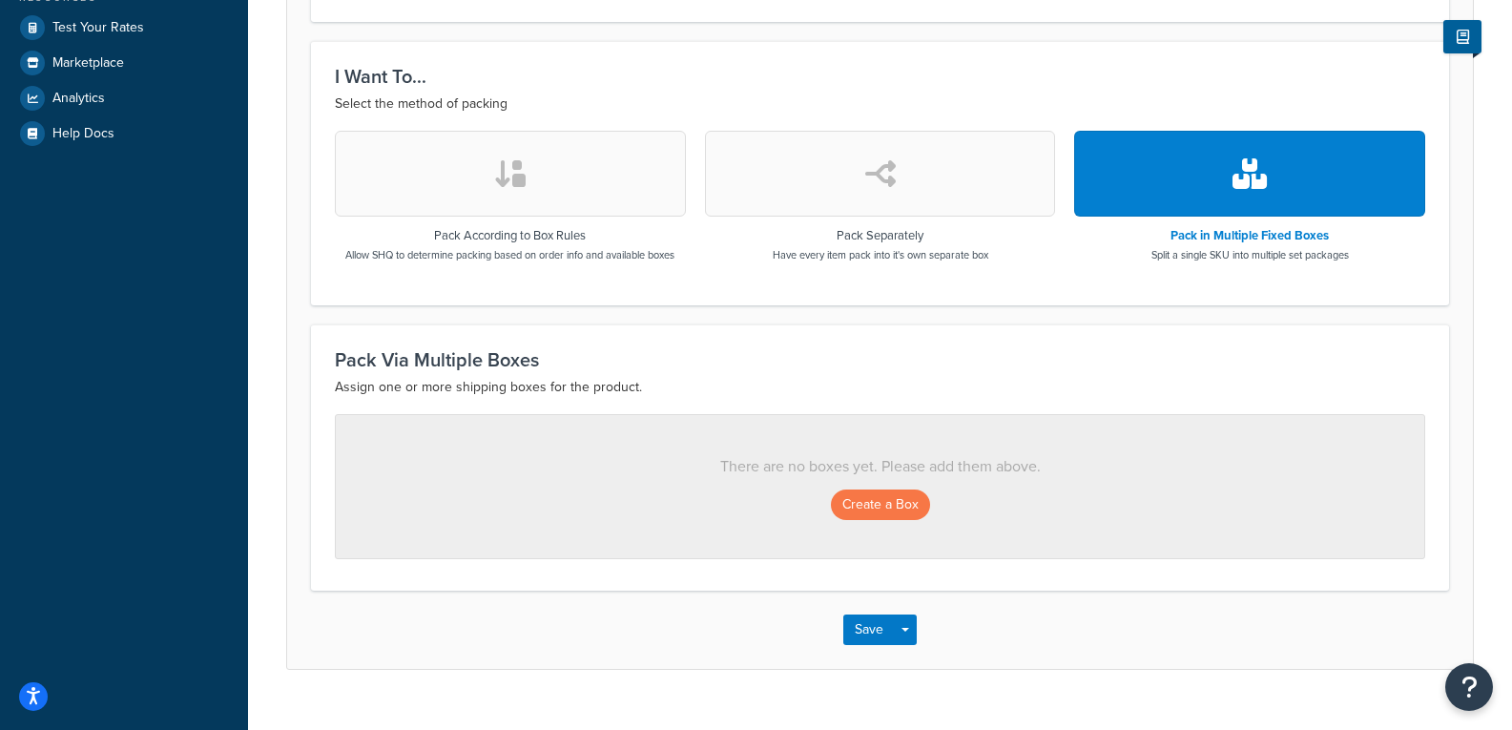
click at [893, 489] on div "There are no boxes yet. Please add them above. Create a Box" at bounding box center [880, 486] width 1091 height 145
click at [892, 497] on button "Create a Box" at bounding box center [880, 504] width 99 height 31
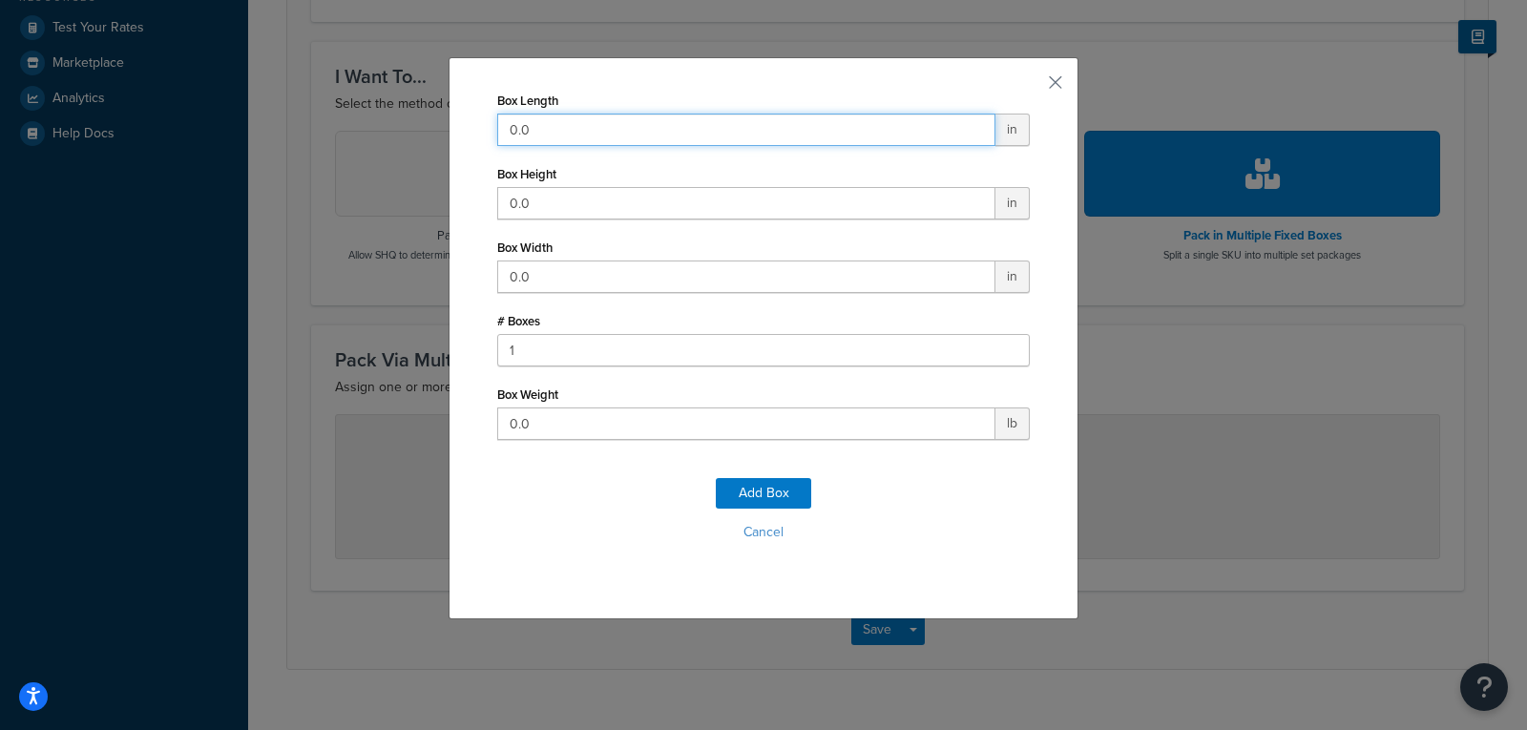
drag, startPoint x: 541, startPoint y: 138, endPoint x: -75, endPoint y: 97, distance: 617.7
click at [0, 97] on html "Press Alt+1 for screen-reader mode, Alt+0 to cancel Accessibility Screen-Reader…" at bounding box center [763, 124] width 1527 height 1281
type input "32"
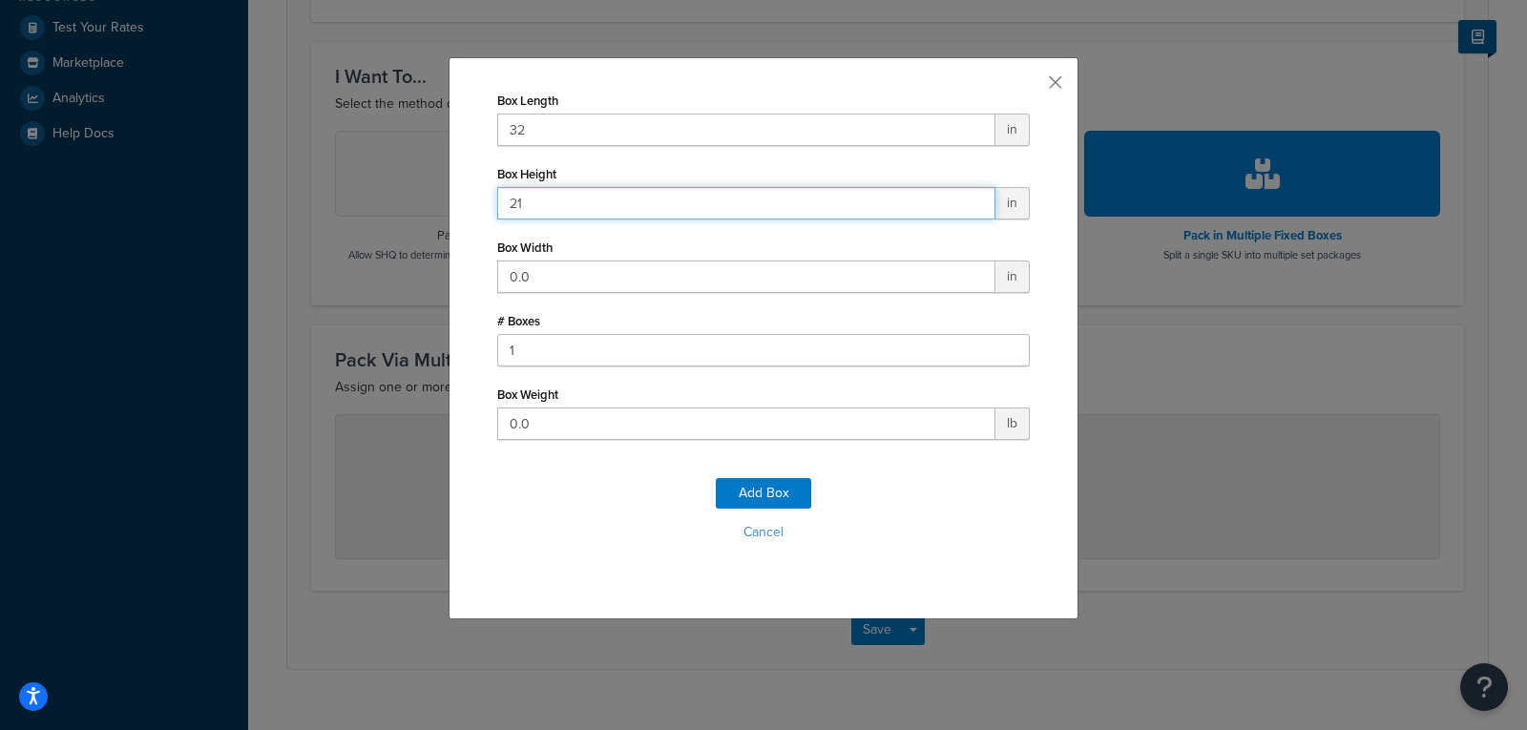
type input "21"
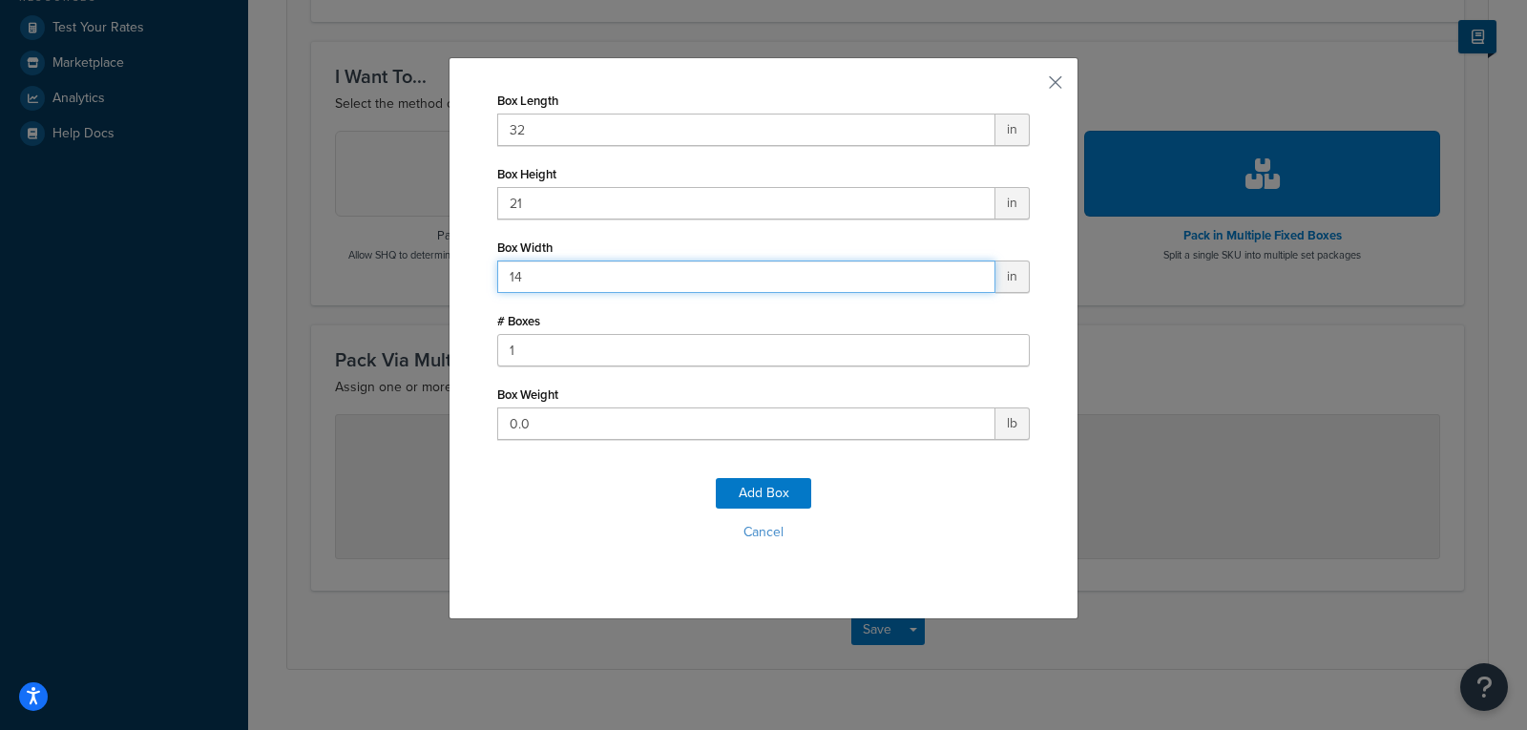
type input "14"
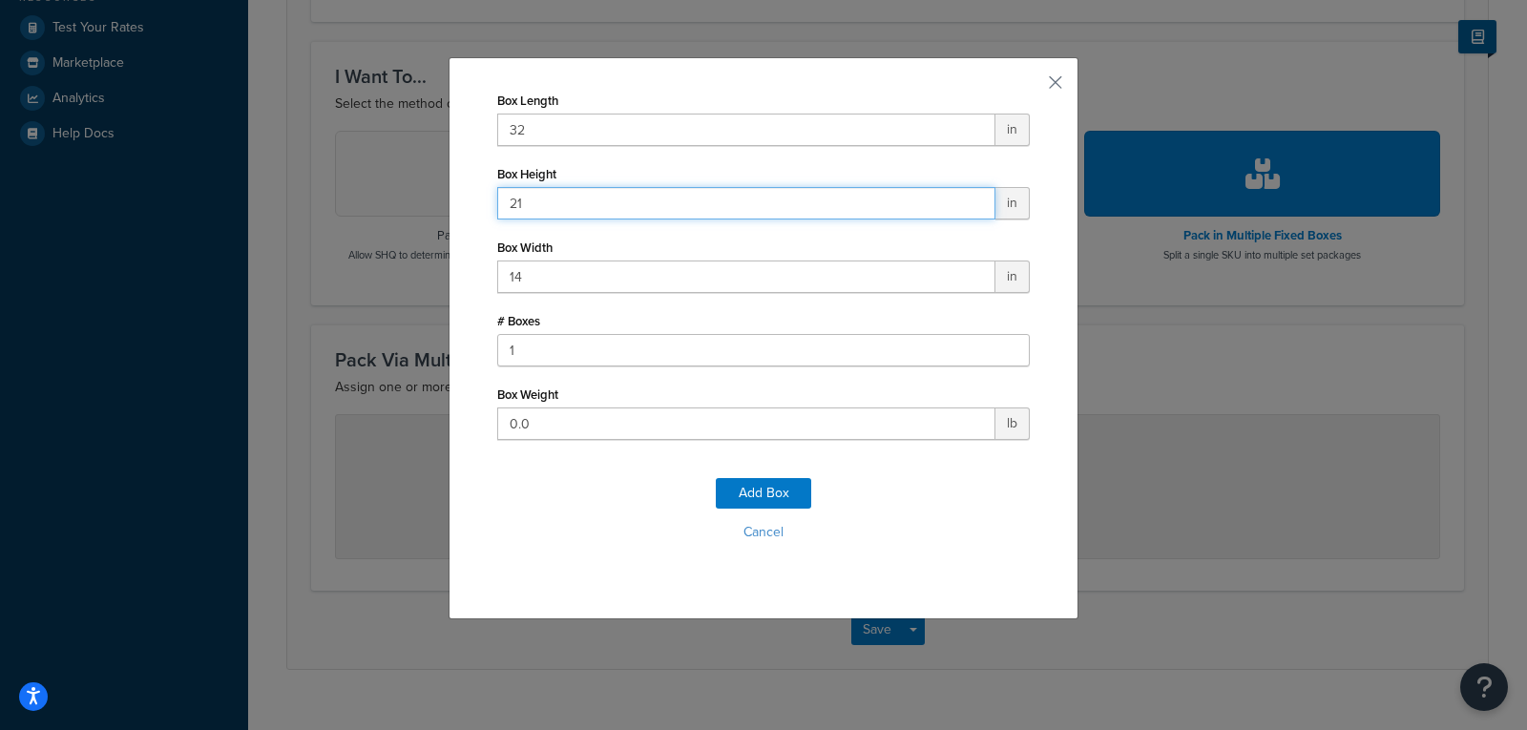
drag, startPoint x: 566, startPoint y: 216, endPoint x: -58, endPoint y: 158, distance: 626.6
click at [0, 158] on html "Accessibility Screen-Reader Guide, Feedback, and Issue Reporting | New window S…" at bounding box center [763, 124] width 1527 height 1281
type input "14"
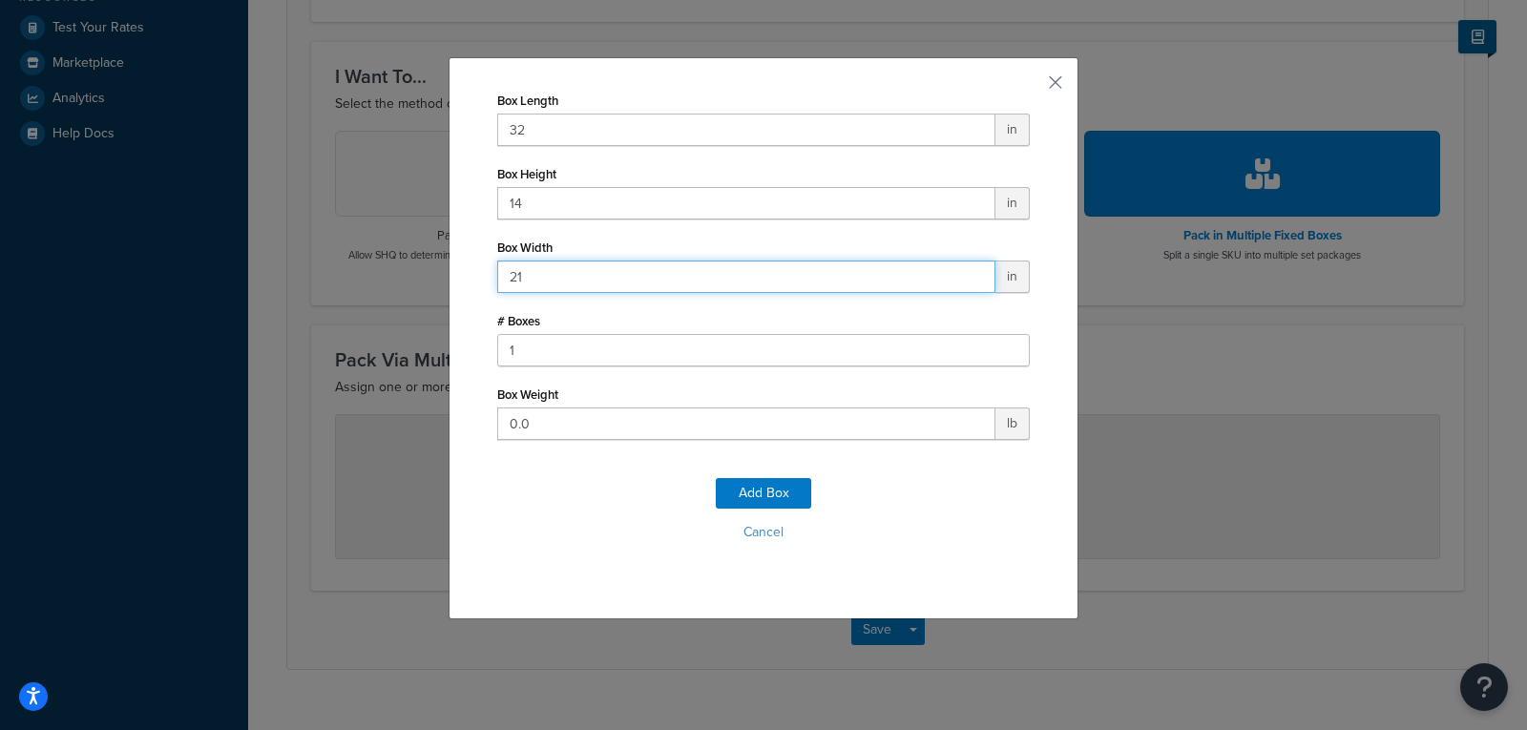
type input "21"
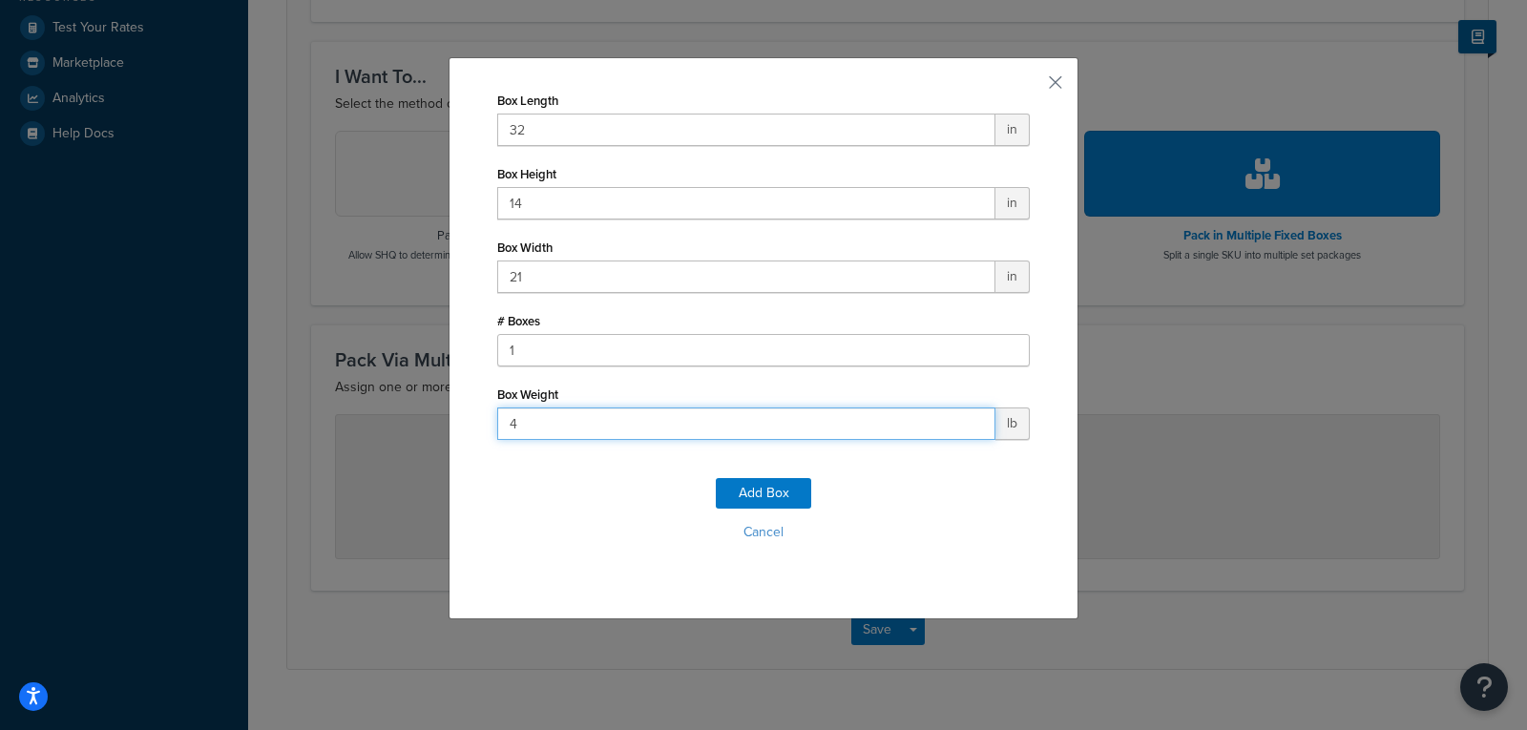
type input "45"
click button "Add Box" at bounding box center [763, 493] width 95 height 31
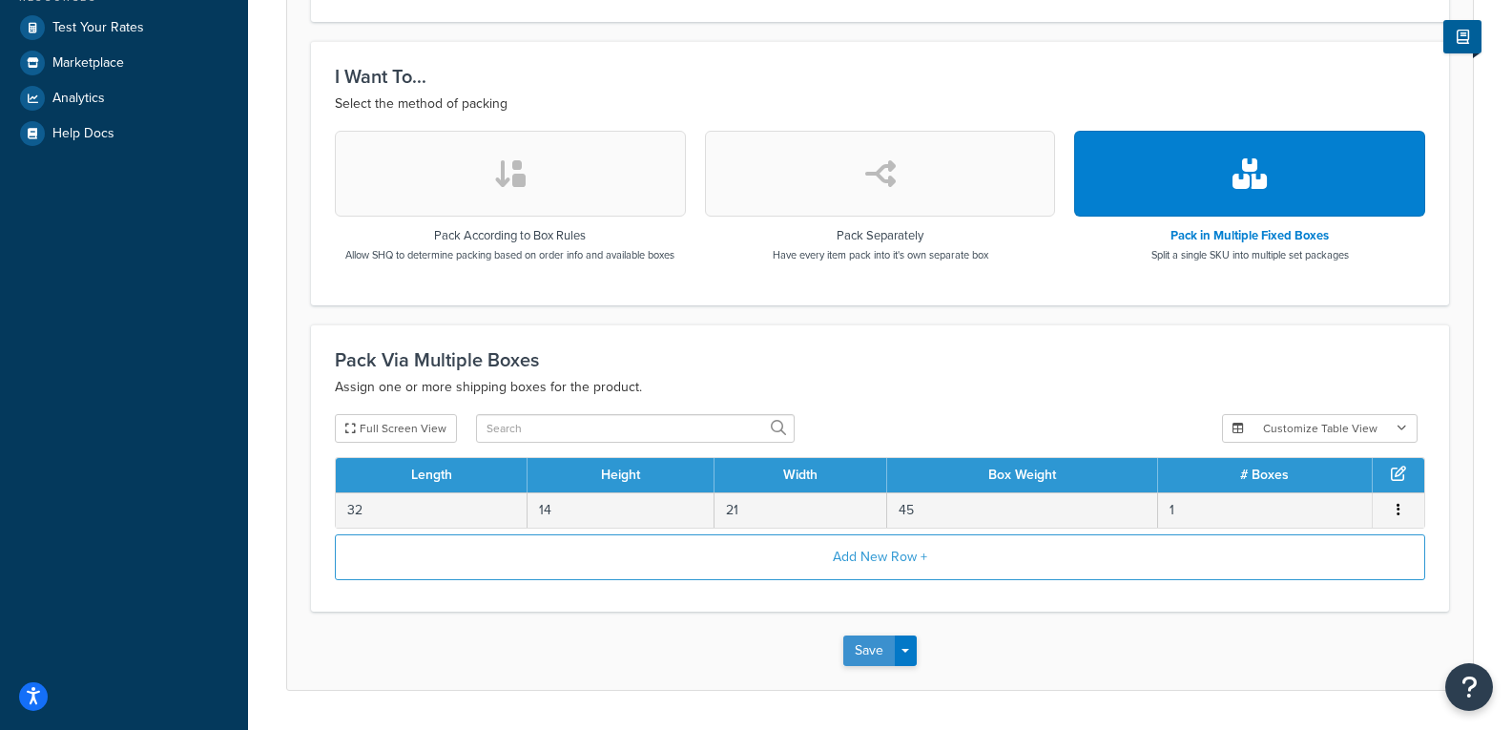
click at [884, 645] on button "Save" at bounding box center [869, 650] width 52 height 31
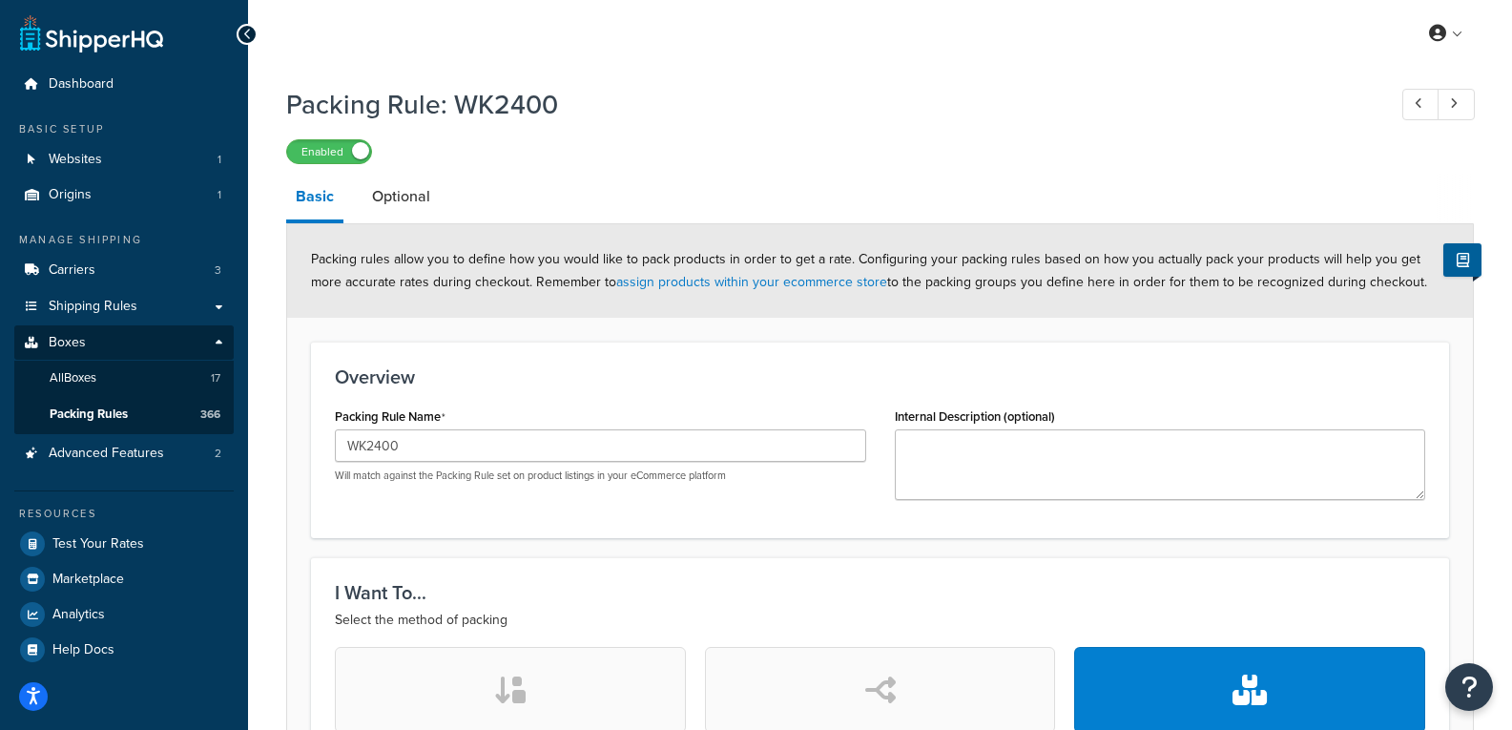
scroll to position [573, 0]
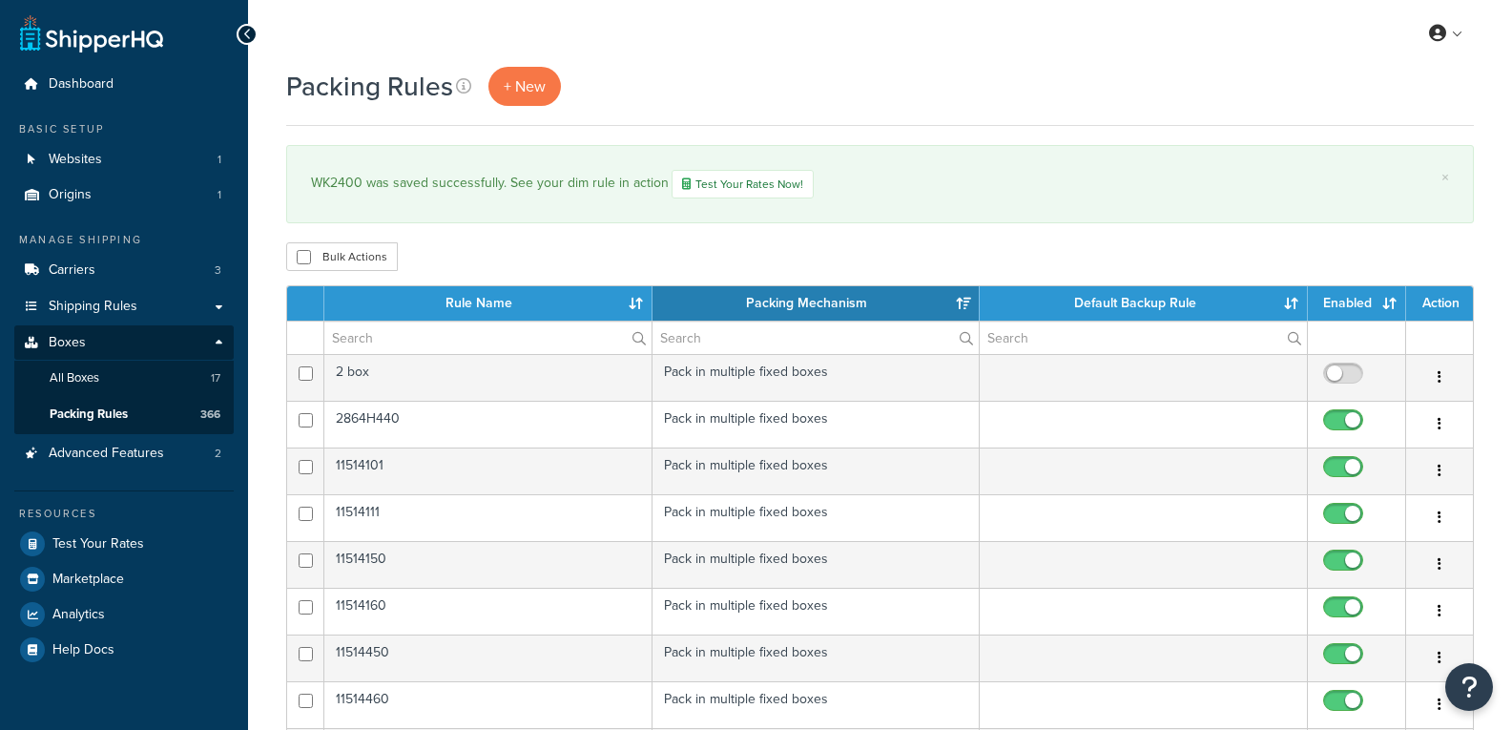
select select "15"
click at [94, 551] on span "Test Your Rates" at bounding box center [98, 544] width 92 height 16
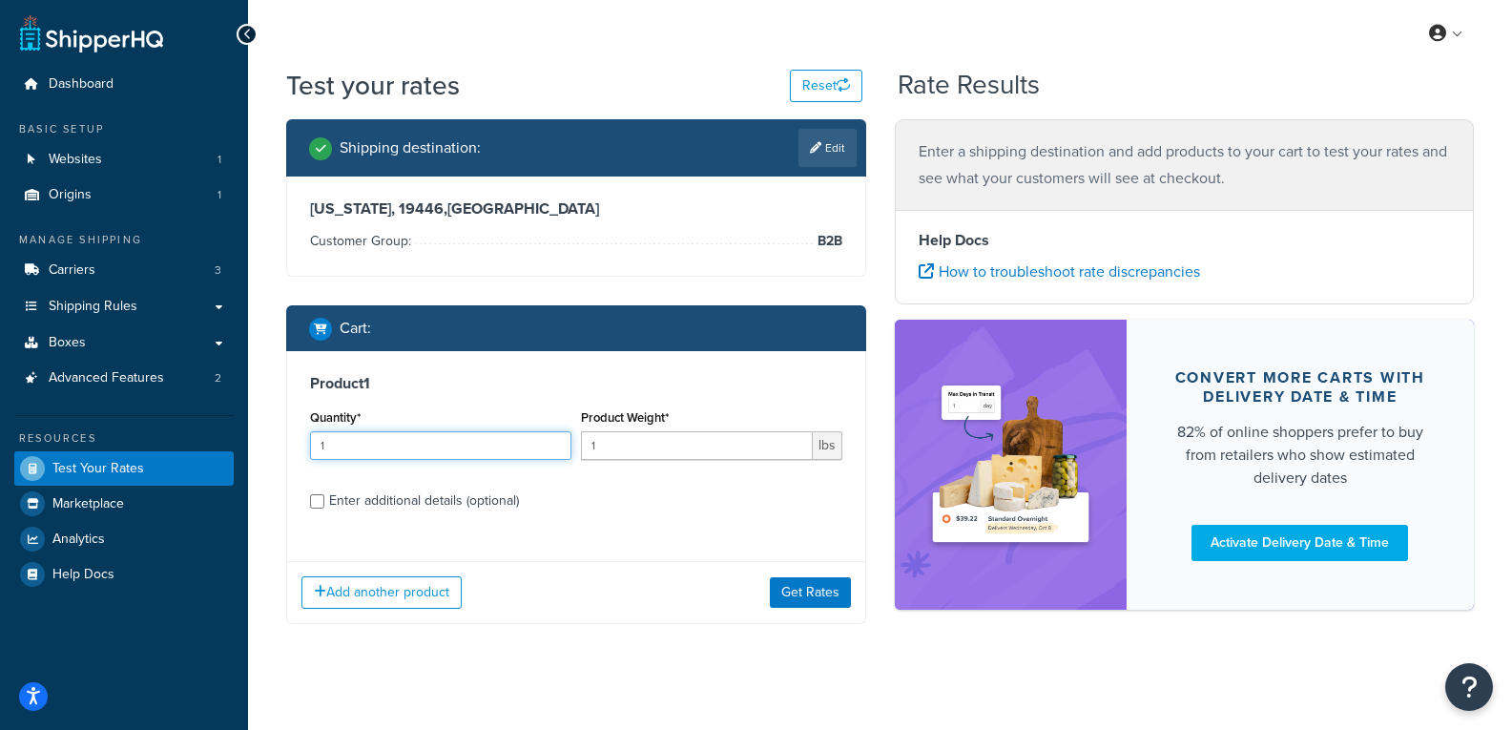
click at [444, 457] on input "1" at bounding box center [440, 445] width 261 height 29
type input "2"
drag, startPoint x: 652, startPoint y: 453, endPoint x: 535, endPoint y: 453, distance: 116.4
click at [535, 453] on div "Quantity* 2 Product Weight* 1 lbs" at bounding box center [576, 440] width 542 height 70
click at [639, 520] on div "Product 1 Quantity* 2 Product Weight* 1 lbs Enter additional details (optional)" at bounding box center [576, 449] width 578 height 196
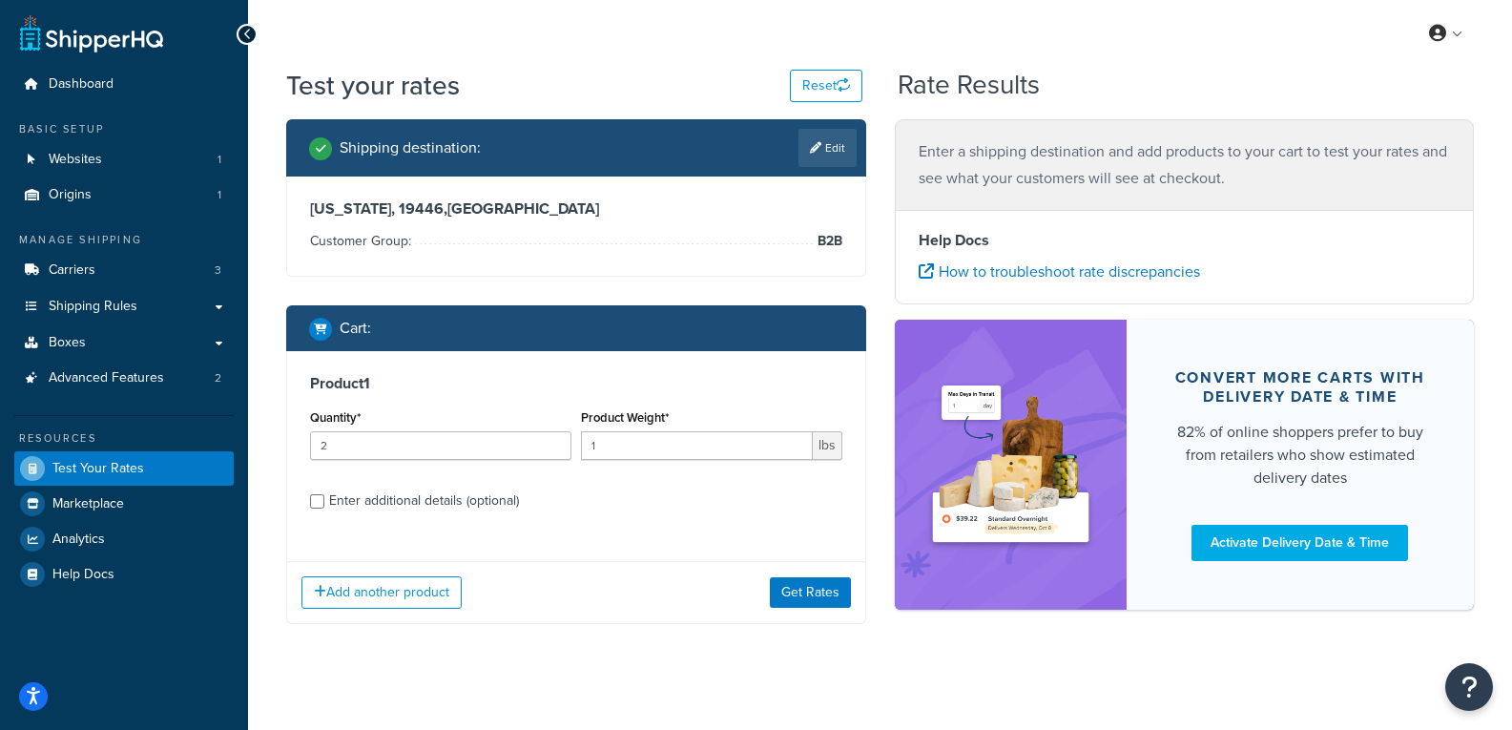
click at [354, 504] on div "Enter additional details (optional)" at bounding box center [424, 501] width 190 height 27
click at [324, 504] on input "Enter additional details (optional)" at bounding box center [317, 501] width 14 height 14
checkbox input "true"
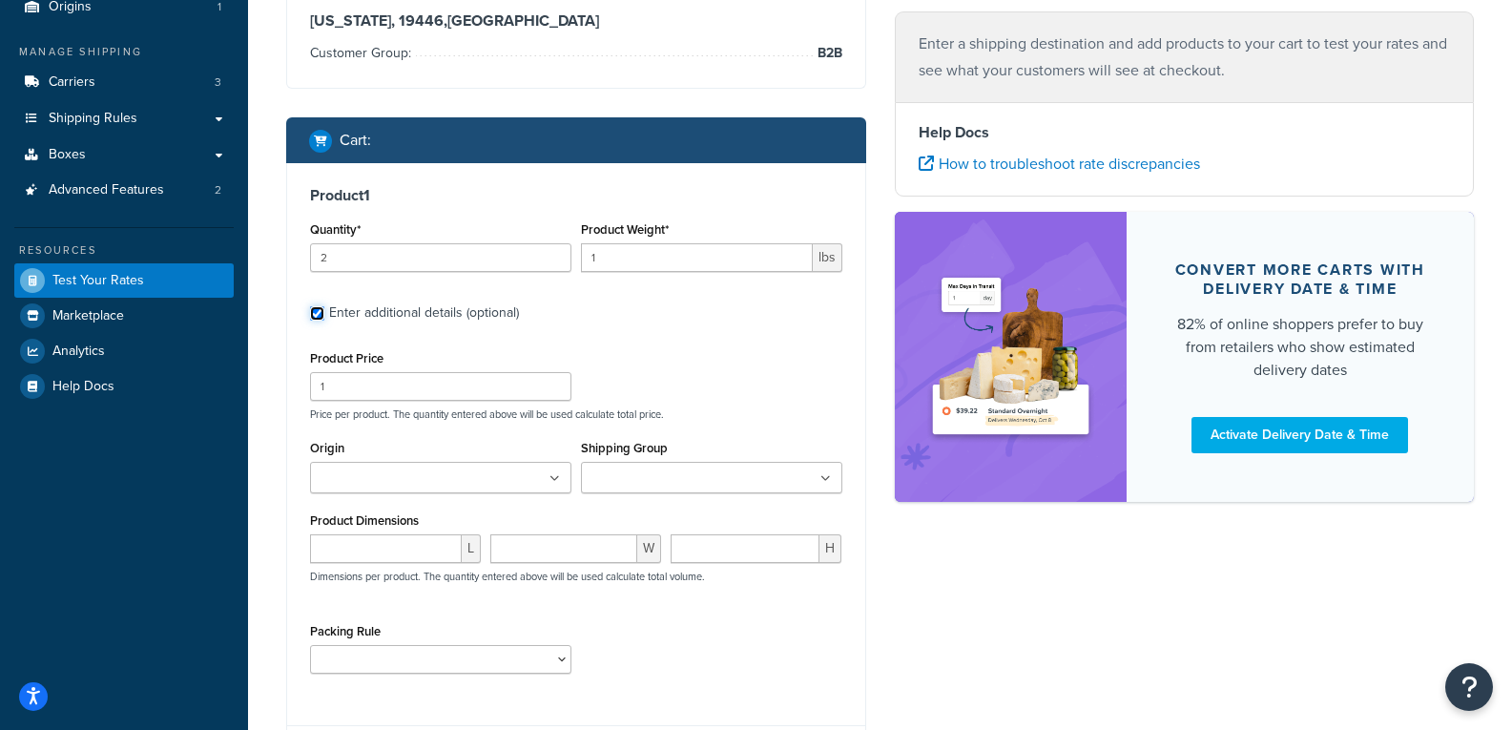
scroll to position [189, 0]
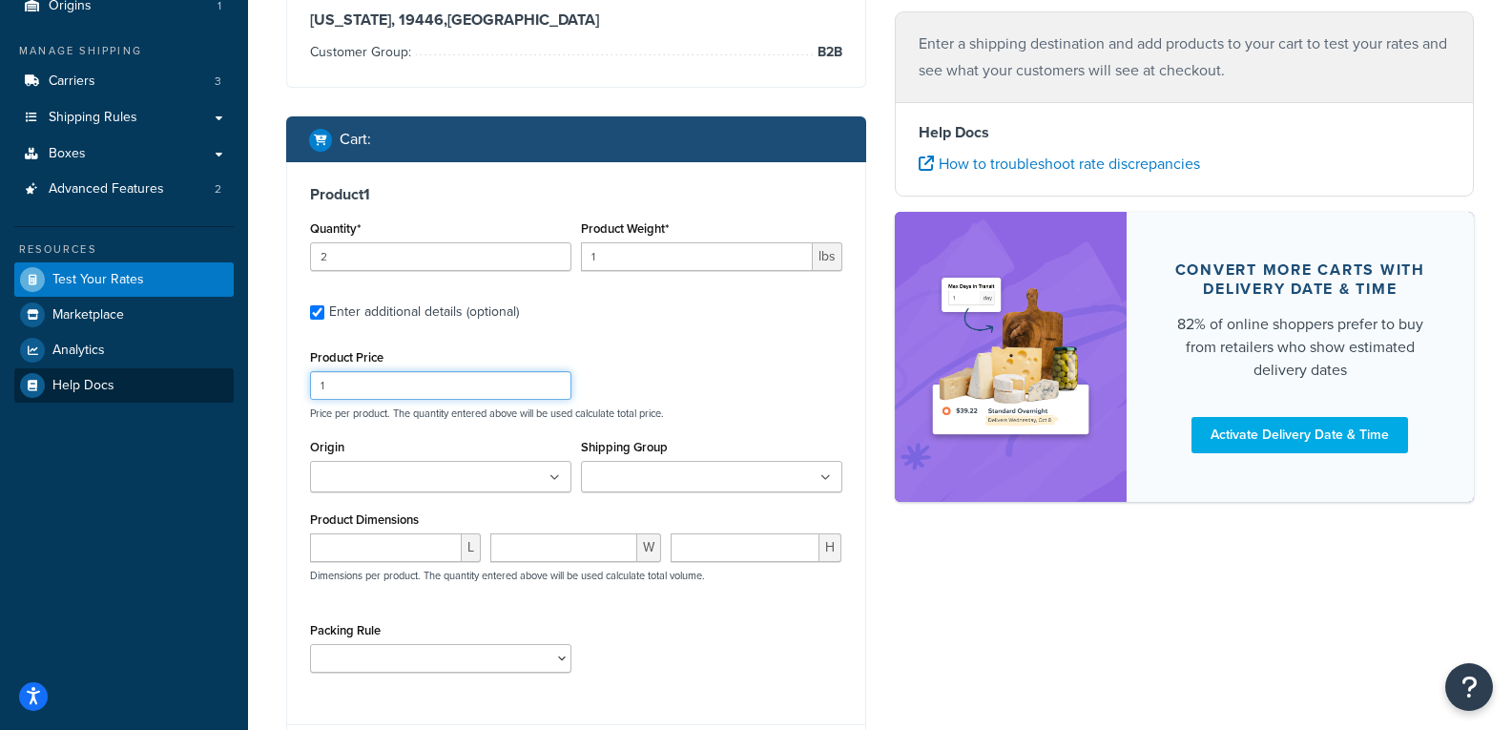
drag, startPoint x: 381, startPoint y: 396, endPoint x: 222, endPoint y: 391, distance: 158.5
click at [222, 391] on div "Dashboard Basic Setup Websites 1 Origins 1 Manage Shipping Carriers 3 Shipping …" at bounding box center [756, 361] width 1512 height 1100
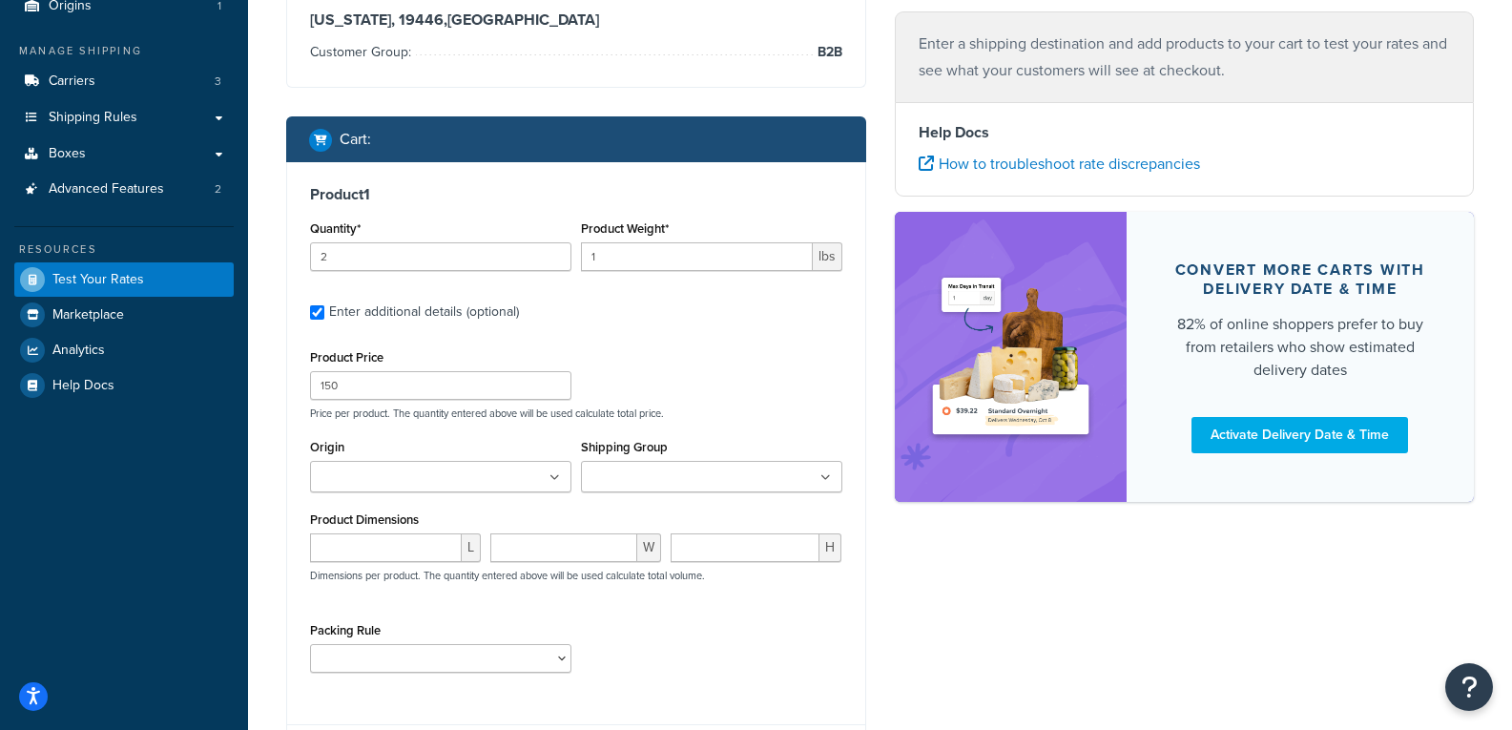
click at [713, 362] on div "Product Price 150 Price per product. The quantity entered above will be used ca…" at bounding box center [576, 381] width 542 height 75
drag, startPoint x: 427, startPoint y: 379, endPoint x: -109, endPoint y: 379, distance: 536.2
click at [0, 379] on html "Accessibility Screen-Reader Guide, Feedback, and Issue Reporting | New window S…" at bounding box center [756, 361] width 1512 height 1100
type input "75"
click at [638, 473] on input "Shipping Group" at bounding box center [671, 478] width 169 height 21
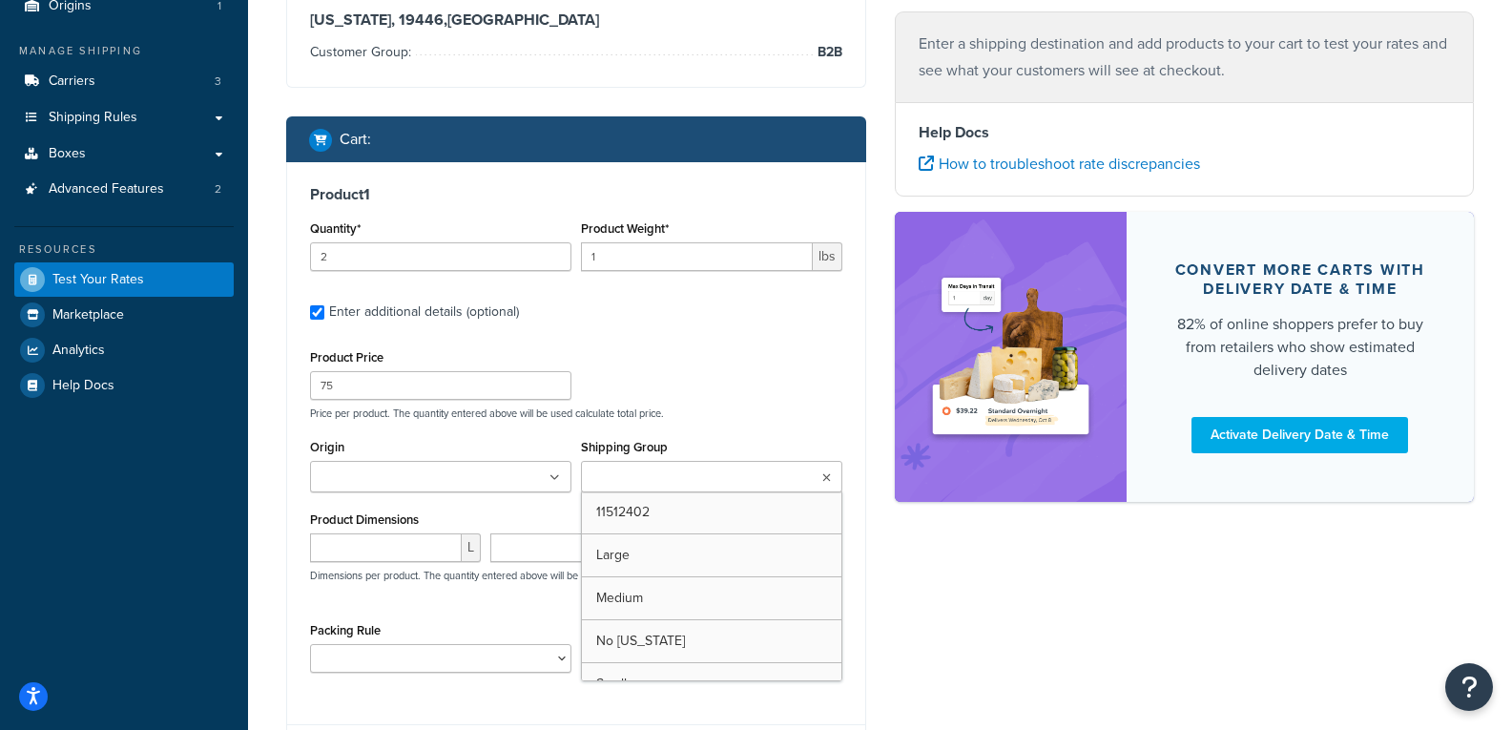
click at [682, 380] on div "Product Price 75 Price per product. The quantity entered above will be used cal…" at bounding box center [576, 381] width 542 height 75
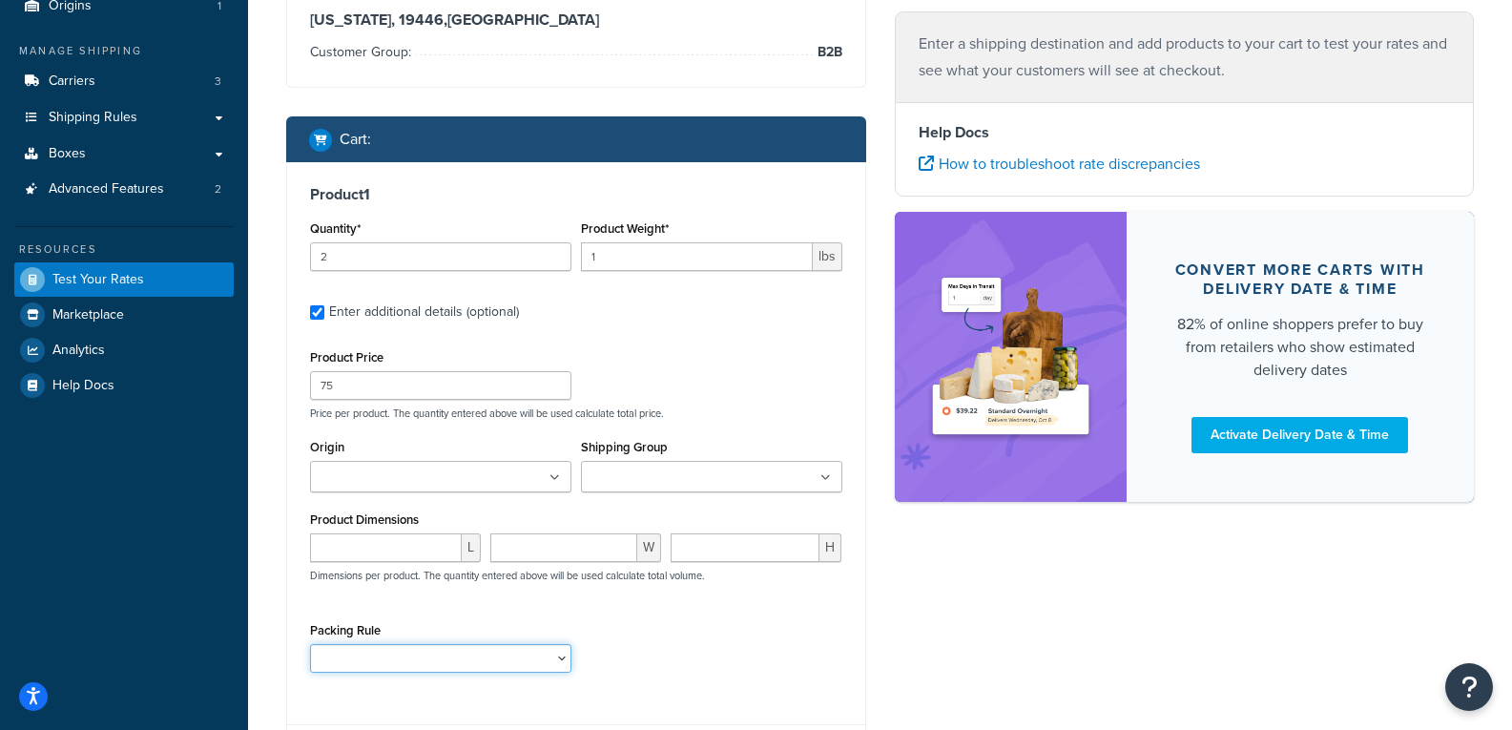
click at [396, 663] on select "10112400 10152400 1121H020 1121H021 1121H030 1121H031 1121H220 1121H230 1122H02…" at bounding box center [440, 658] width 261 height 29
select select "88165"
click at [310, 644] on select "10112400 10152400 1121H020 1121H021 1121H030 1121H031 1121H220 1121H230 1122H02…" at bounding box center [440, 658] width 261 height 29
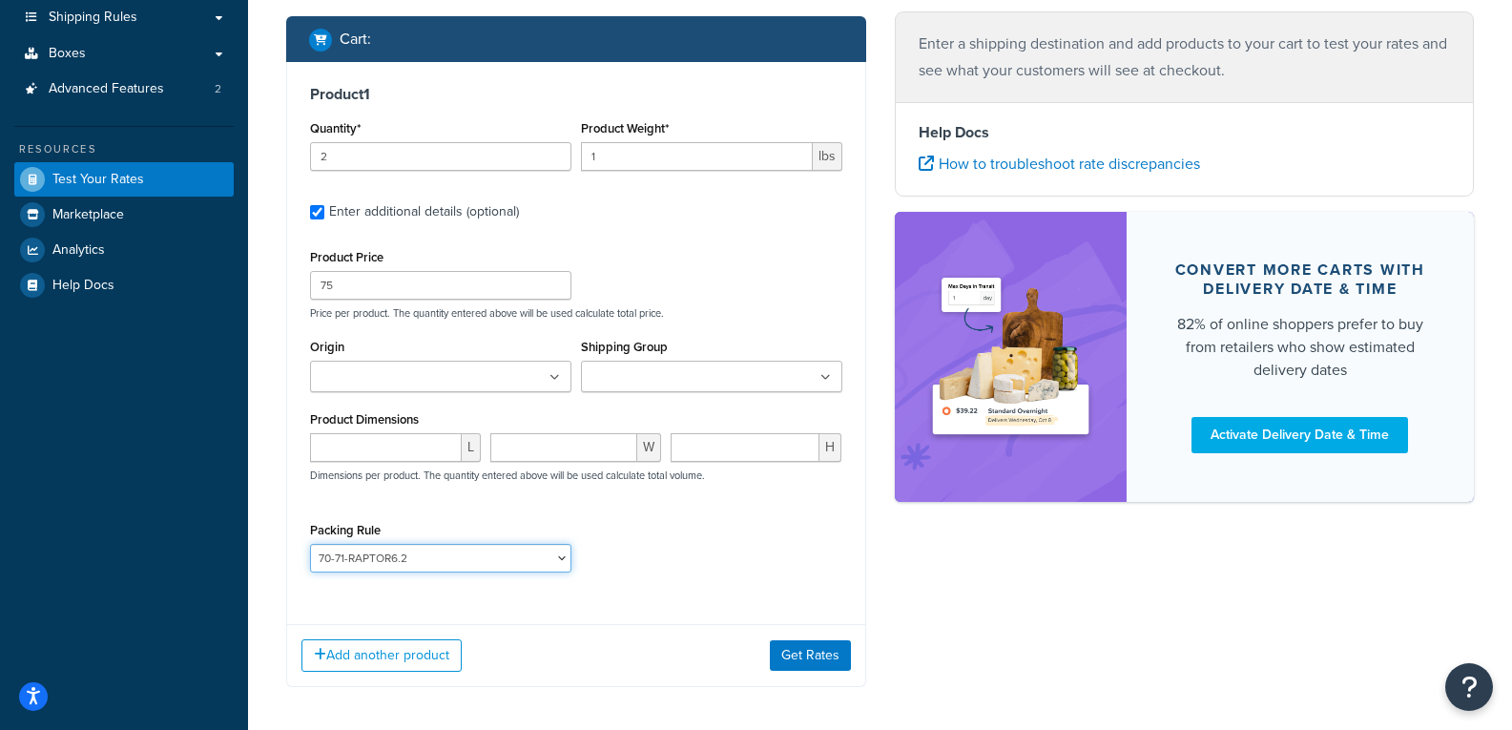
scroll to position [370, 0]
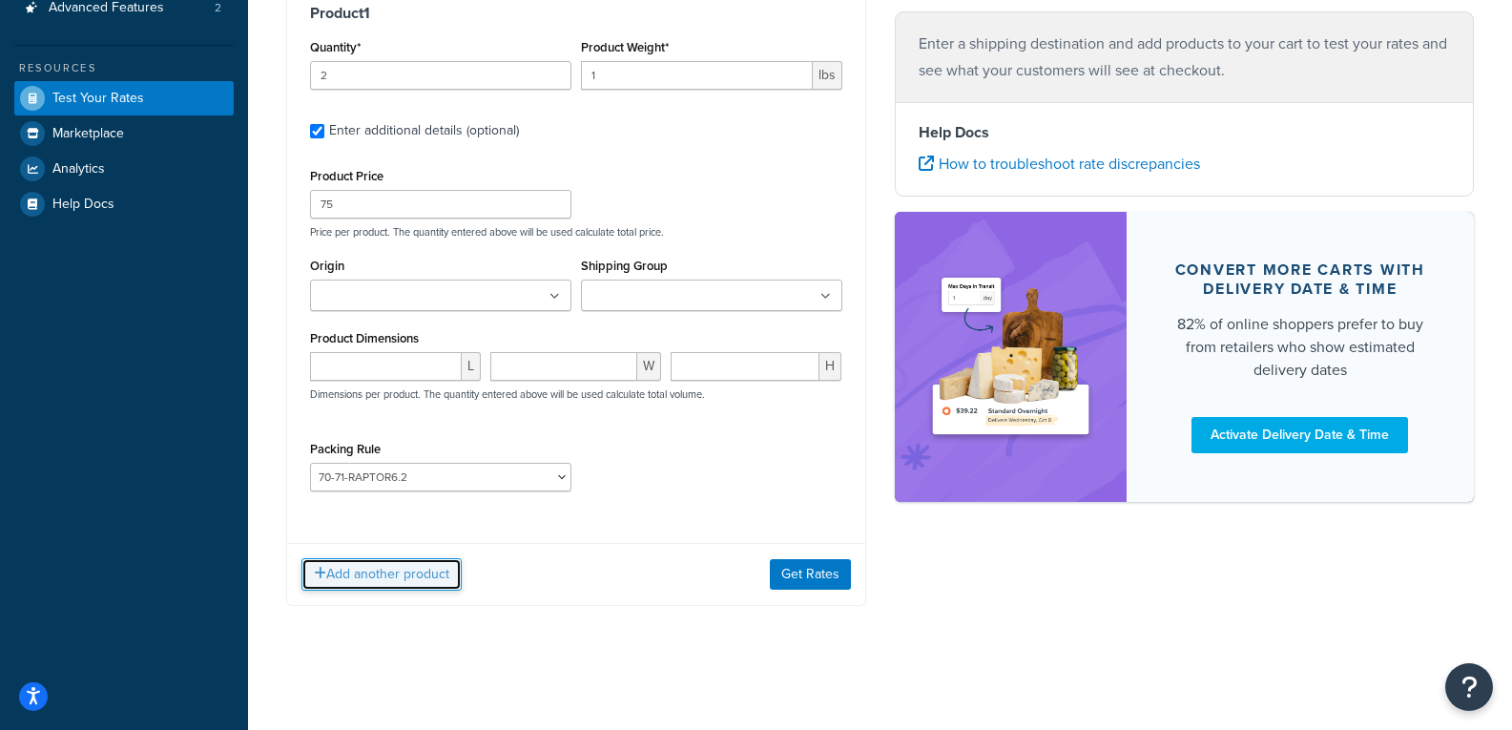
click at [404, 572] on button "Add another product" at bounding box center [382, 574] width 160 height 32
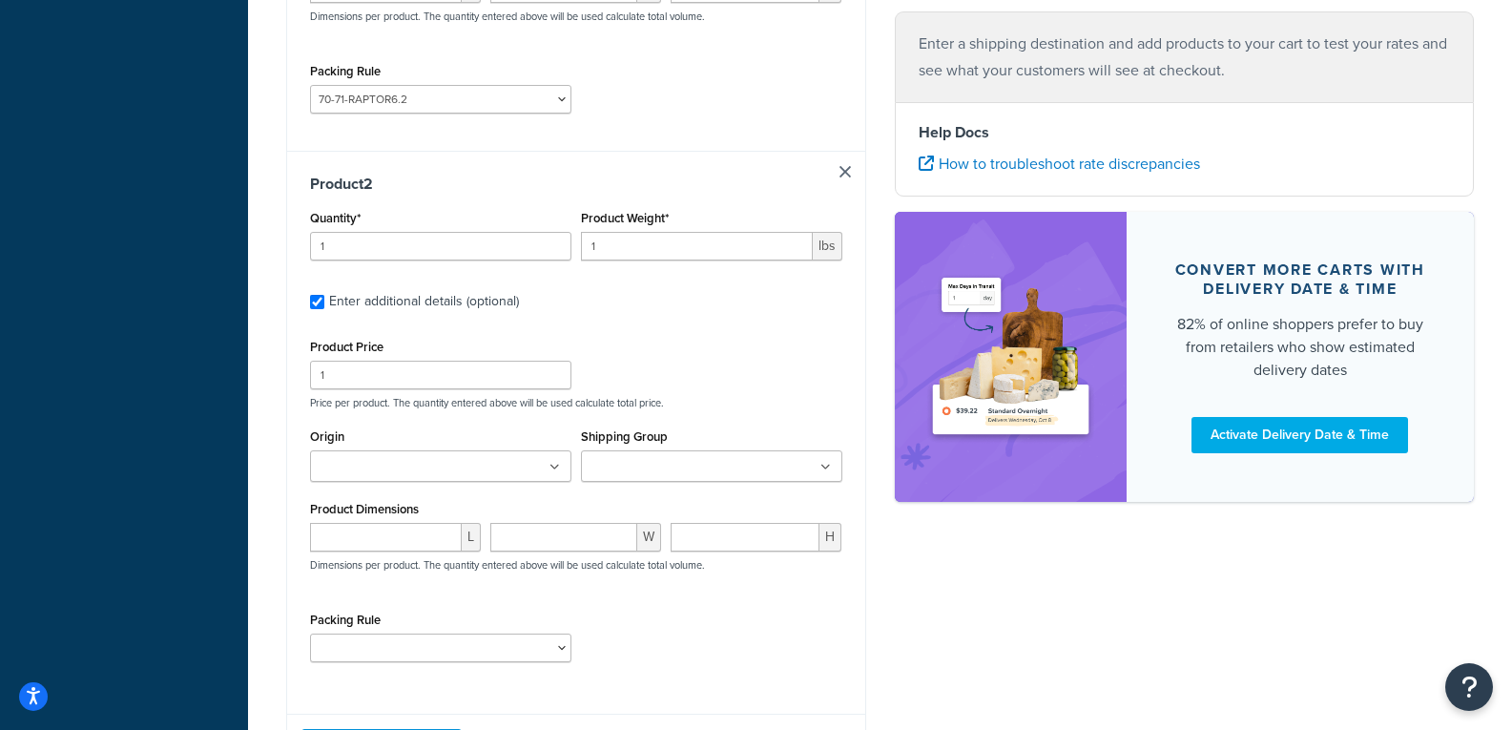
scroll to position [859, 0]
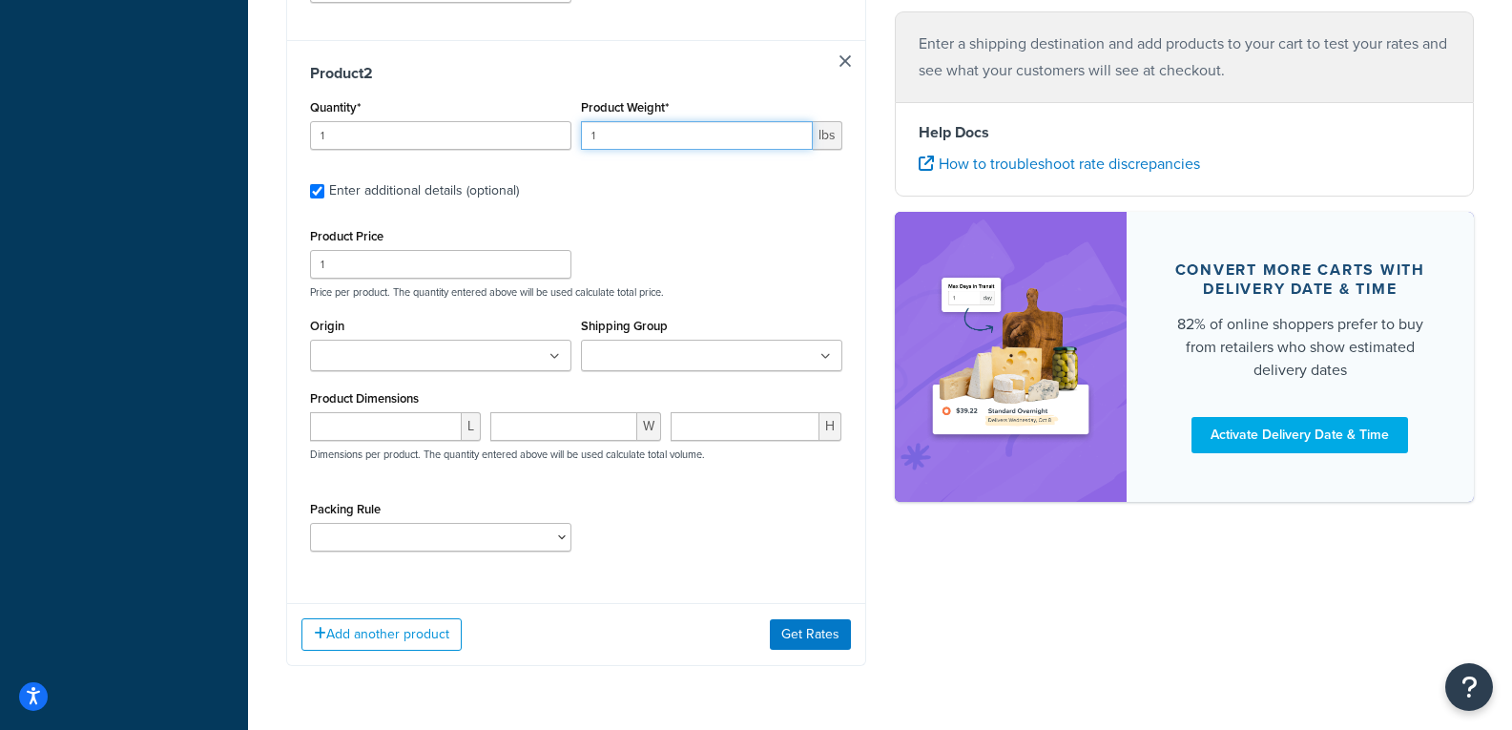
drag, startPoint x: 665, startPoint y: 138, endPoint x: 423, endPoint y: 138, distance: 242.4
click at [423, 138] on div "Quantity* 1 Product Weight* 1 lbs" at bounding box center [576, 129] width 542 height 70
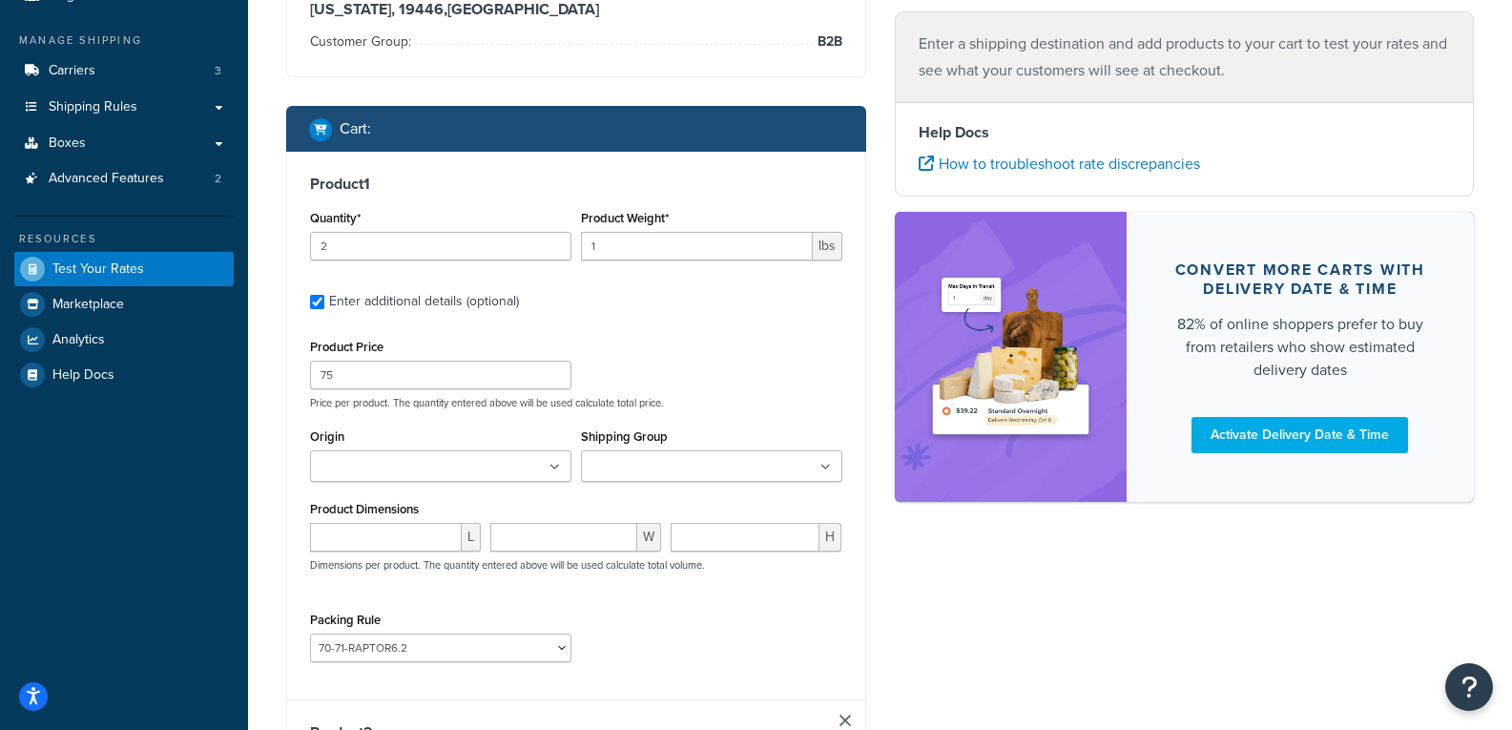
scroll to position [191, 0]
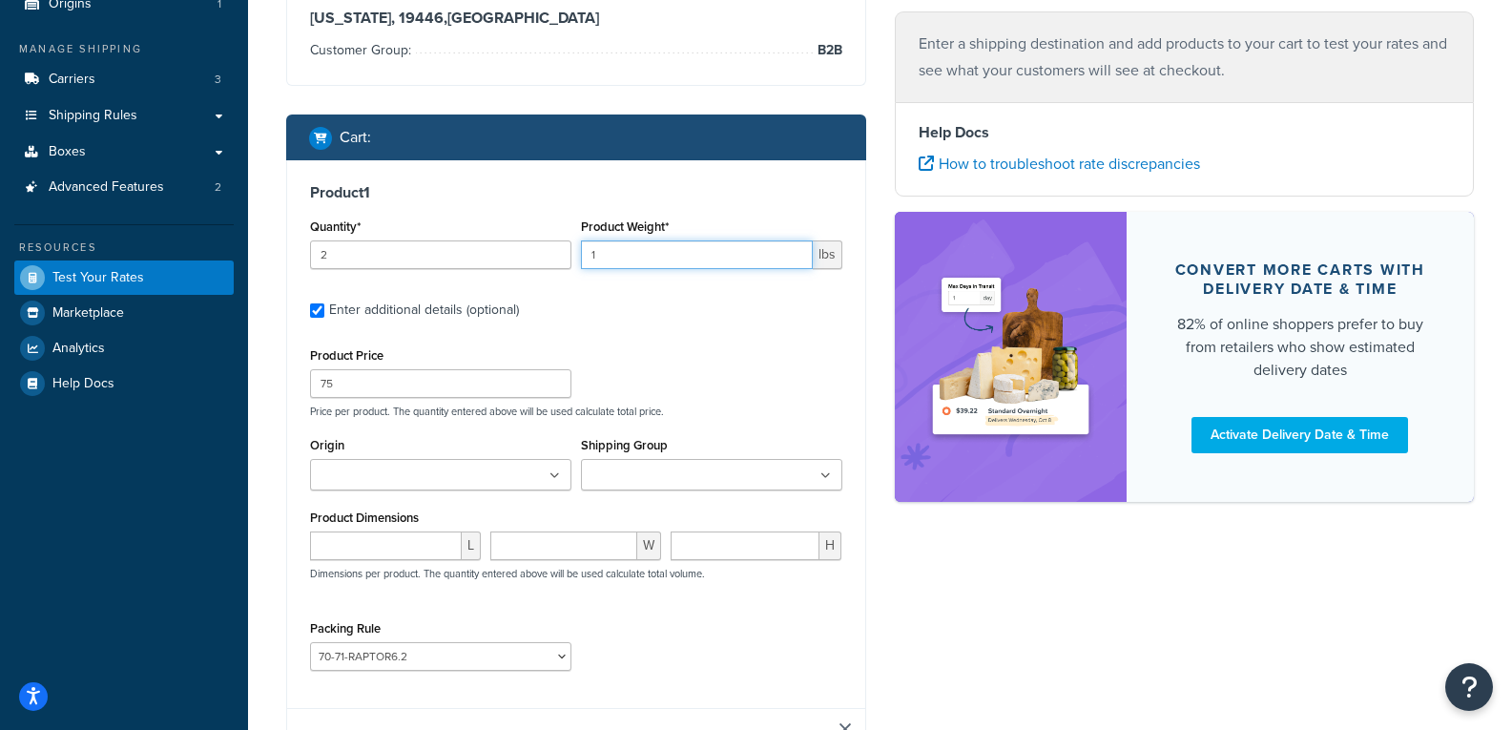
drag, startPoint x: 616, startPoint y: 251, endPoint x: 498, endPoint y: 262, distance: 118.9
click at [498, 262] on div "Quantity* 2 Product Weight* 1 lbs" at bounding box center [576, 249] width 542 height 70
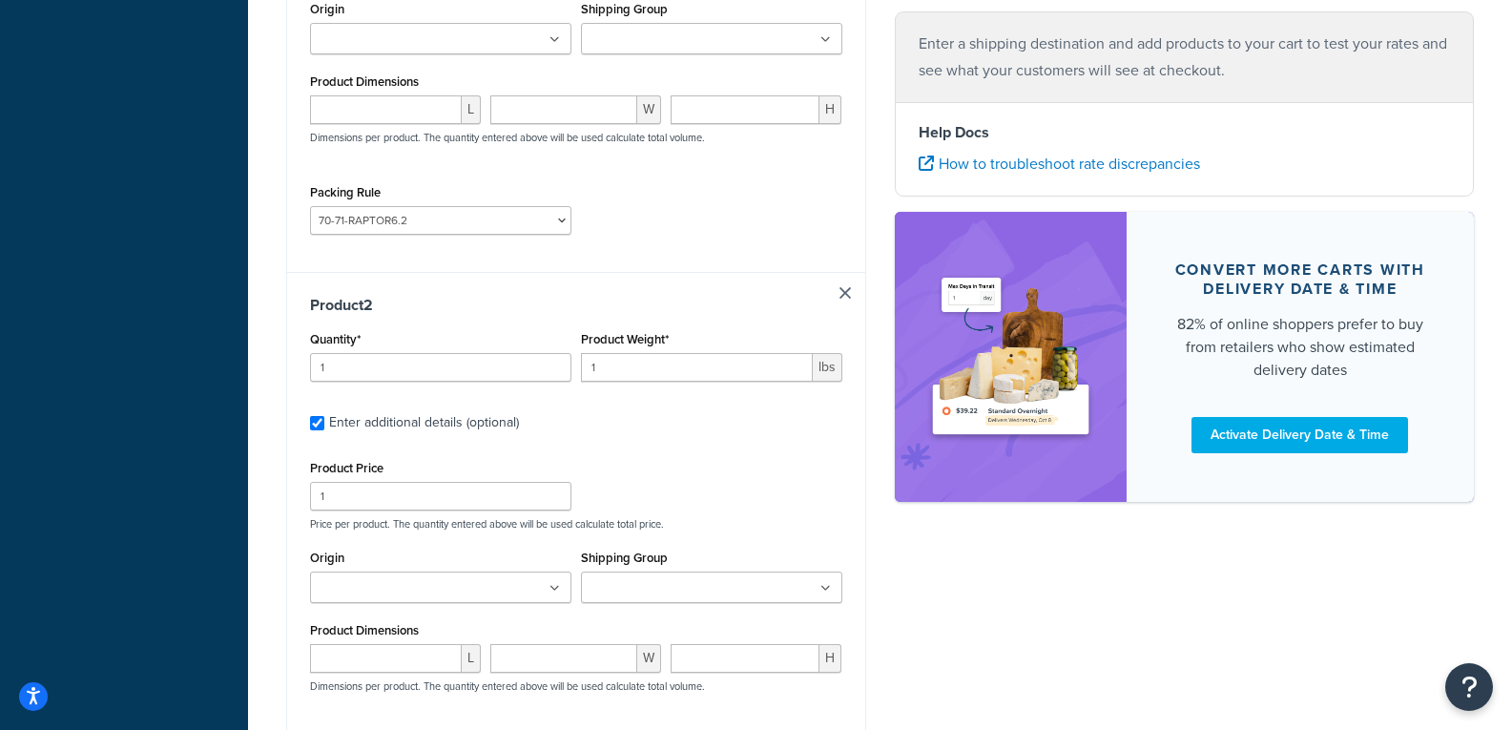
scroll to position [859, 0]
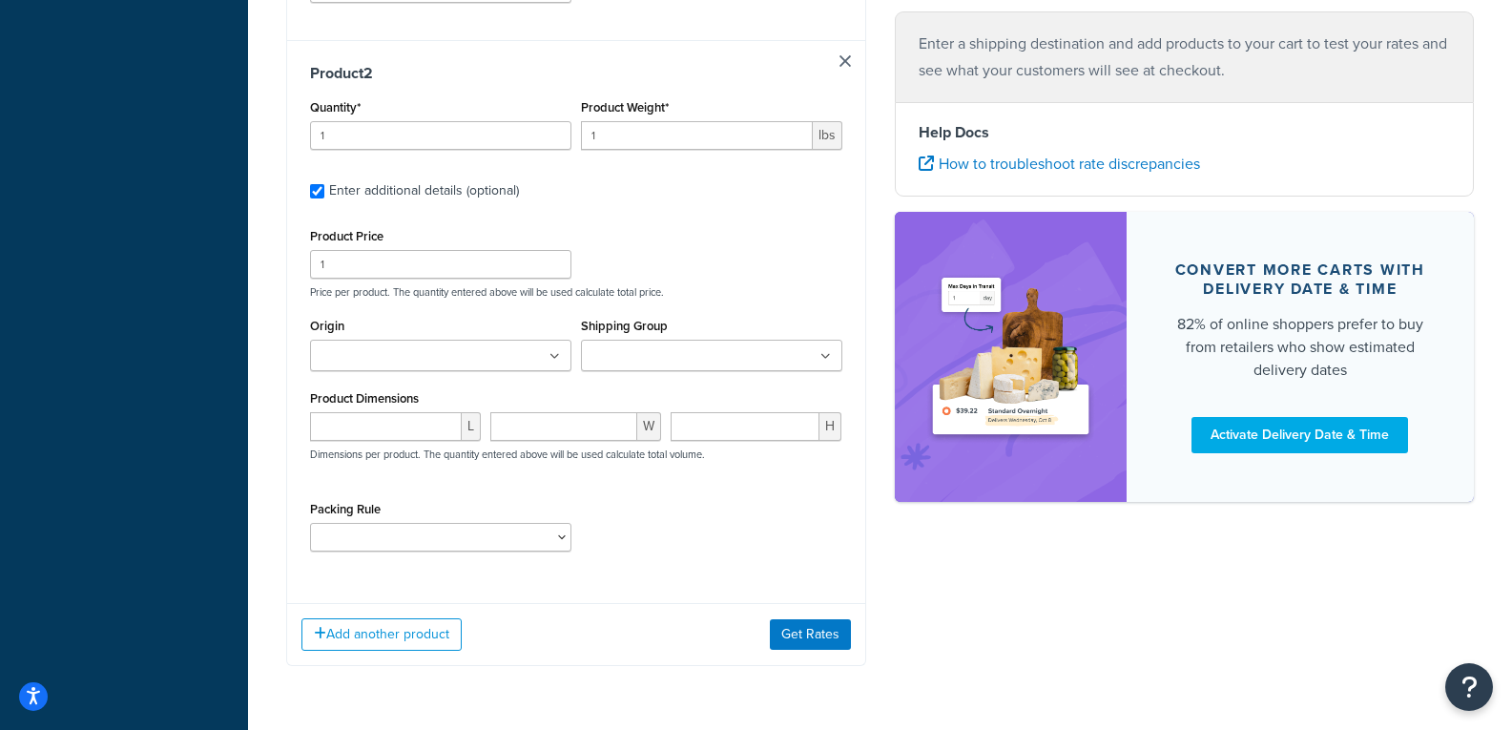
type input "4"
drag, startPoint x: 559, startPoint y: 135, endPoint x: 540, endPoint y: 137, distance: 19.3
click at [540, 137] on div "Quantity* 1 Product Weight* 1 lbs" at bounding box center [576, 129] width 542 height 70
type input "45"
click at [473, 544] on select "10112400 10152400 1121H020 1121H021 1121H030 1121H031 1121H220 1121H230 1122H02…" at bounding box center [440, 537] width 261 height 29
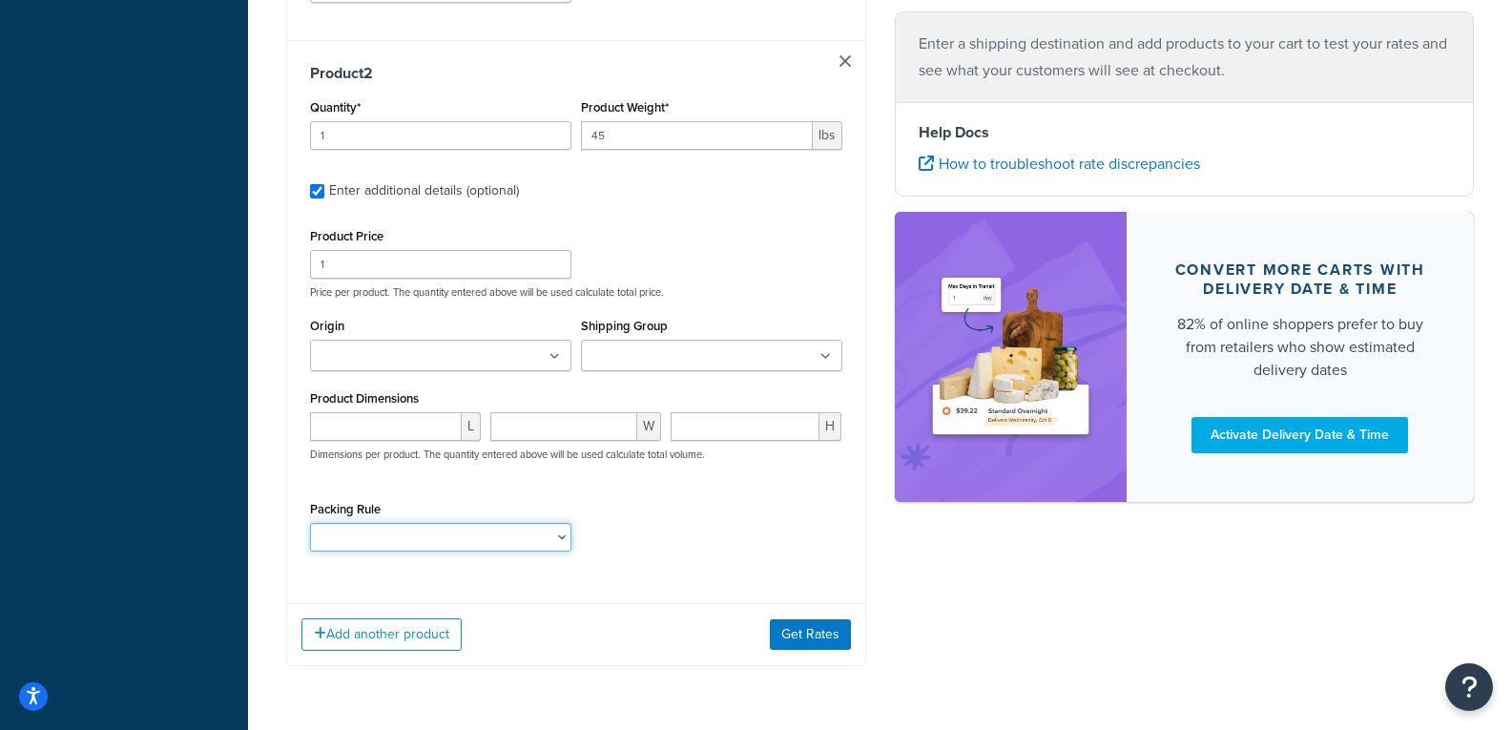
select select "88164"
click at [310, 523] on select "10112400 10152400 1121H020 1121H021 1121H030 1121H031 1121H220 1121H230 1122H02…" at bounding box center [440, 537] width 261 height 29
click at [794, 627] on button "Get Rates" at bounding box center [810, 634] width 81 height 31
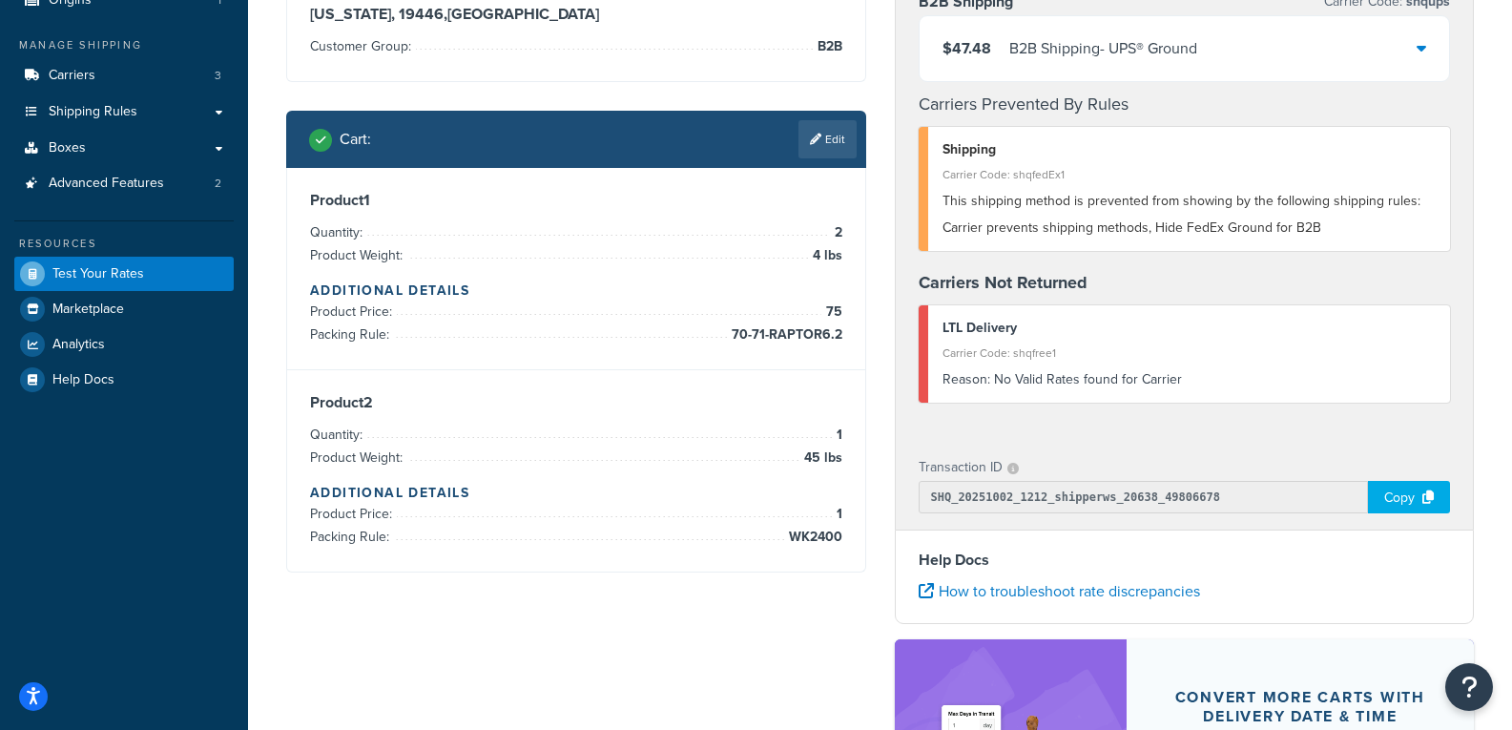
scroll to position [99, 0]
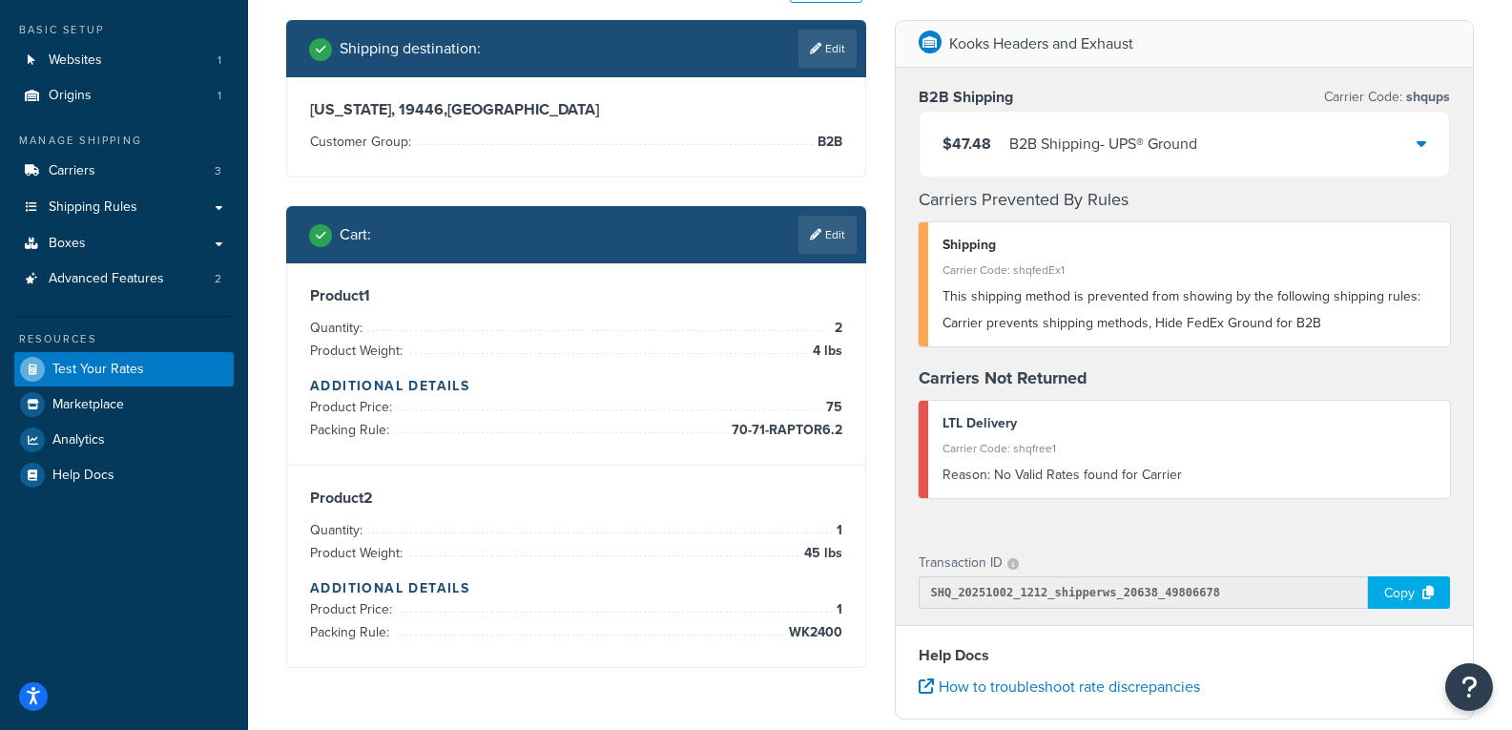
click at [1427, 140] on div "$47.48 B2B Shipping - UPS® Ground" at bounding box center [1185, 144] width 531 height 65
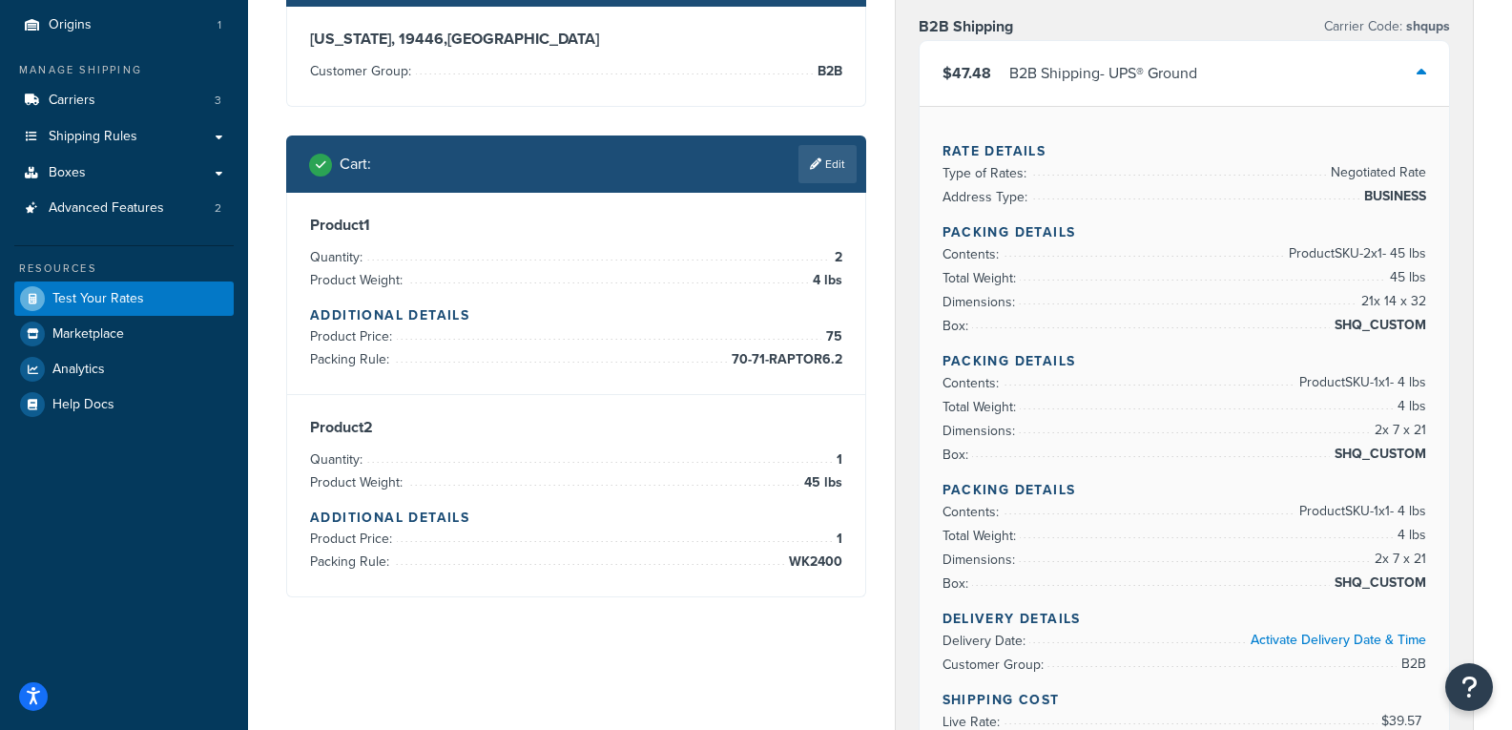
scroll to position [0, 0]
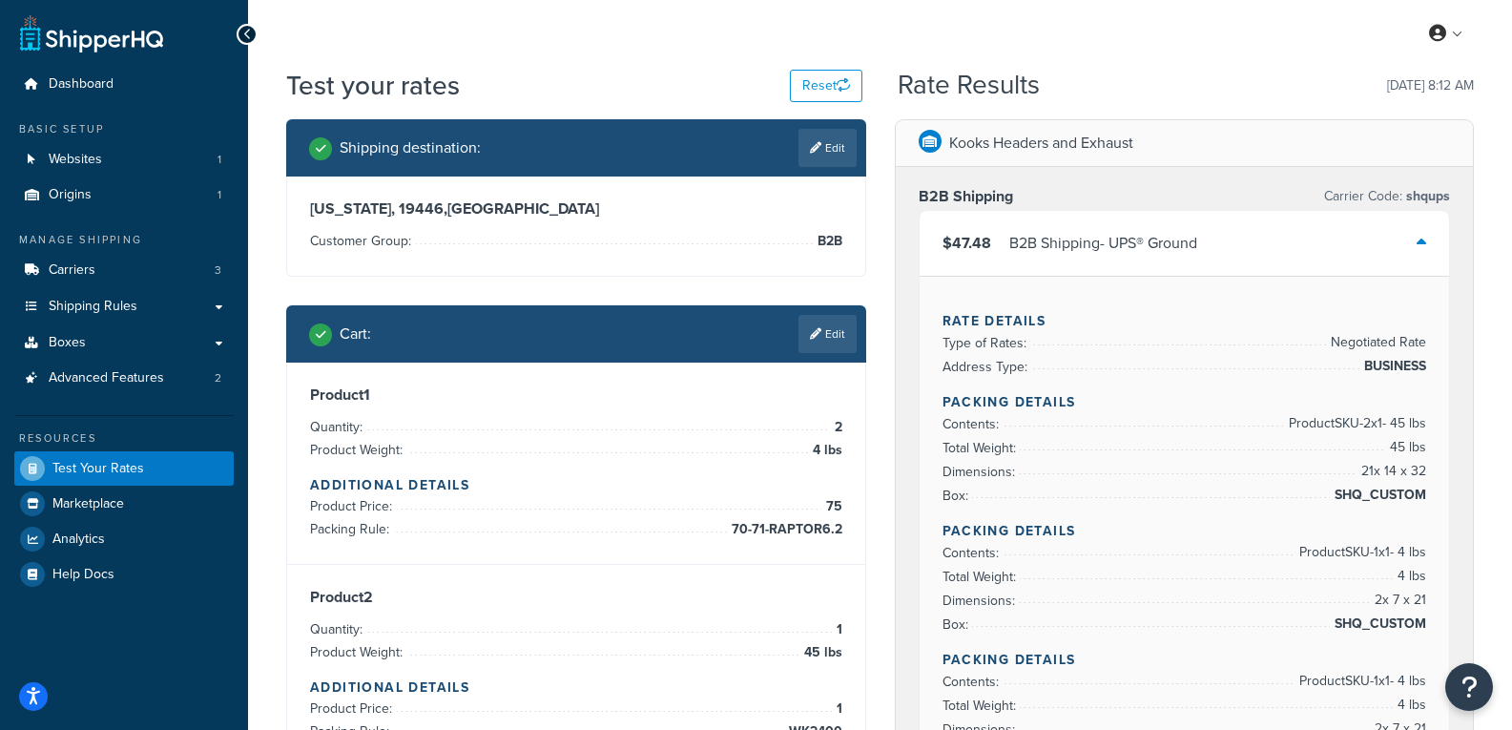
click at [1372, 239] on div "$47.48 B2B Shipping - UPS® Ground" at bounding box center [1185, 243] width 531 height 65
